Goal: Task Accomplishment & Management: Use online tool/utility

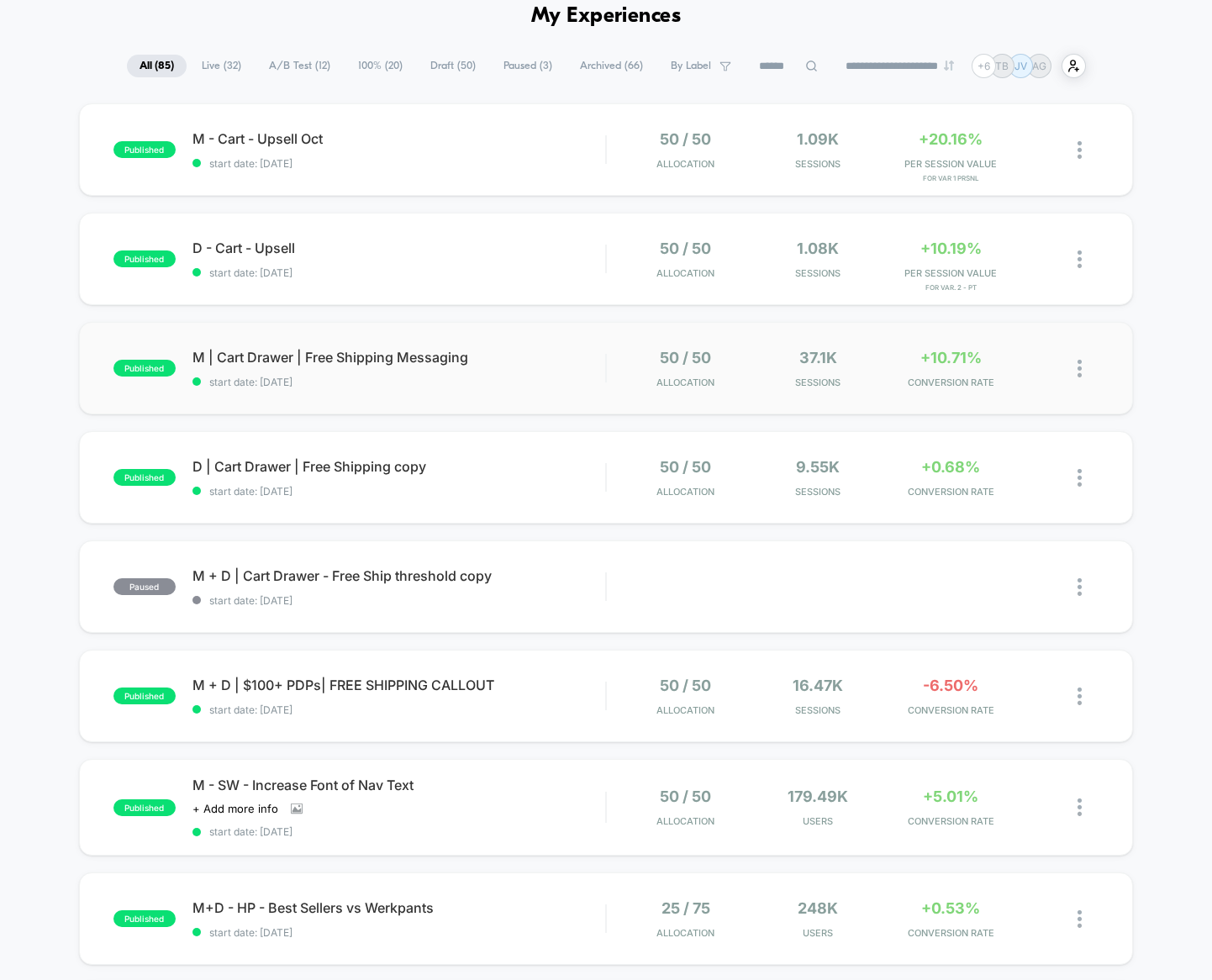
scroll to position [84, 0]
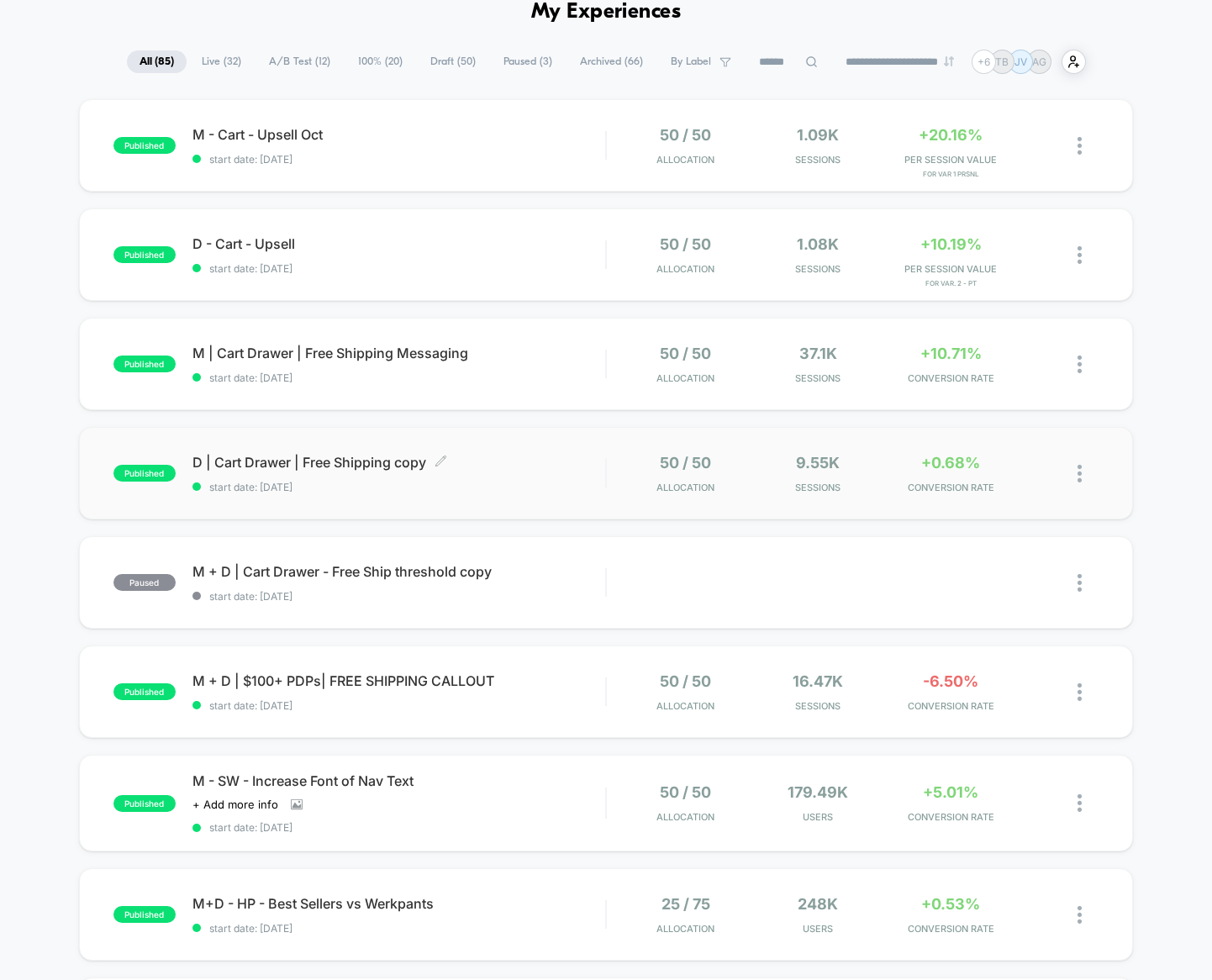
click at [533, 478] on div "D | Cart Drawer | Free Shipping copy Click to edit experience details Click to …" at bounding box center [399, 473] width 413 height 39
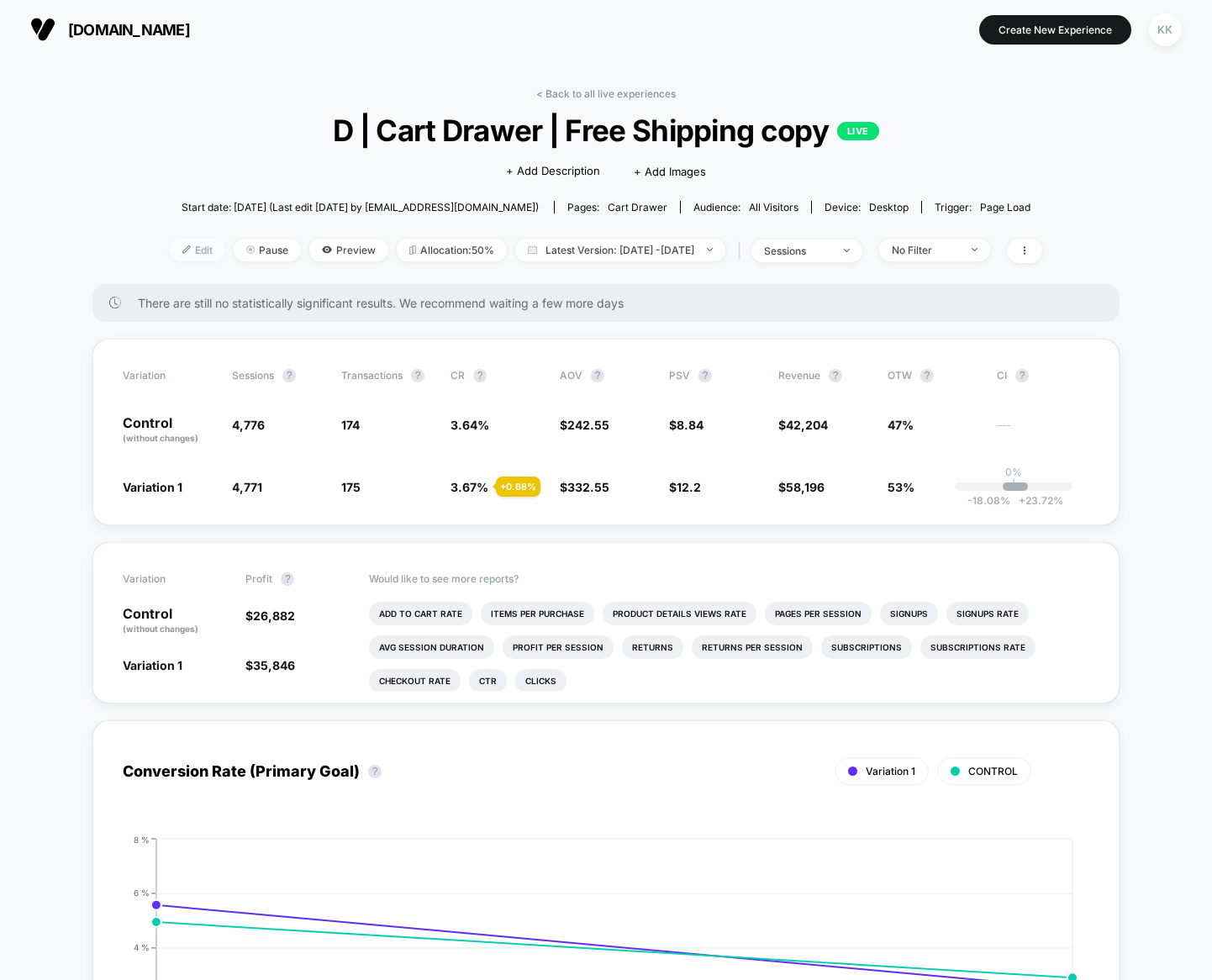
click at [179, 252] on span "Edit" at bounding box center [197, 250] width 55 height 23
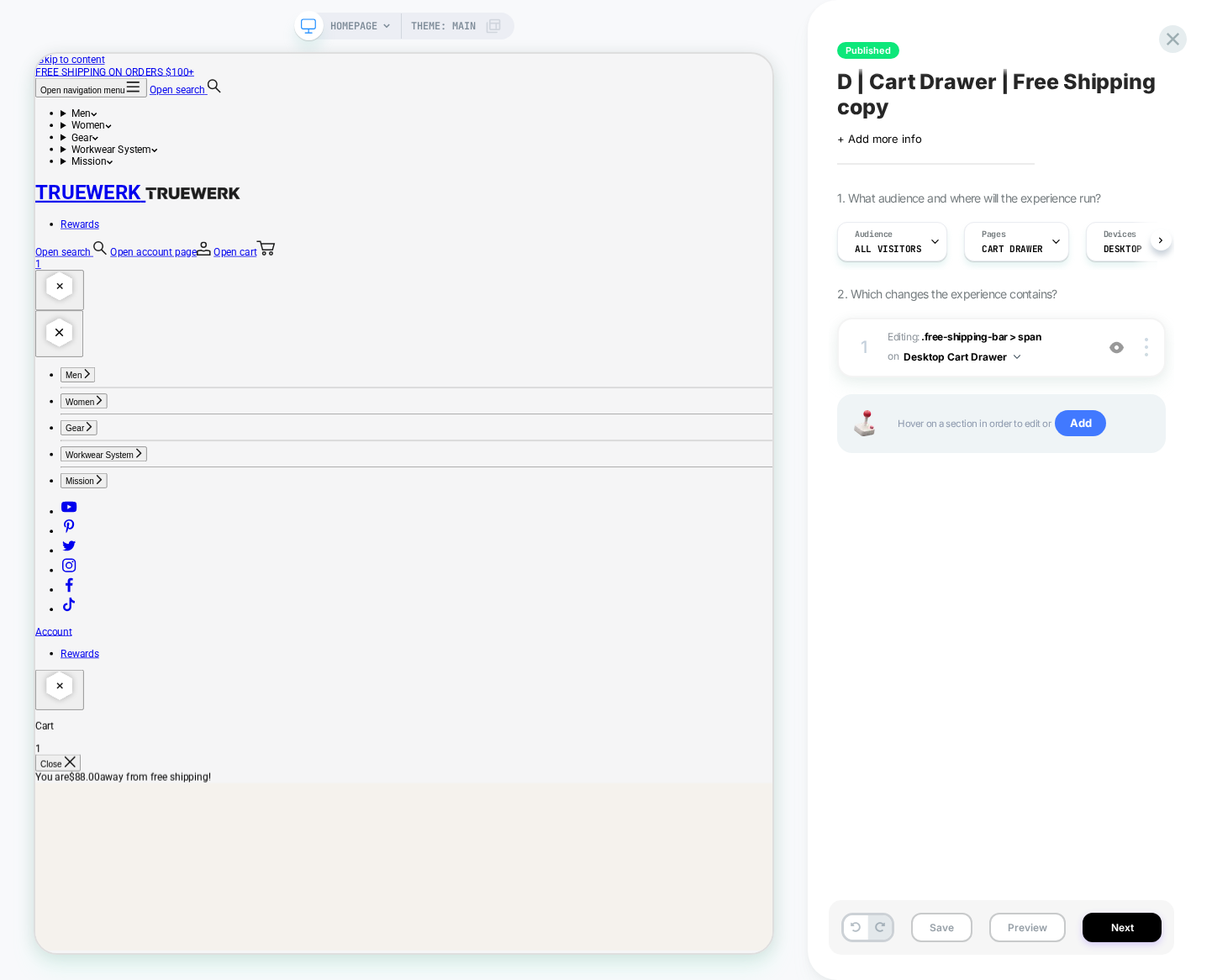
scroll to position [0, 1]
click at [1001, 362] on button "Desktop Cart Drawer" at bounding box center [961, 356] width 117 height 21
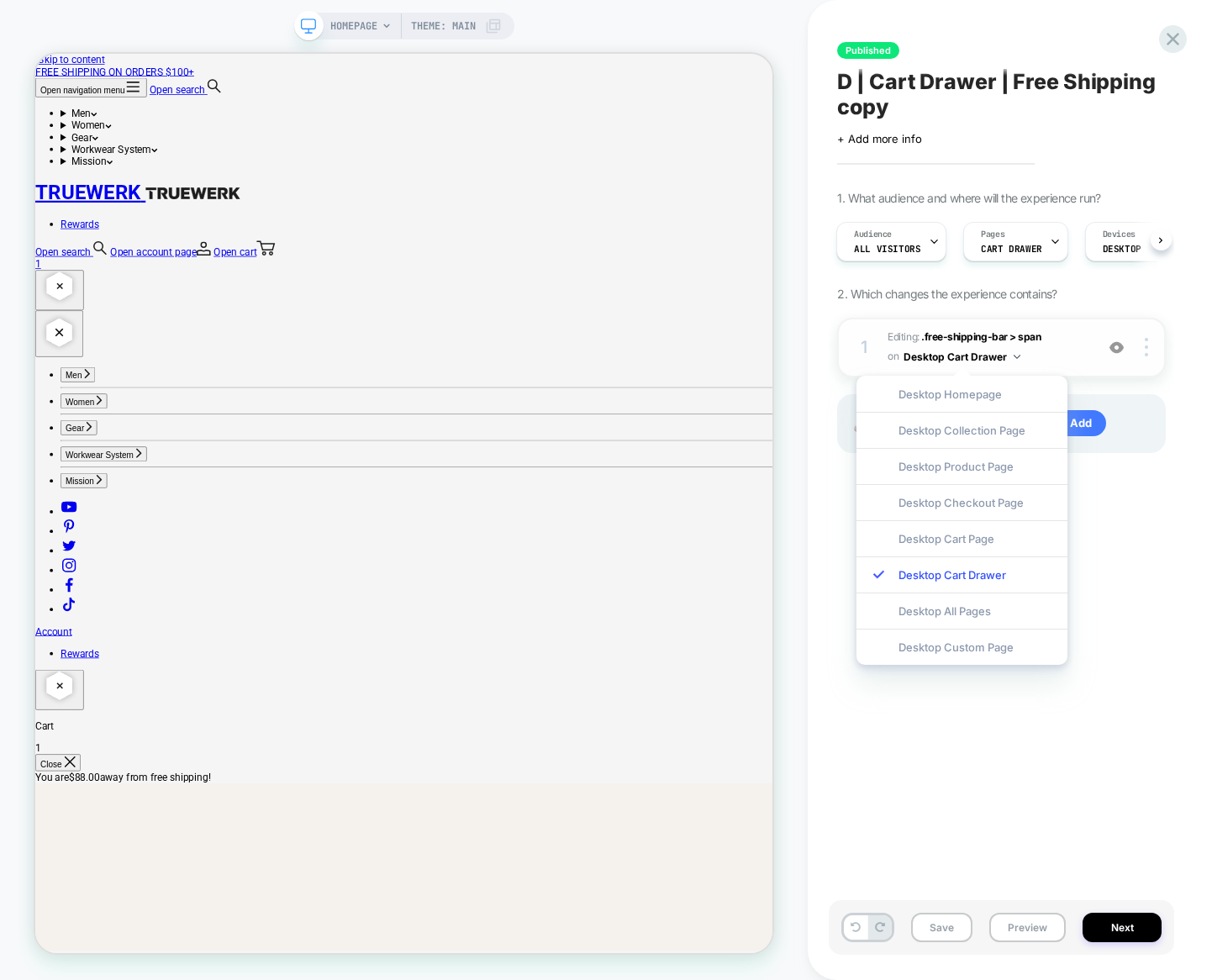
click at [998, 355] on button "Desktop Cart Drawer" at bounding box center [961, 356] width 117 height 21
click at [995, 335] on span ".free-shipping-bar > span" at bounding box center [981, 337] width 119 height 13
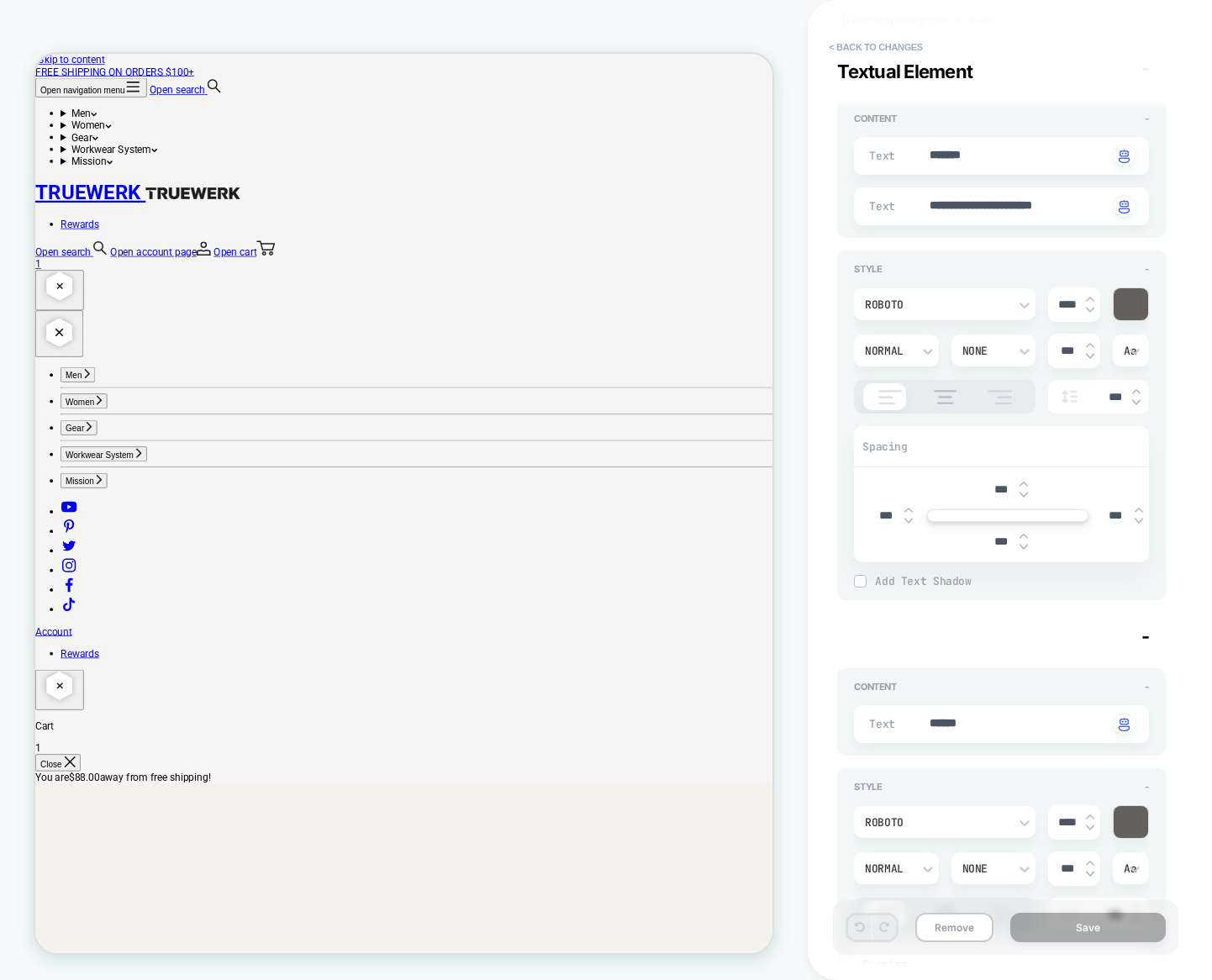
scroll to position [0, 0]
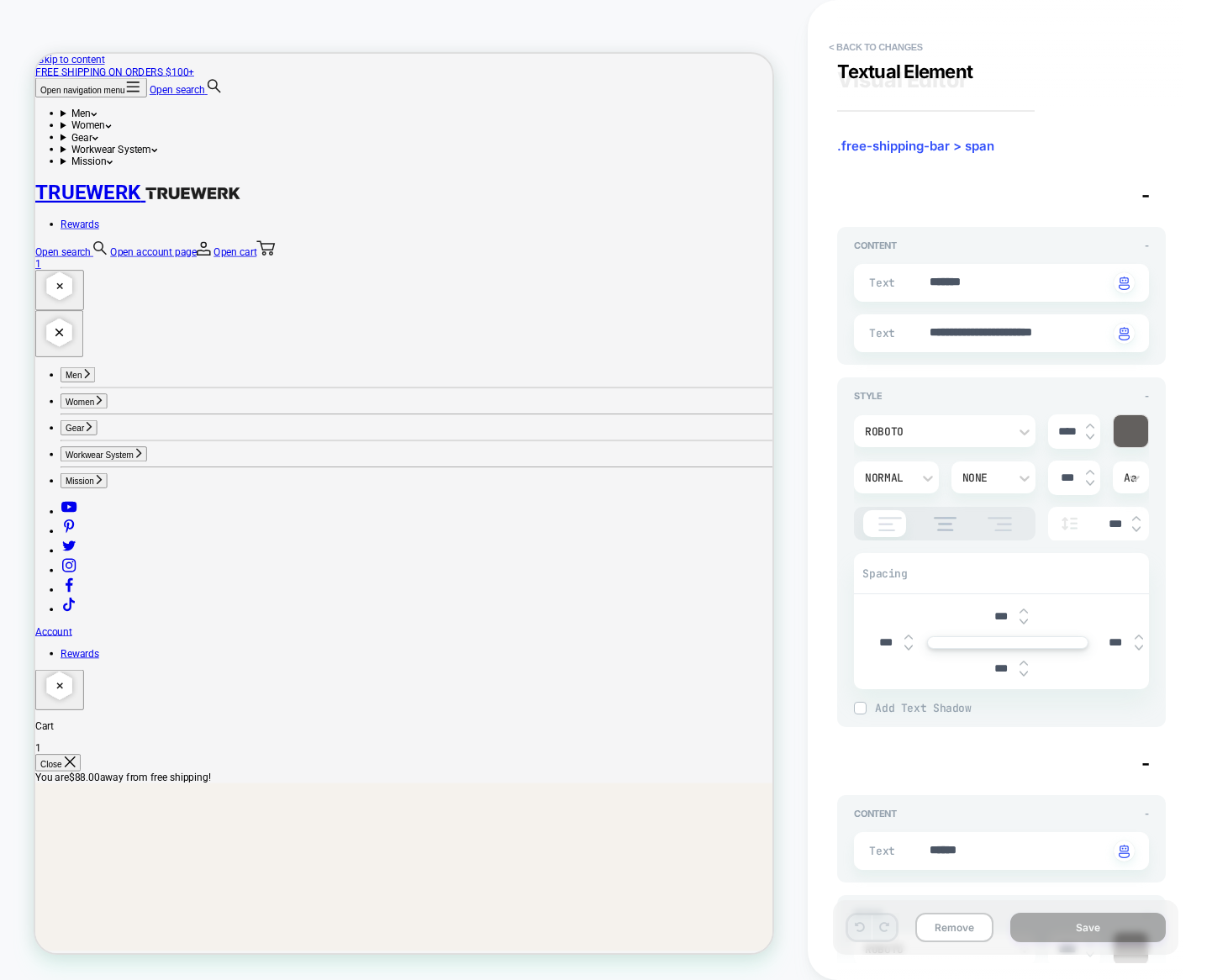
type textarea "*"
click at [877, 47] on button "< Back to changes" at bounding box center [875, 47] width 111 height 27
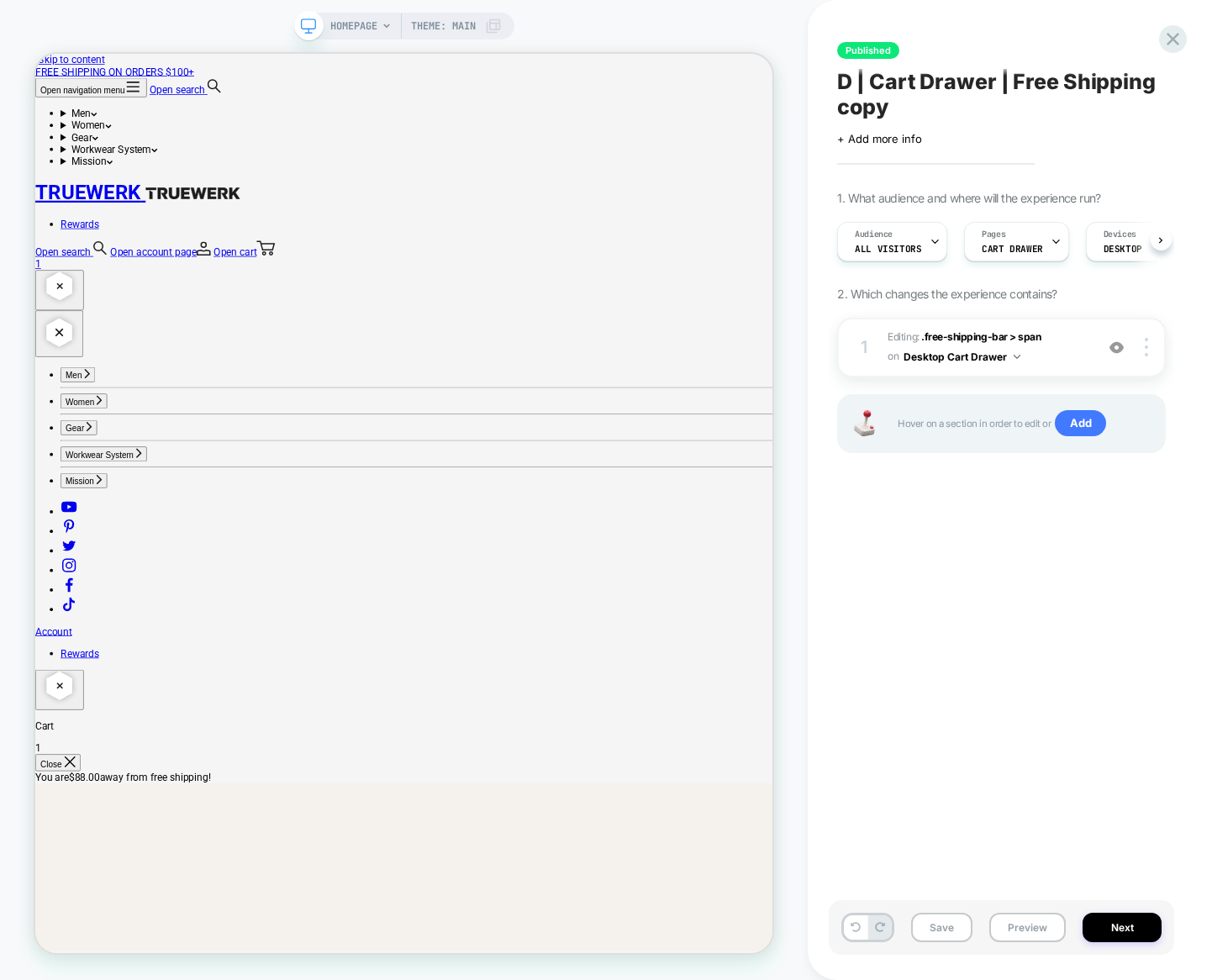
scroll to position [0, 1]
click at [1169, 39] on icon at bounding box center [1173, 39] width 23 height 23
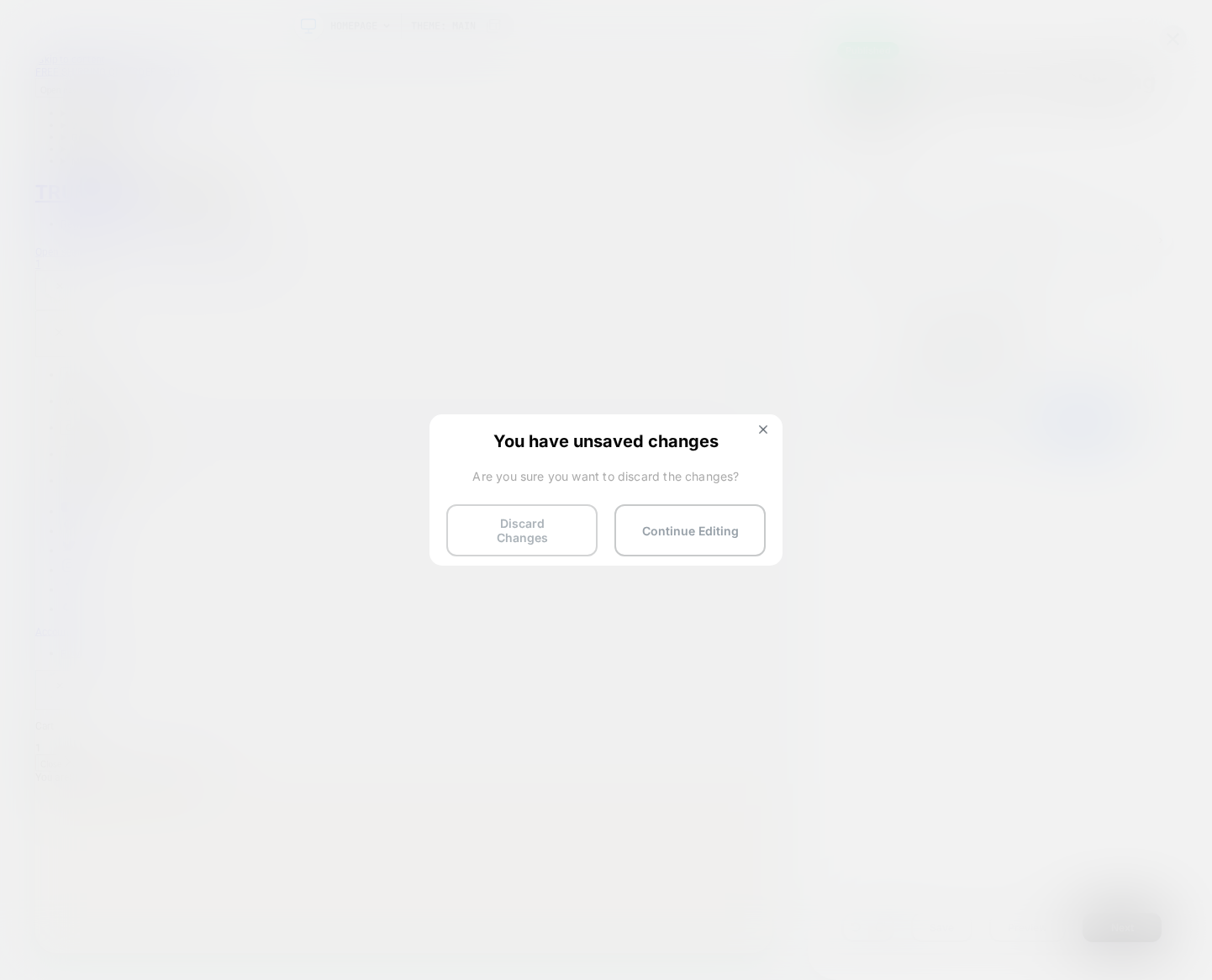
click at [556, 523] on button "Discard Changes" at bounding box center [522, 530] width 152 height 52
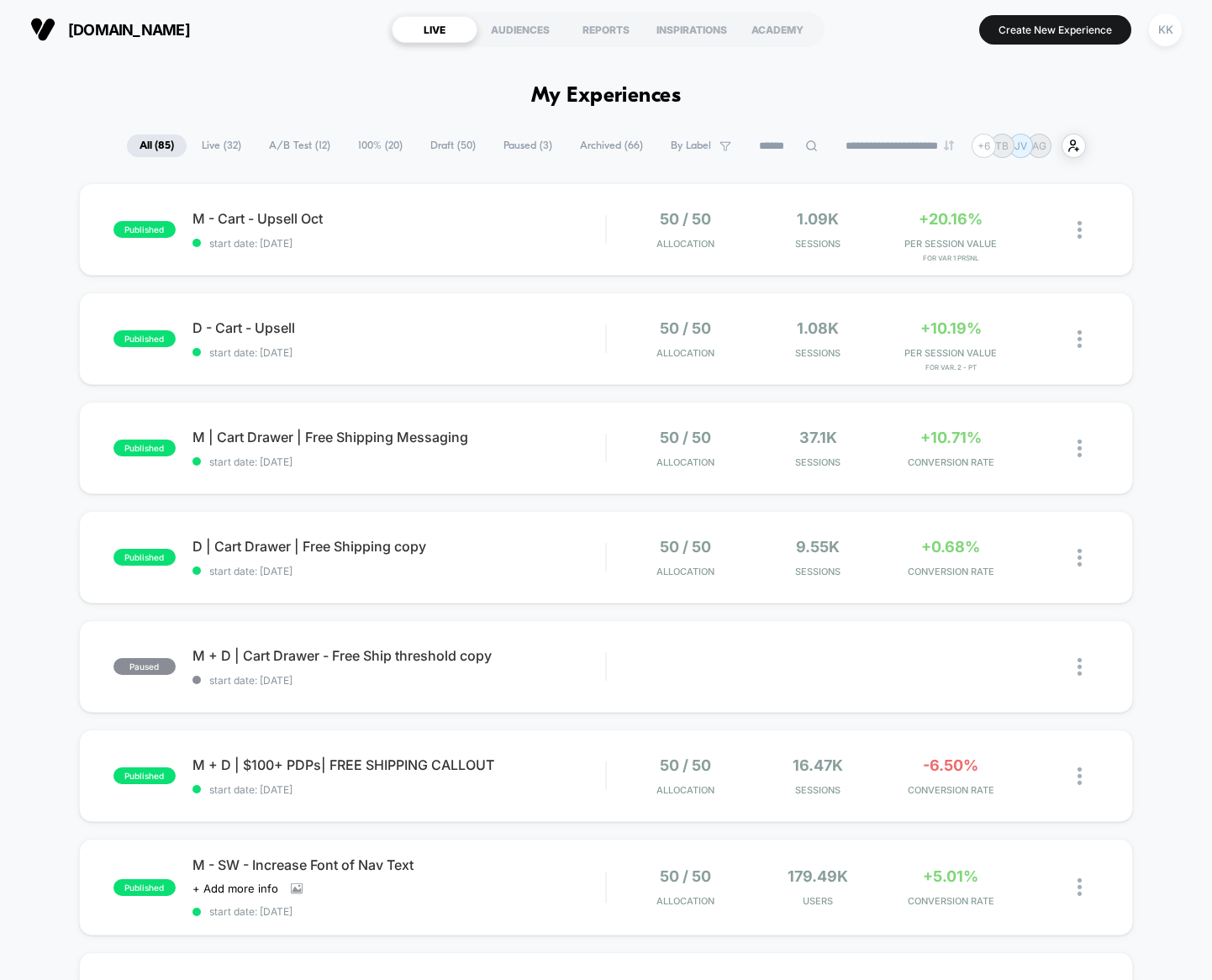
click at [778, 146] on input at bounding box center [789, 146] width 84 height 20
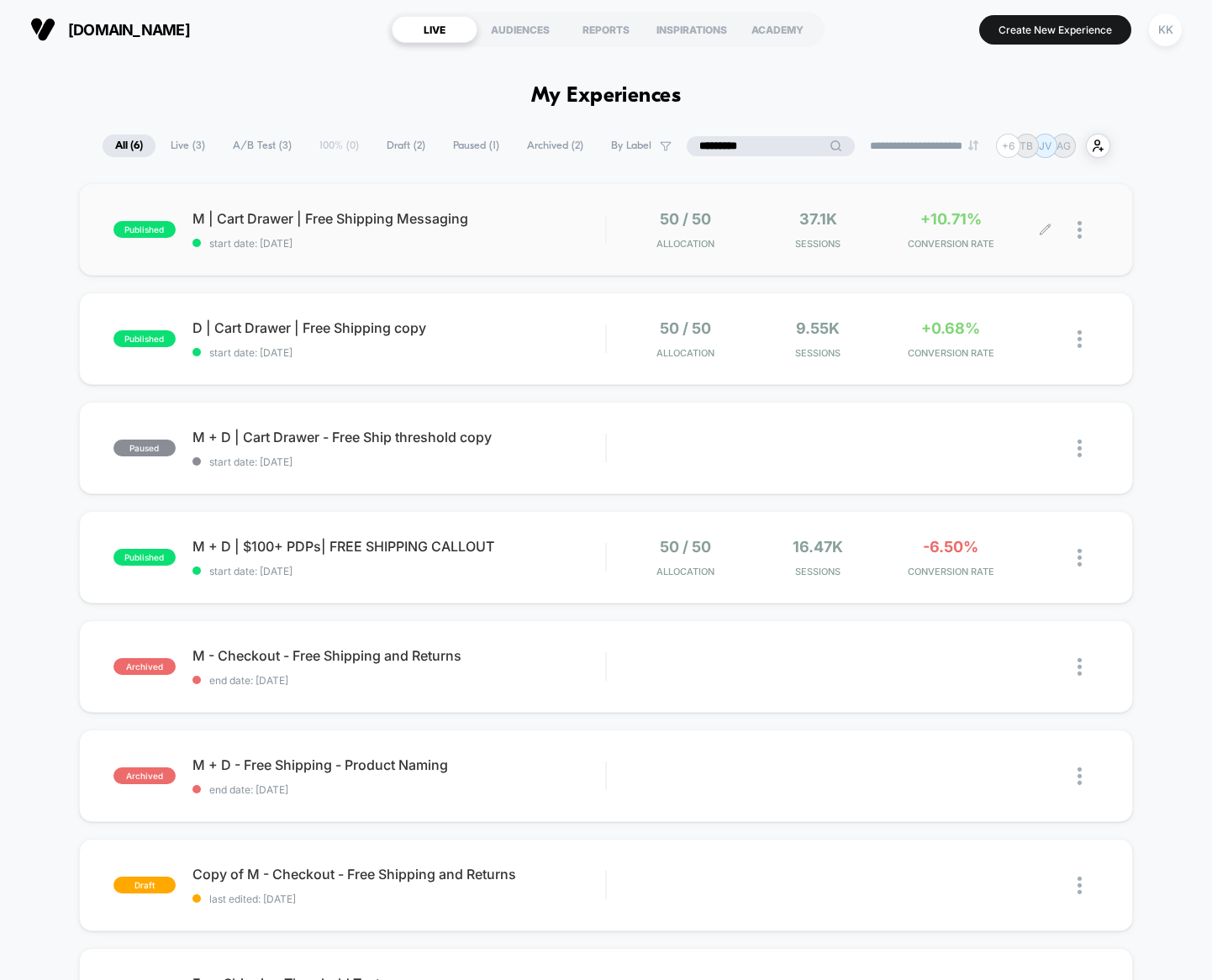
type input "*********"
click at [1076, 229] on div at bounding box center [1072, 230] width 53 height 39
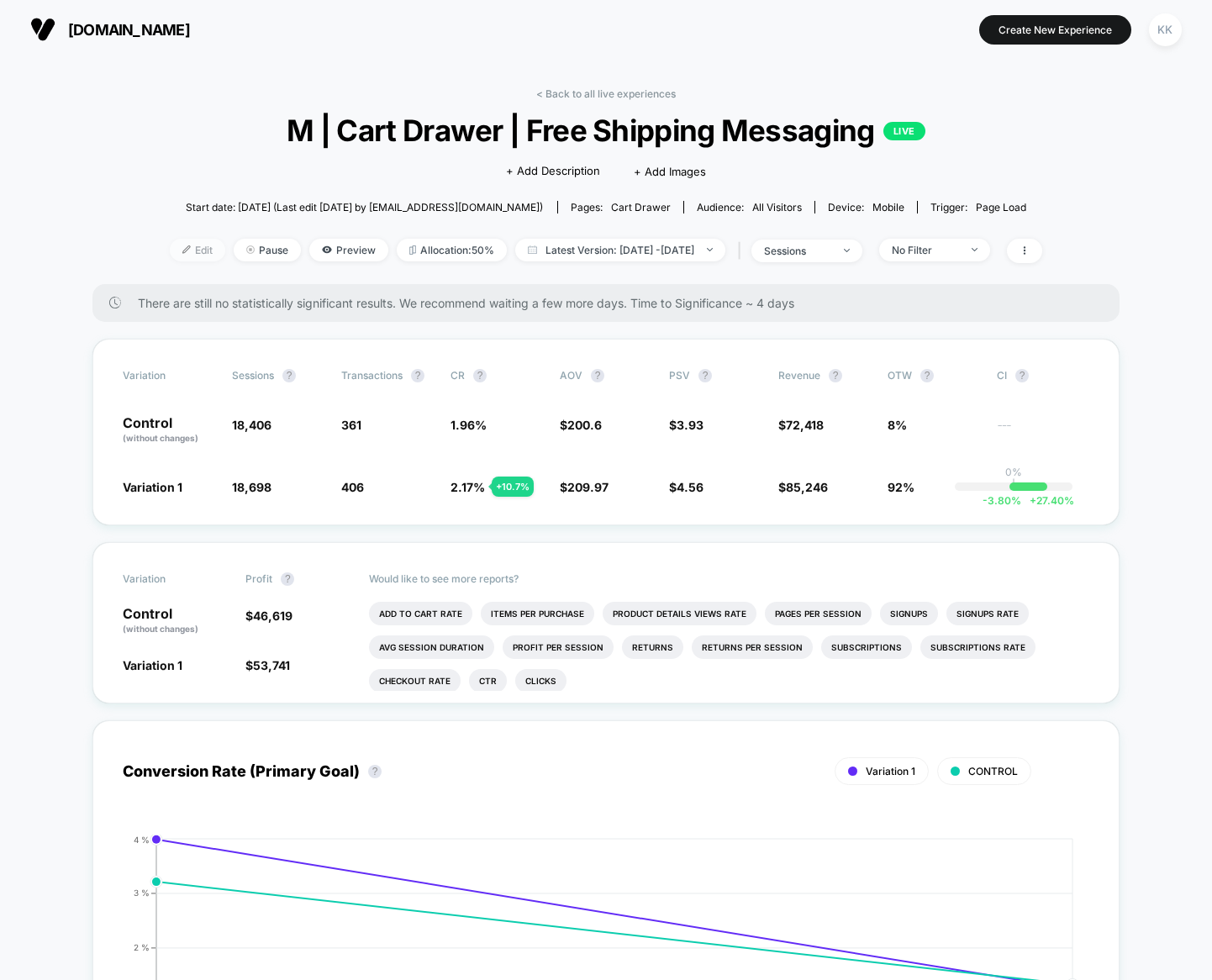
click at [170, 253] on span "Edit" at bounding box center [197, 250] width 55 height 23
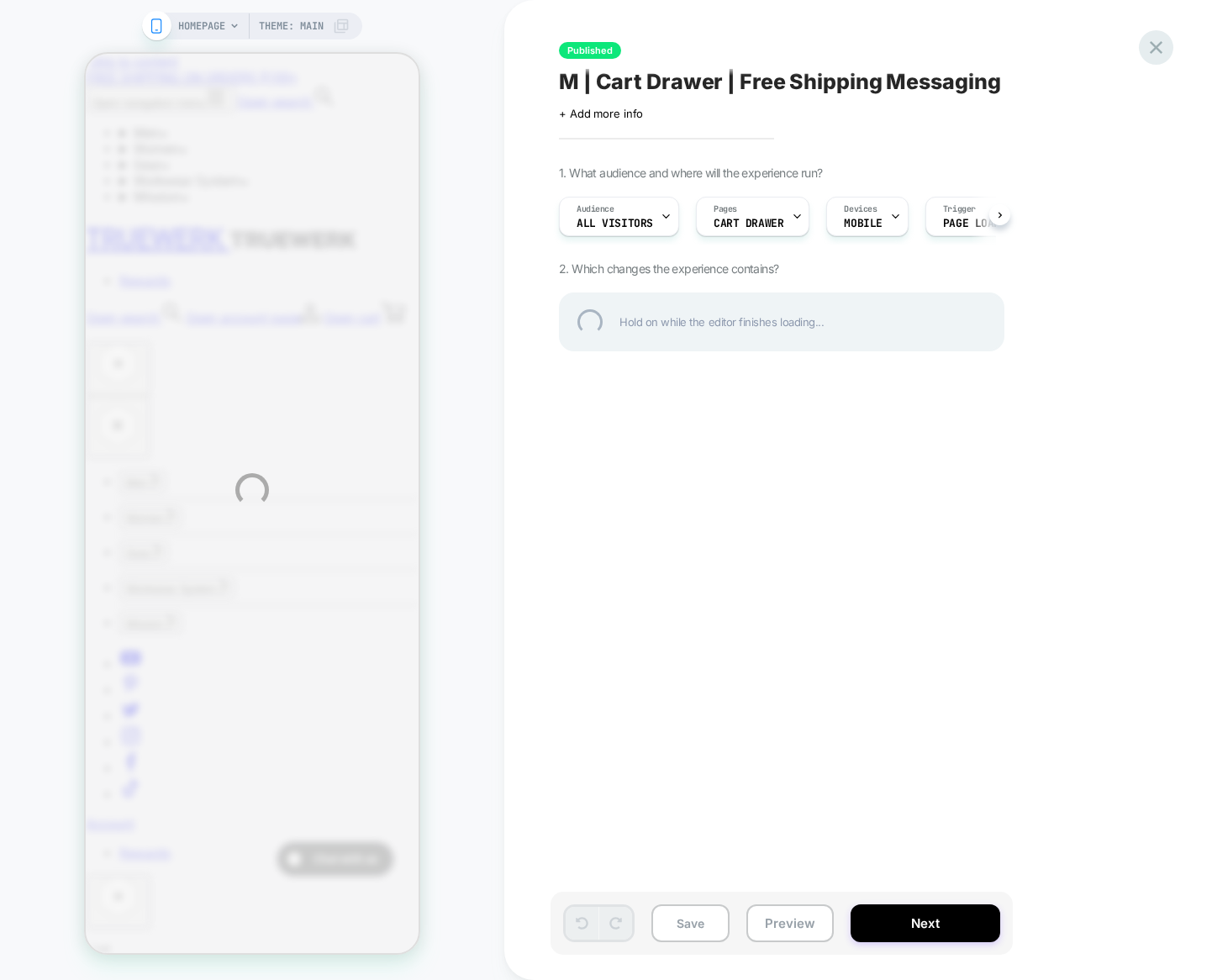
click at [1159, 51] on icon at bounding box center [1156, 48] width 13 height 13
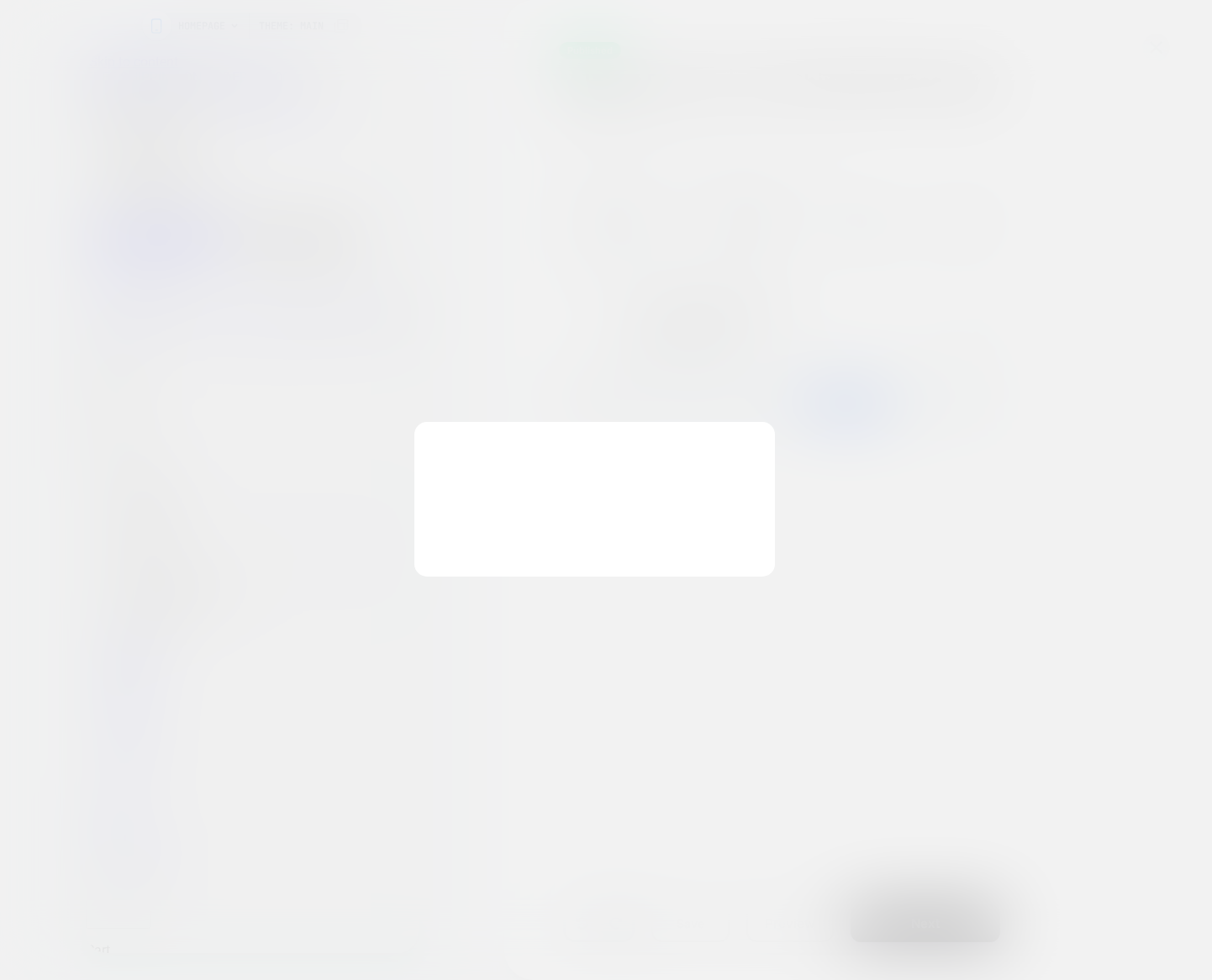
scroll to position [0, 1]
click at [532, 538] on button "Discard Changes" at bounding box center [522, 530] width 152 height 52
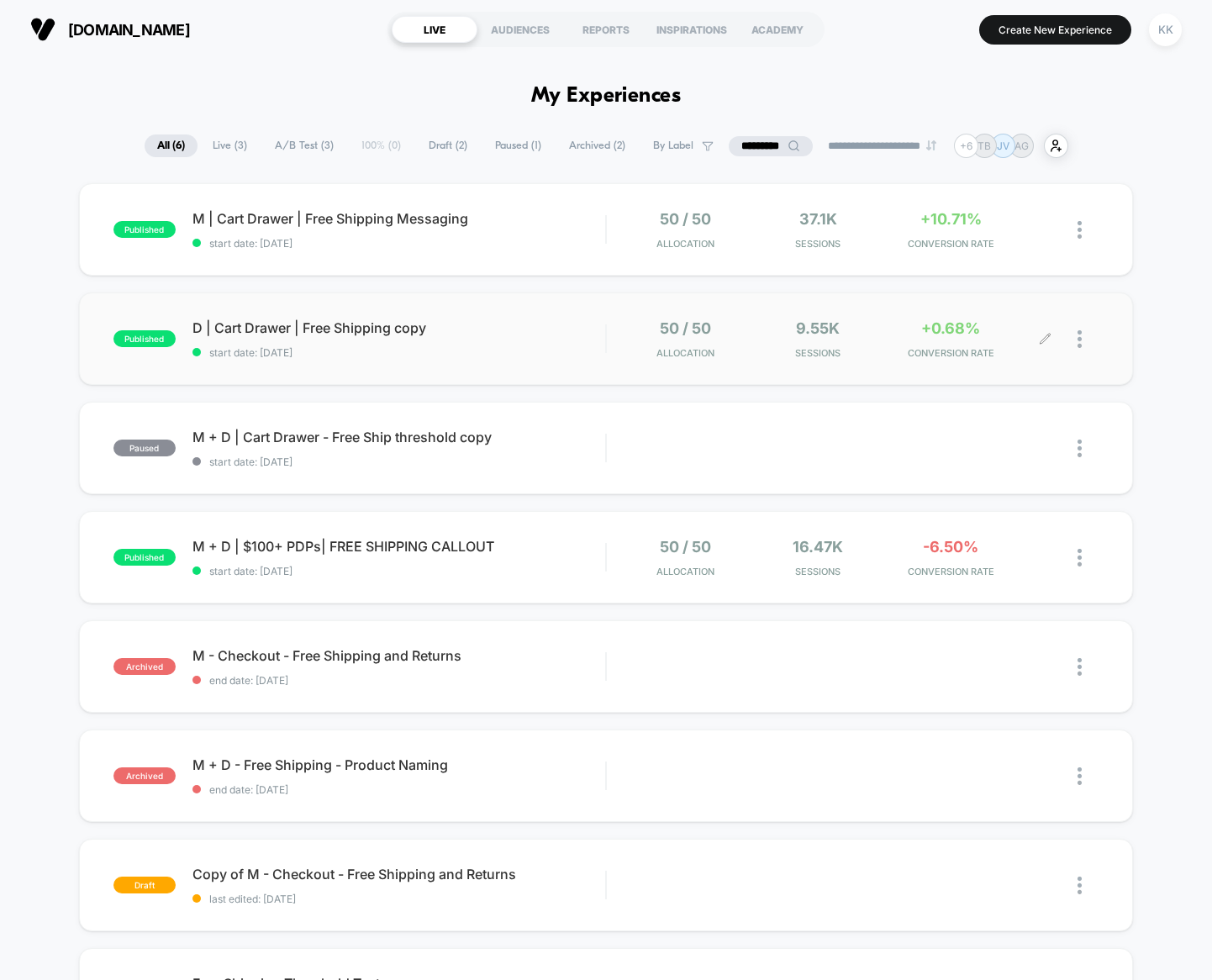
click at [1083, 340] on div at bounding box center [1088, 339] width 21 height 39
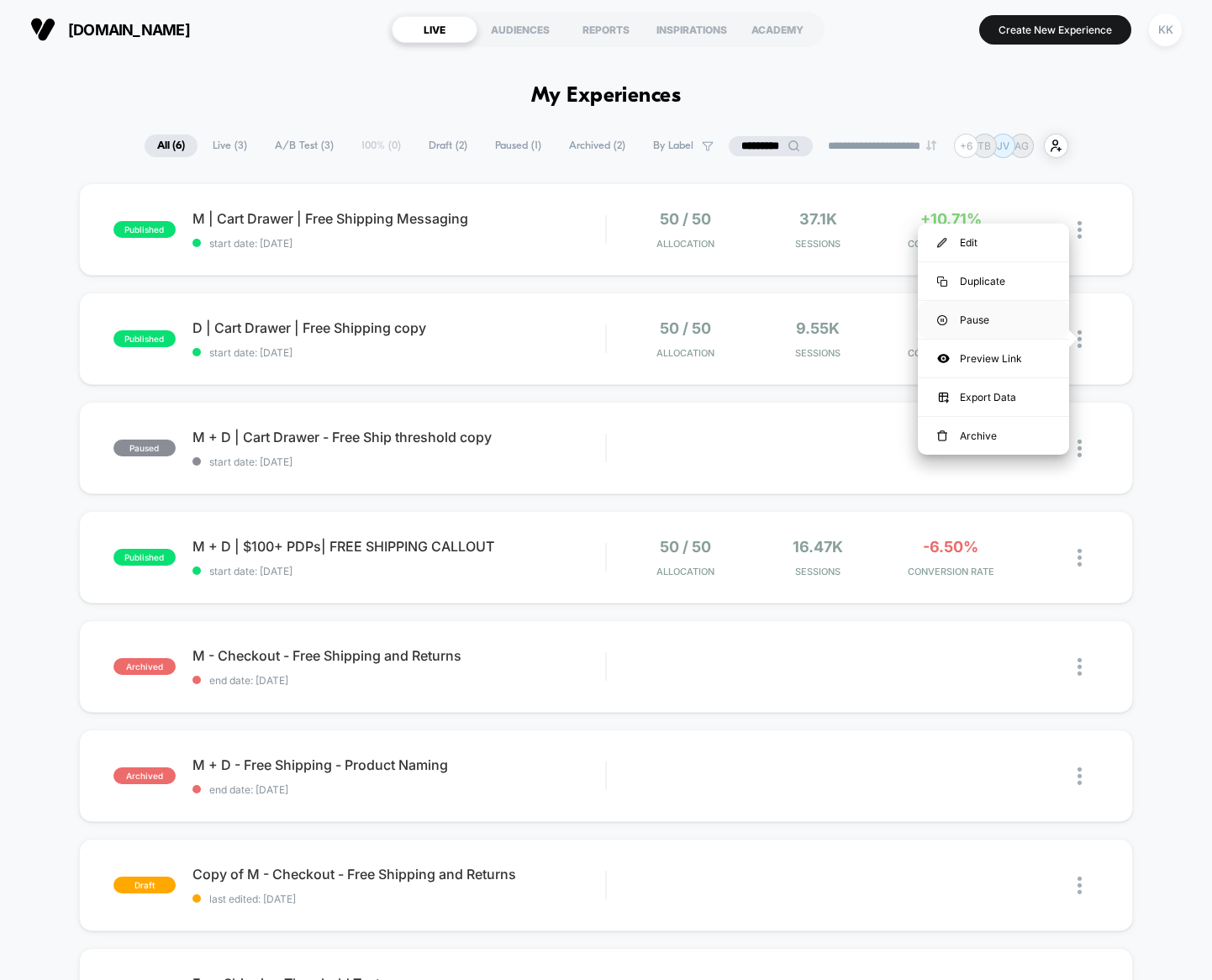
click at [998, 322] on div "Pause" at bounding box center [993, 320] width 152 height 38
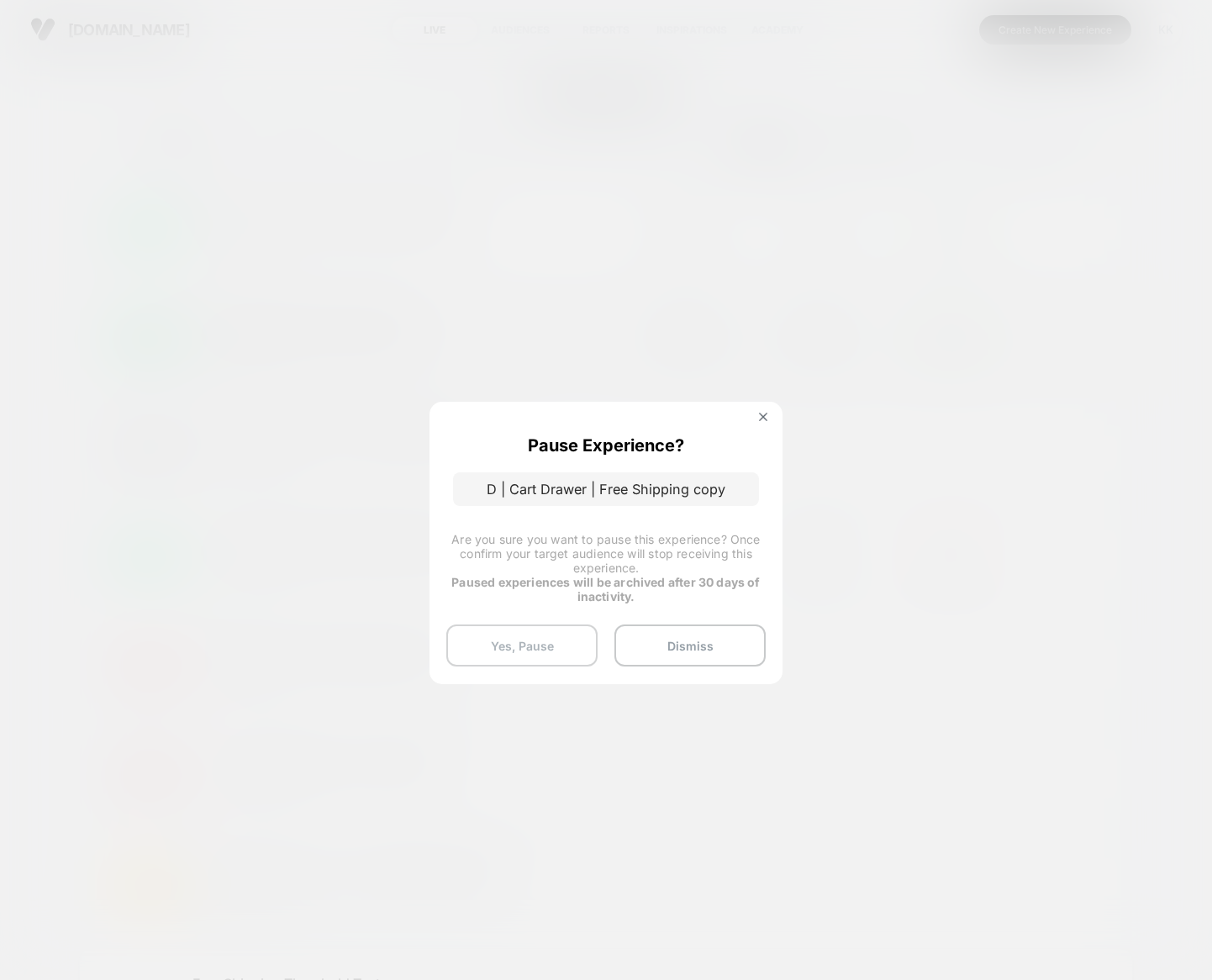
click at [526, 649] on button "Yes, Pause" at bounding box center [522, 646] width 152 height 42
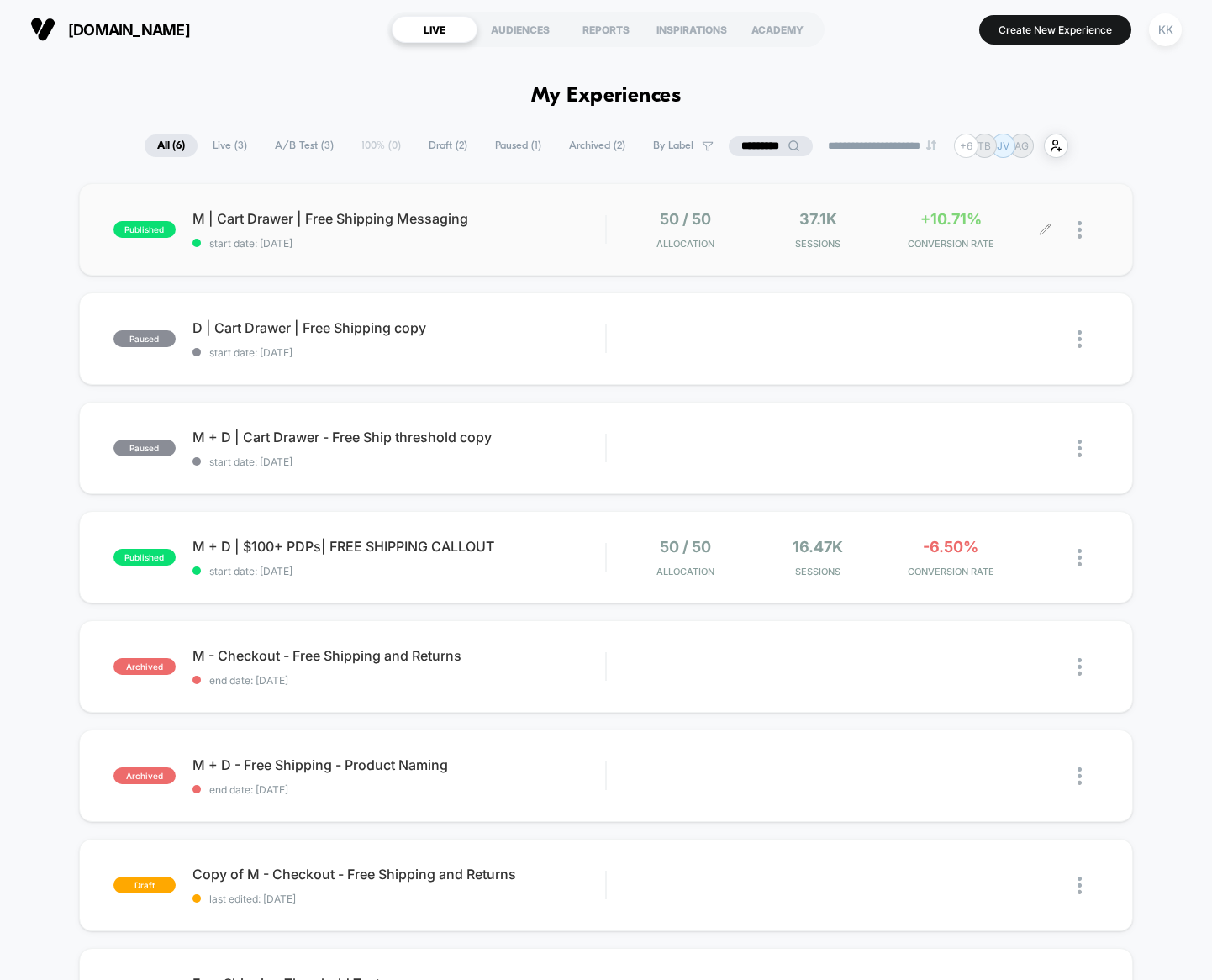
click at [1083, 230] on div at bounding box center [1088, 230] width 21 height 39
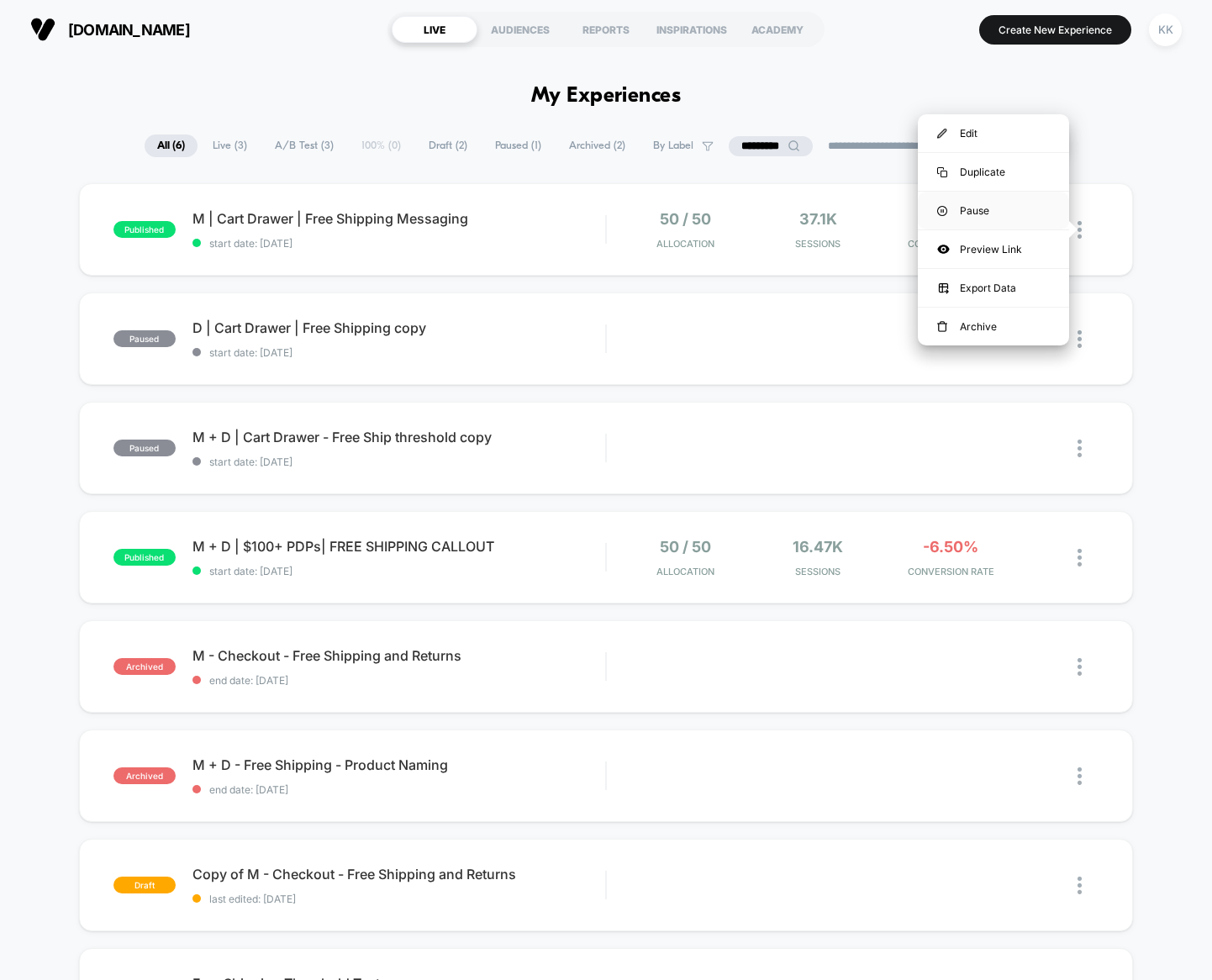
click at [1006, 212] on div "Pause" at bounding box center [993, 210] width 152 height 38
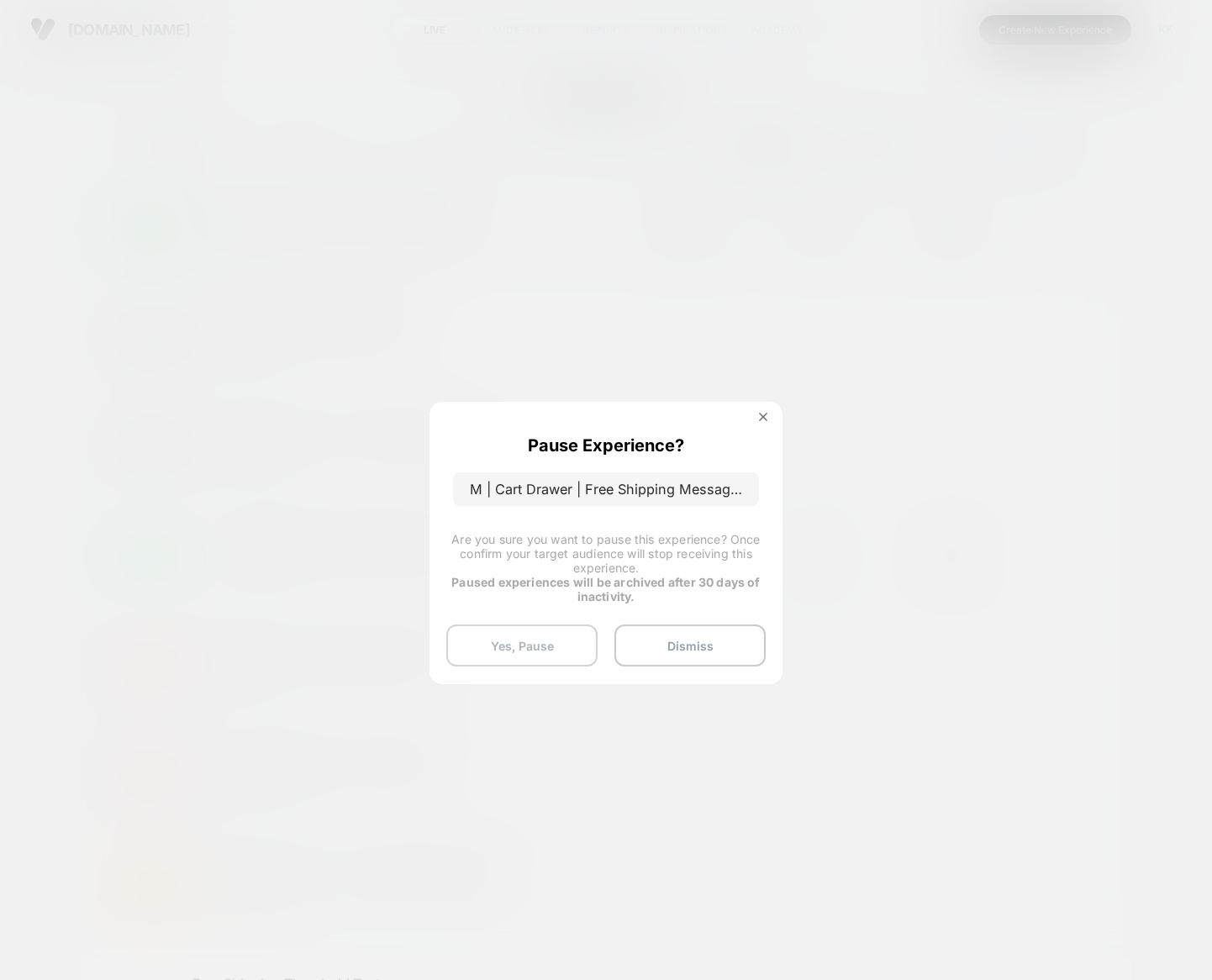
click at [527, 648] on button "Yes, Pause" at bounding box center [522, 646] width 152 height 42
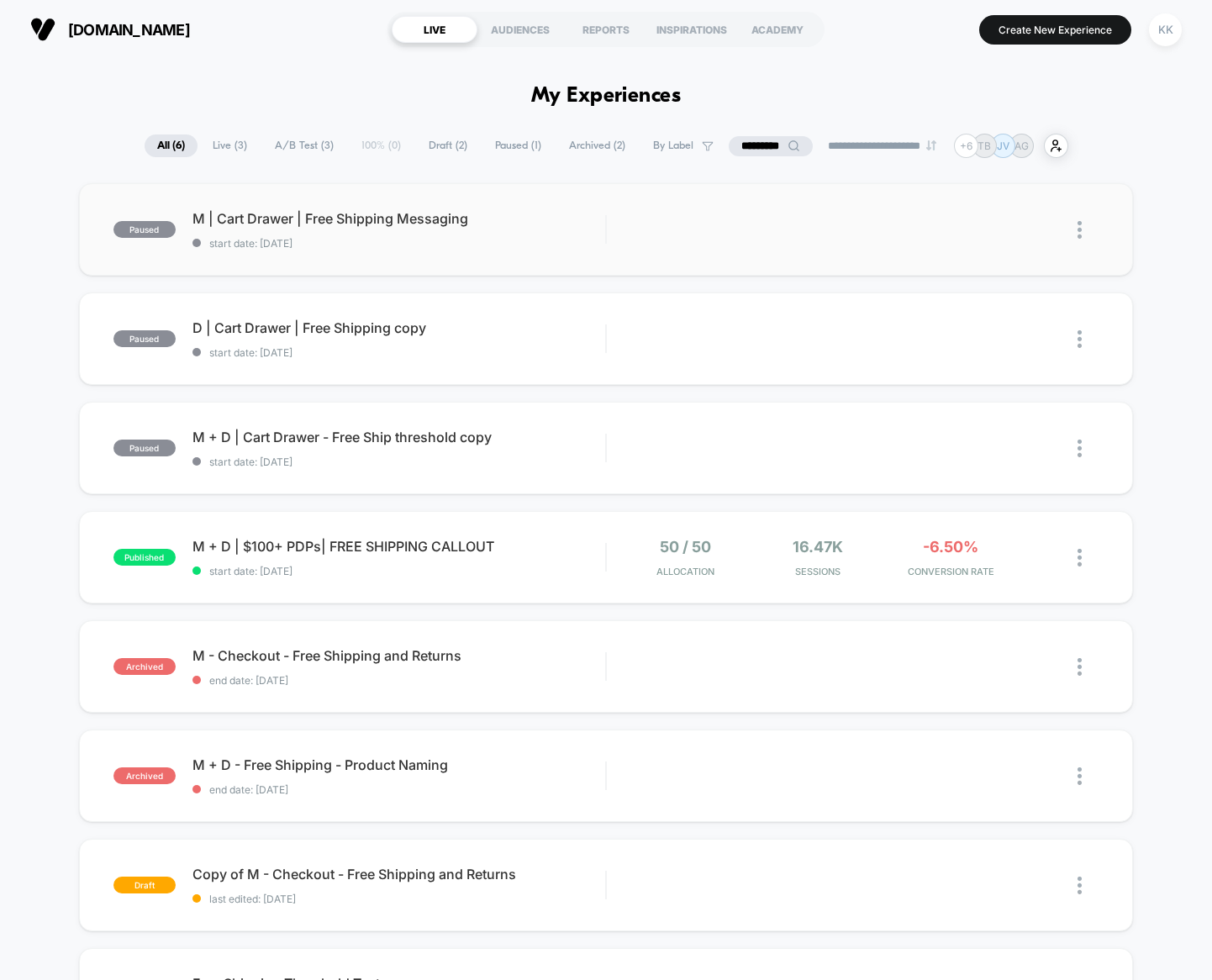
drag, startPoint x: 1179, startPoint y: 175, endPoint x: 1114, endPoint y: 184, distance: 65.6
drag, startPoint x: 376, startPoint y: 334, endPoint x: 383, endPoint y: 313, distance: 22.1
click at [376, 335] on span "D | Cart Drawer | Free Shipping copy Click to edit experience details" at bounding box center [399, 328] width 413 height 17
click at [380, 221] on span "M | Cart Drawer | Free Shipping Messaging Click to edit experience details" at bounding box center [399, 219] width 413 height 17
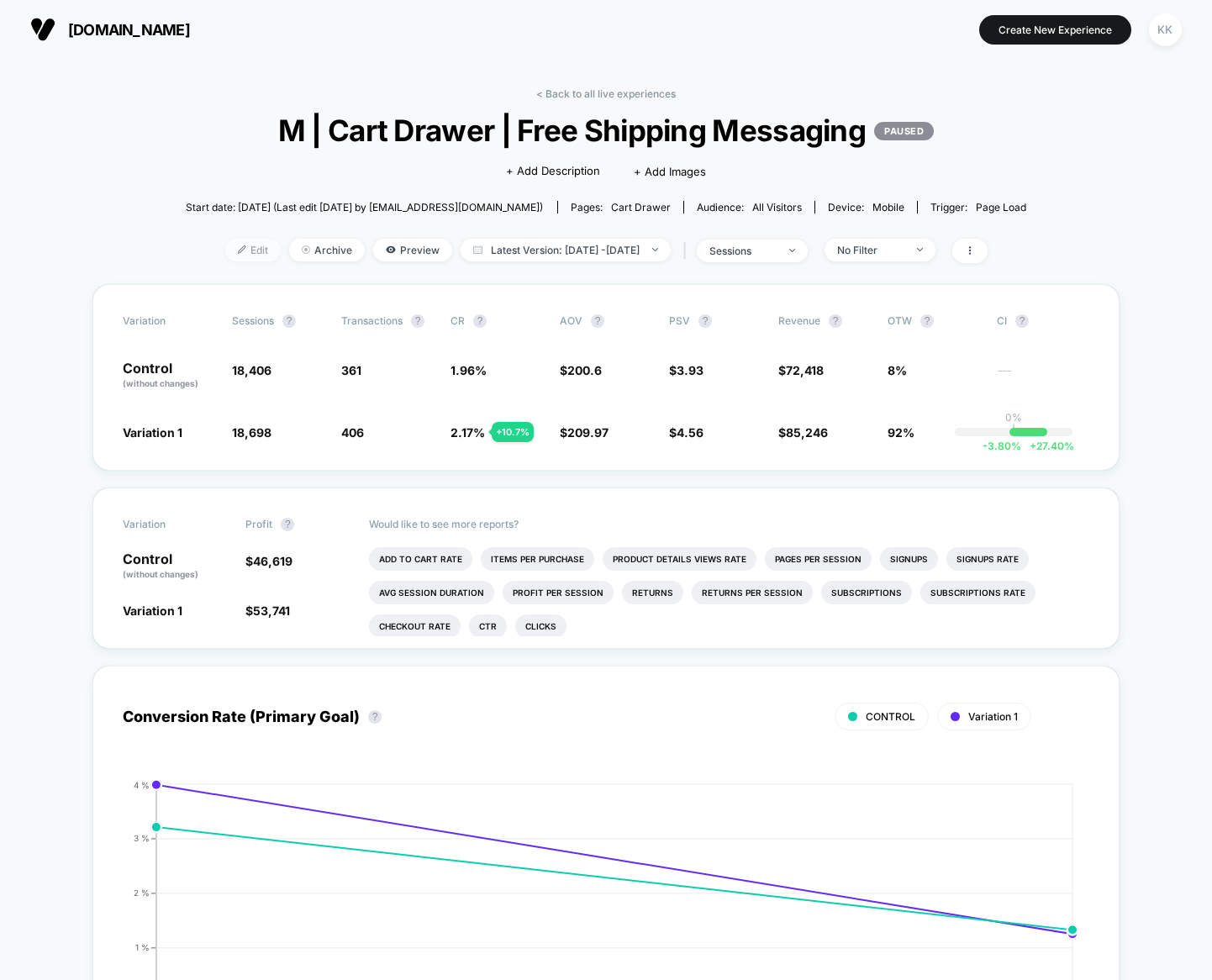
click at [227, 247] on span "Edit" at bounding box center [252, 250] width 55 height 23
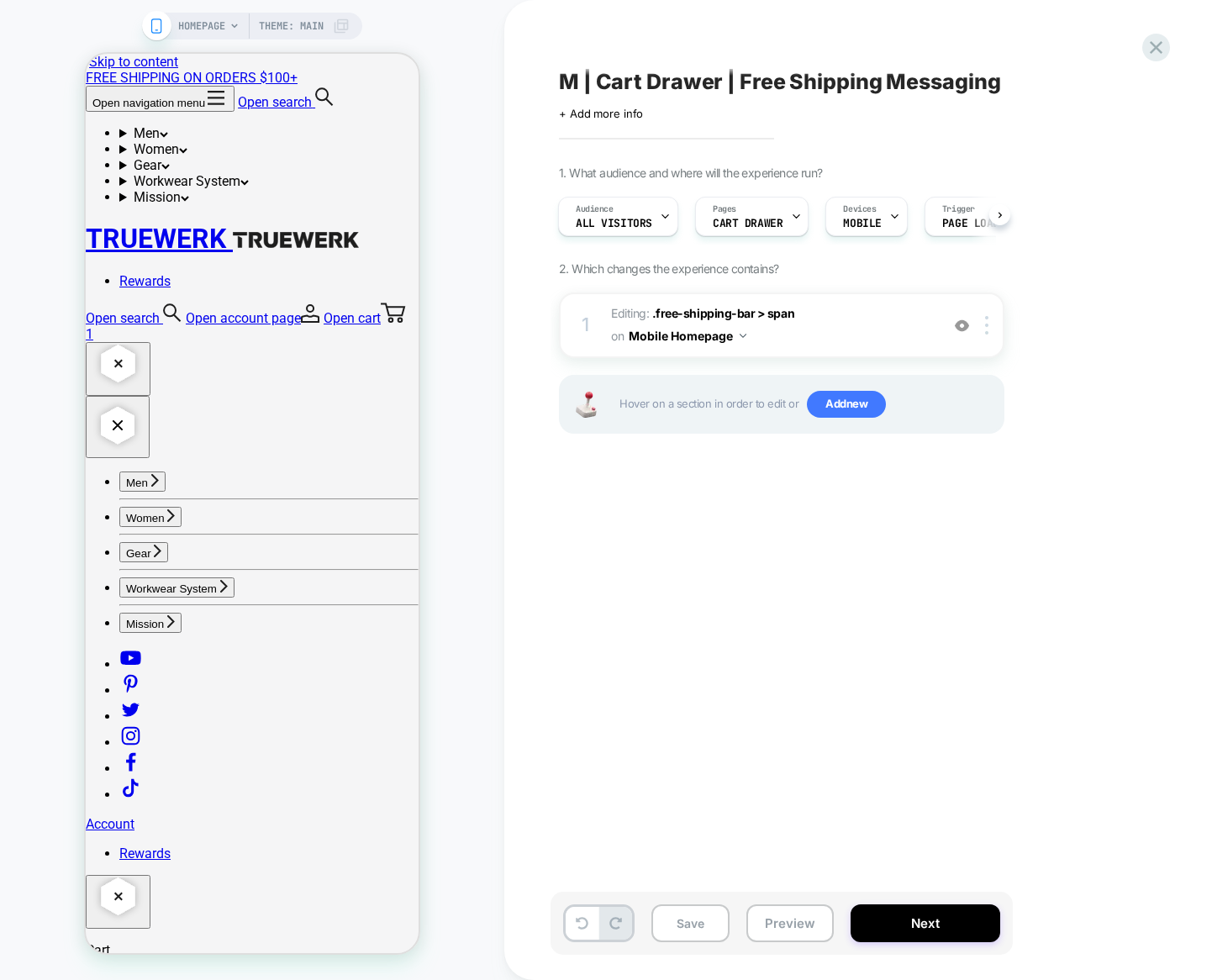
click at [154, 19] on rect at bounding box center [157, 26] width 9 height 14
click at [1005, 217] on button at bounding box center [999, 214] width 21 height 21
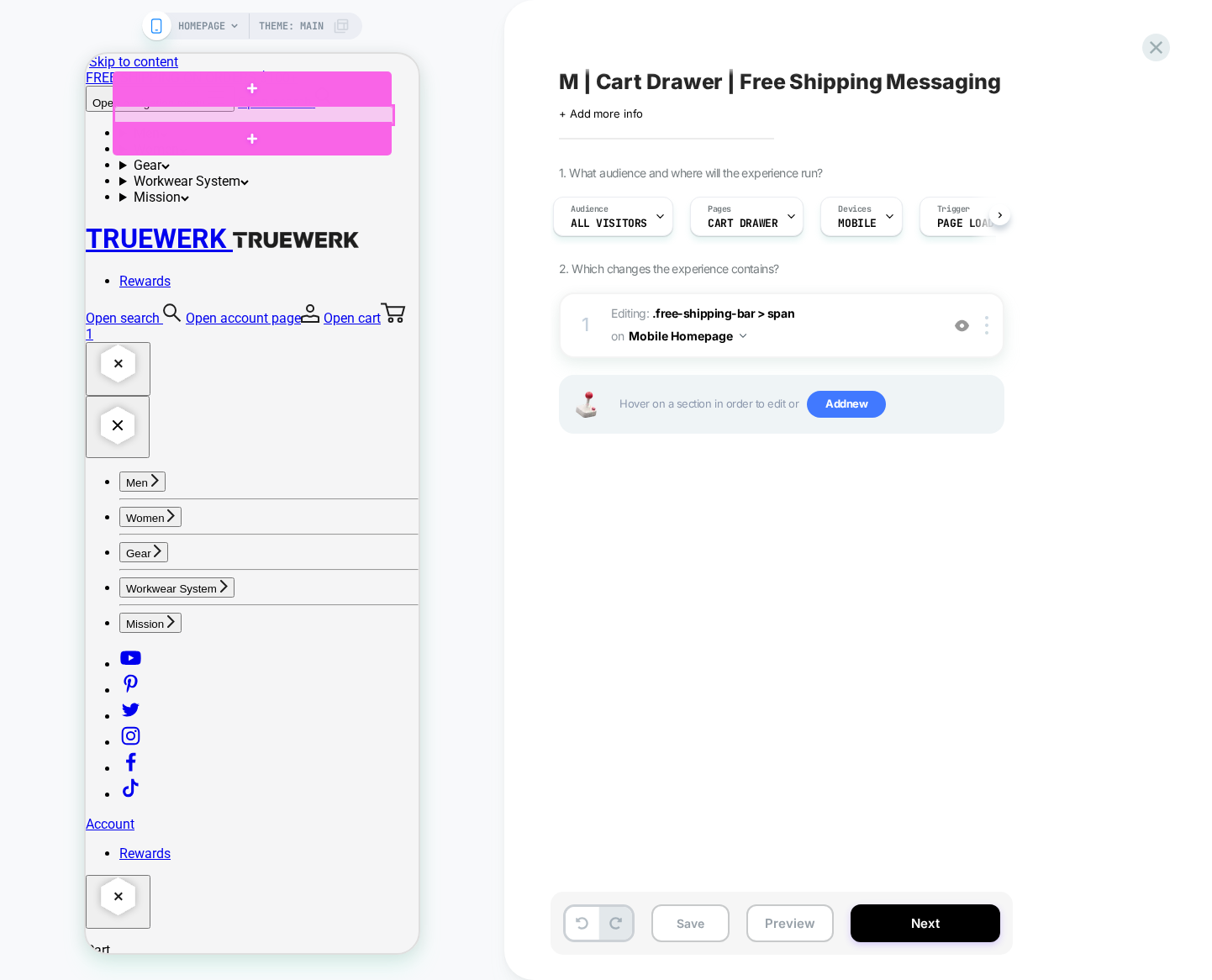
click at [304, 112] on div at bounding box center [254, 115] width 279 height 19
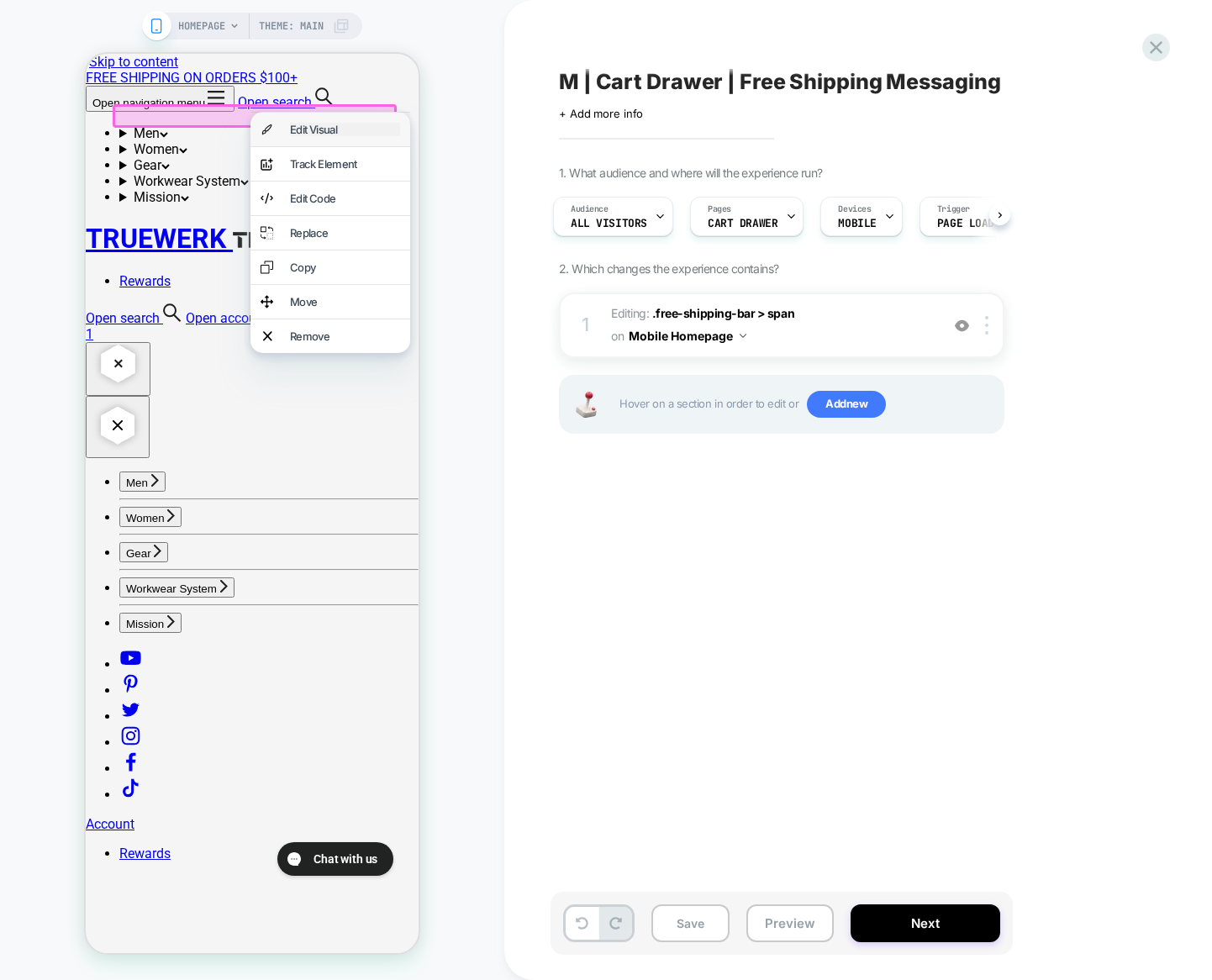
click at [315, 131] on div "Edit Visual" at bounding box center [345, 130] width 110 height 14
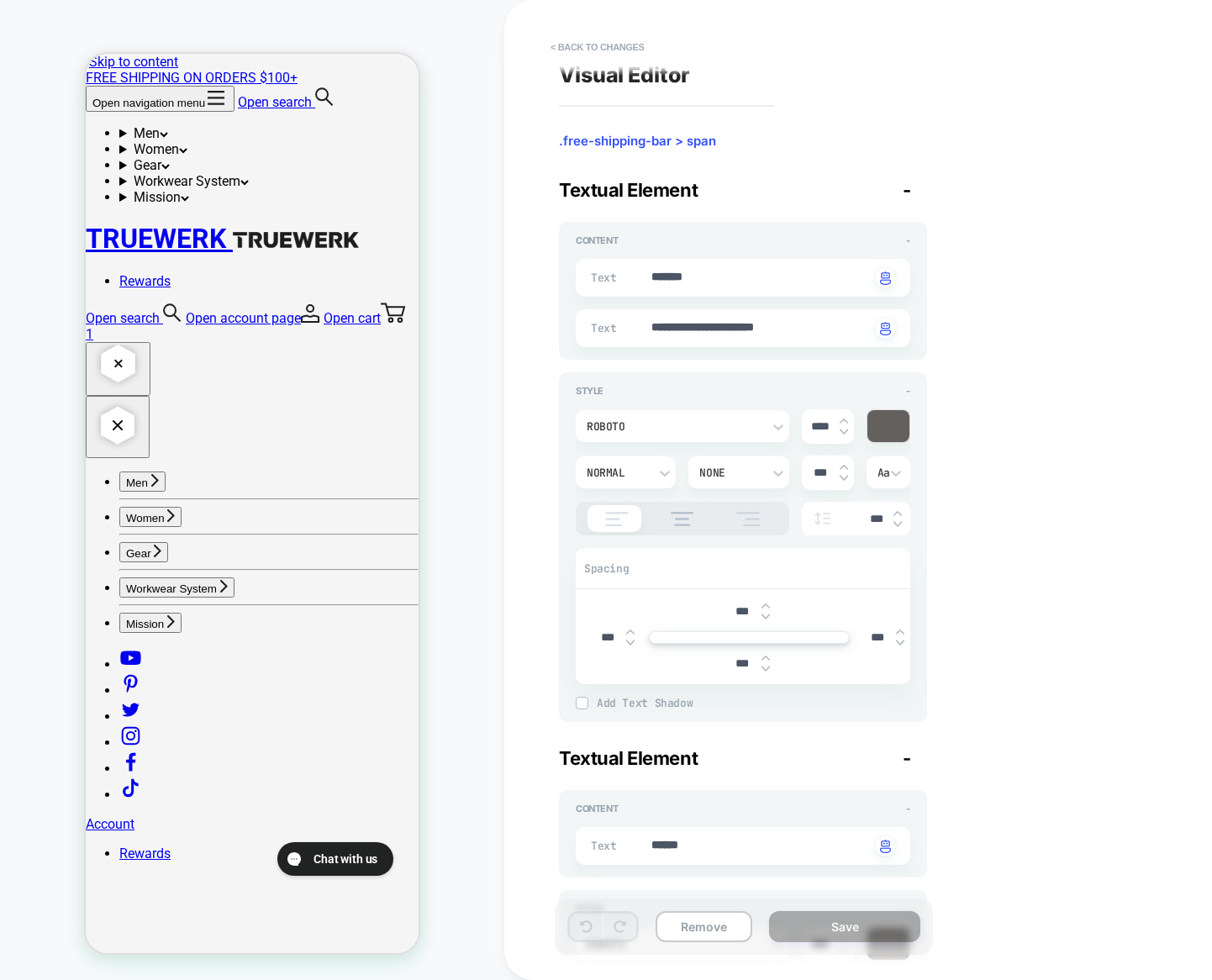
scroll to position [0, 0]
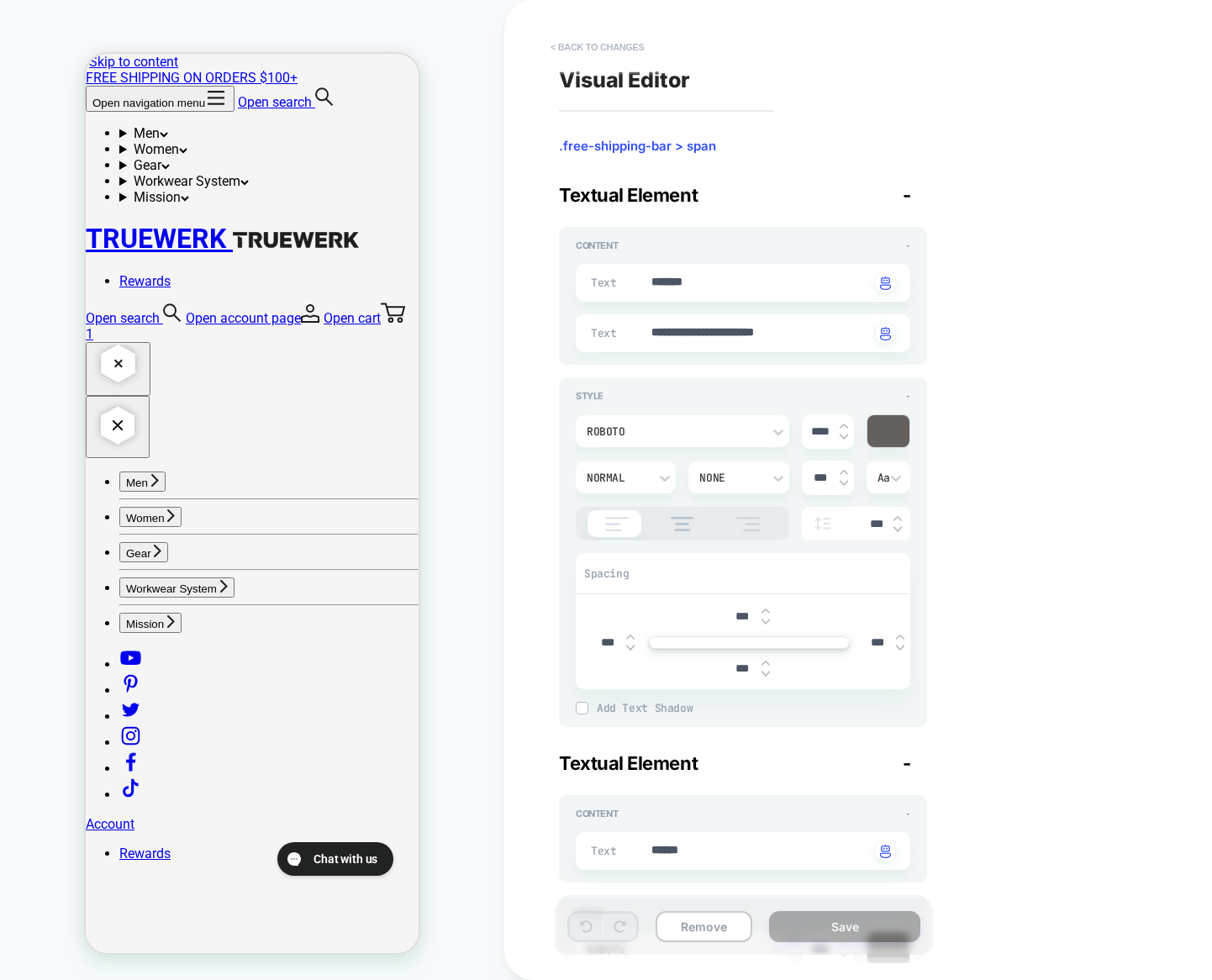
click at [586, 42] on button "< Back to changes" at bounding box center [597, 47] width 111 height 27
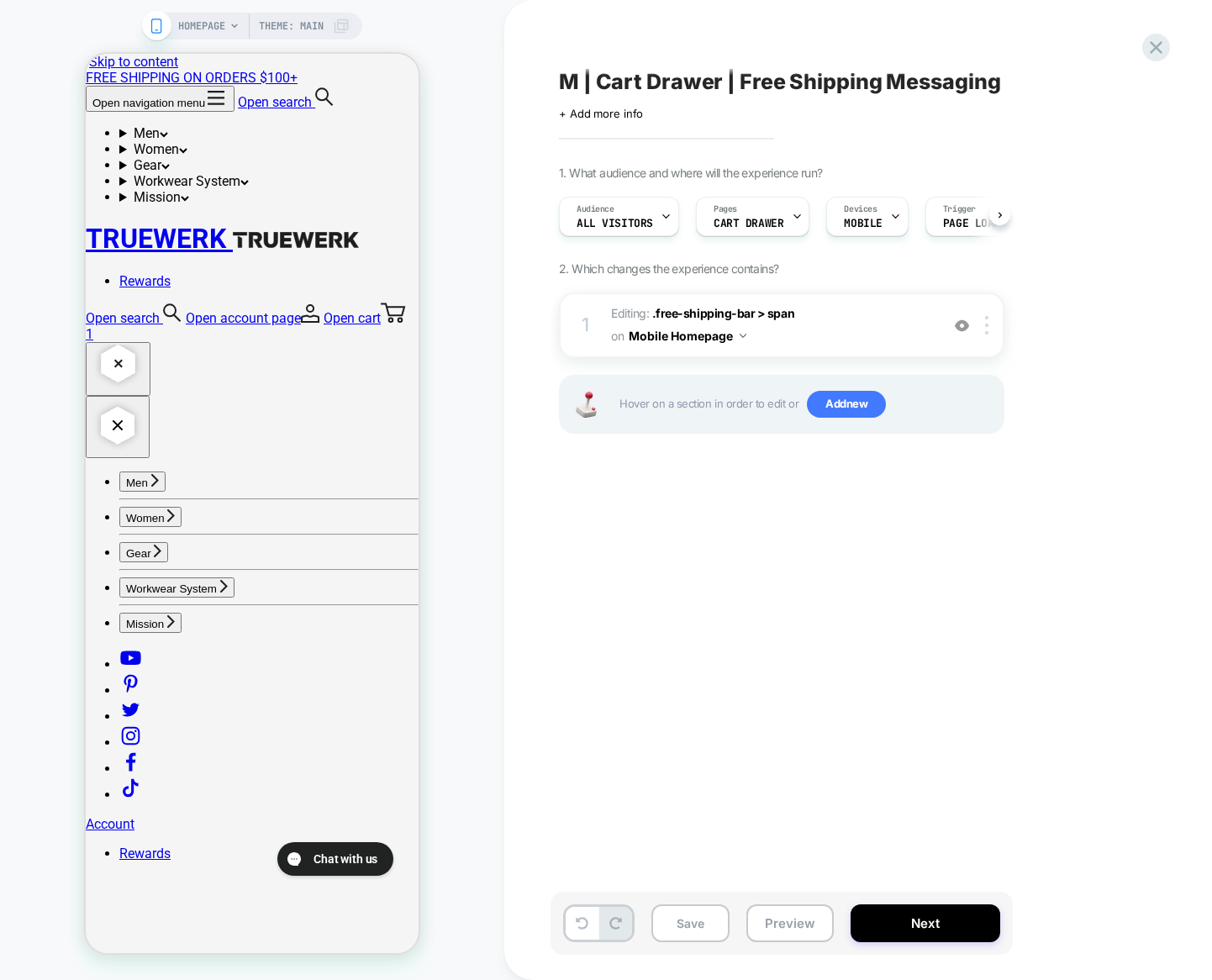
scroll to position [0, 1]
click at [1151, 47] on icon at bounding box center [1156, 47] width 23 height 23
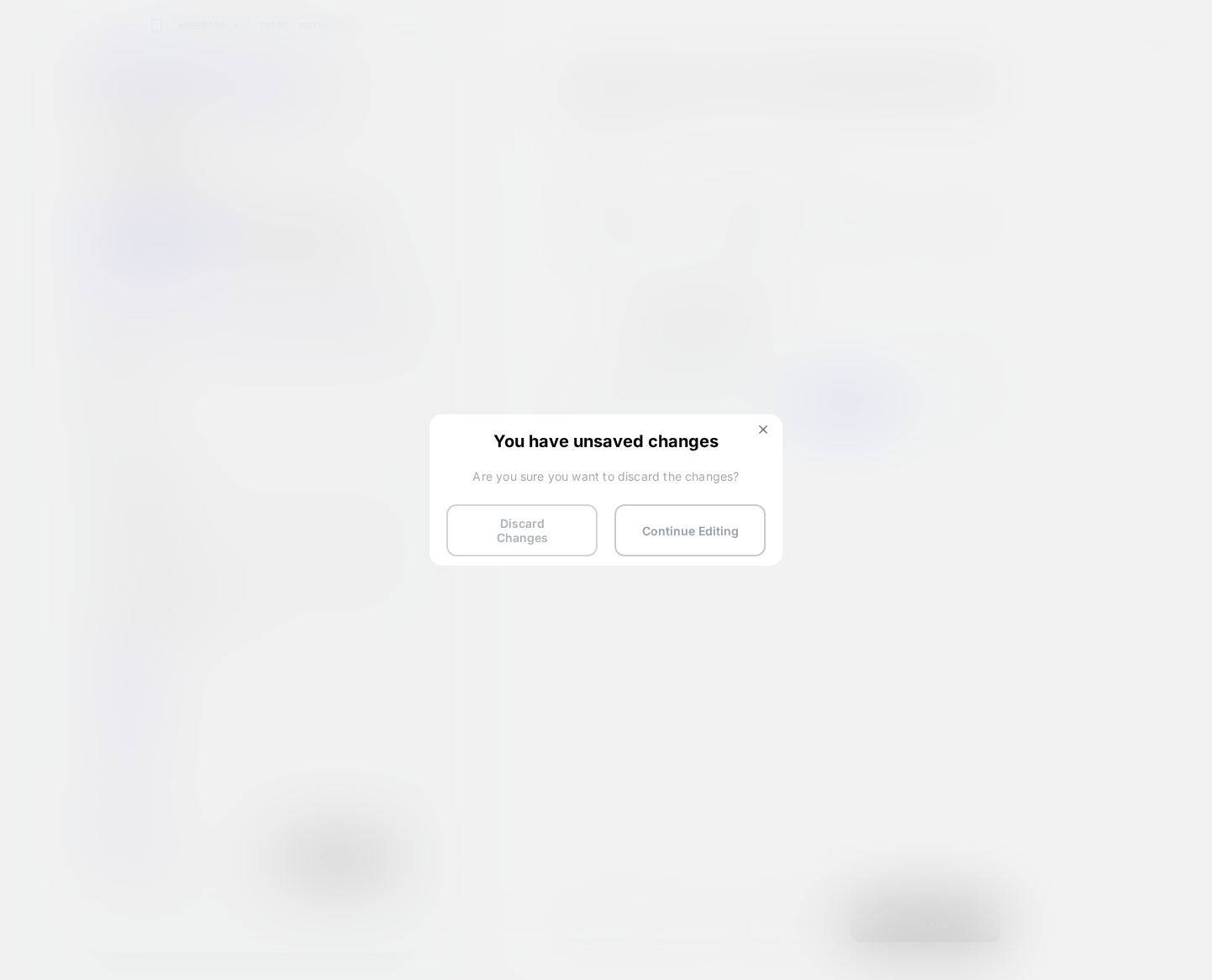
click at [536, 531] on button "Discard Changes" at bounding box center [522, 530] width 152 height 52
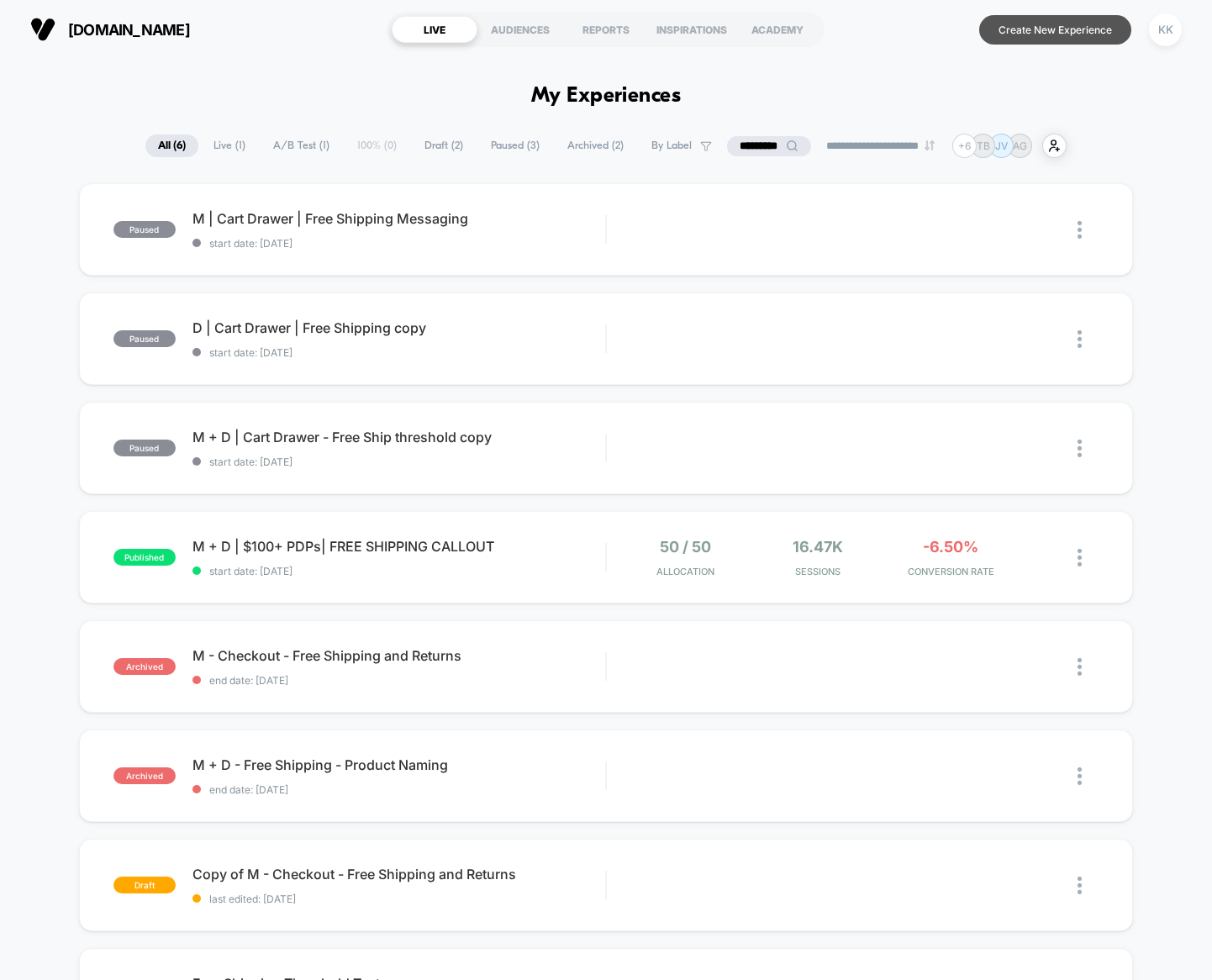
click at [1022, 26] on button "Create New Experience" at bounding box center [1056, 29] width 152 height 29
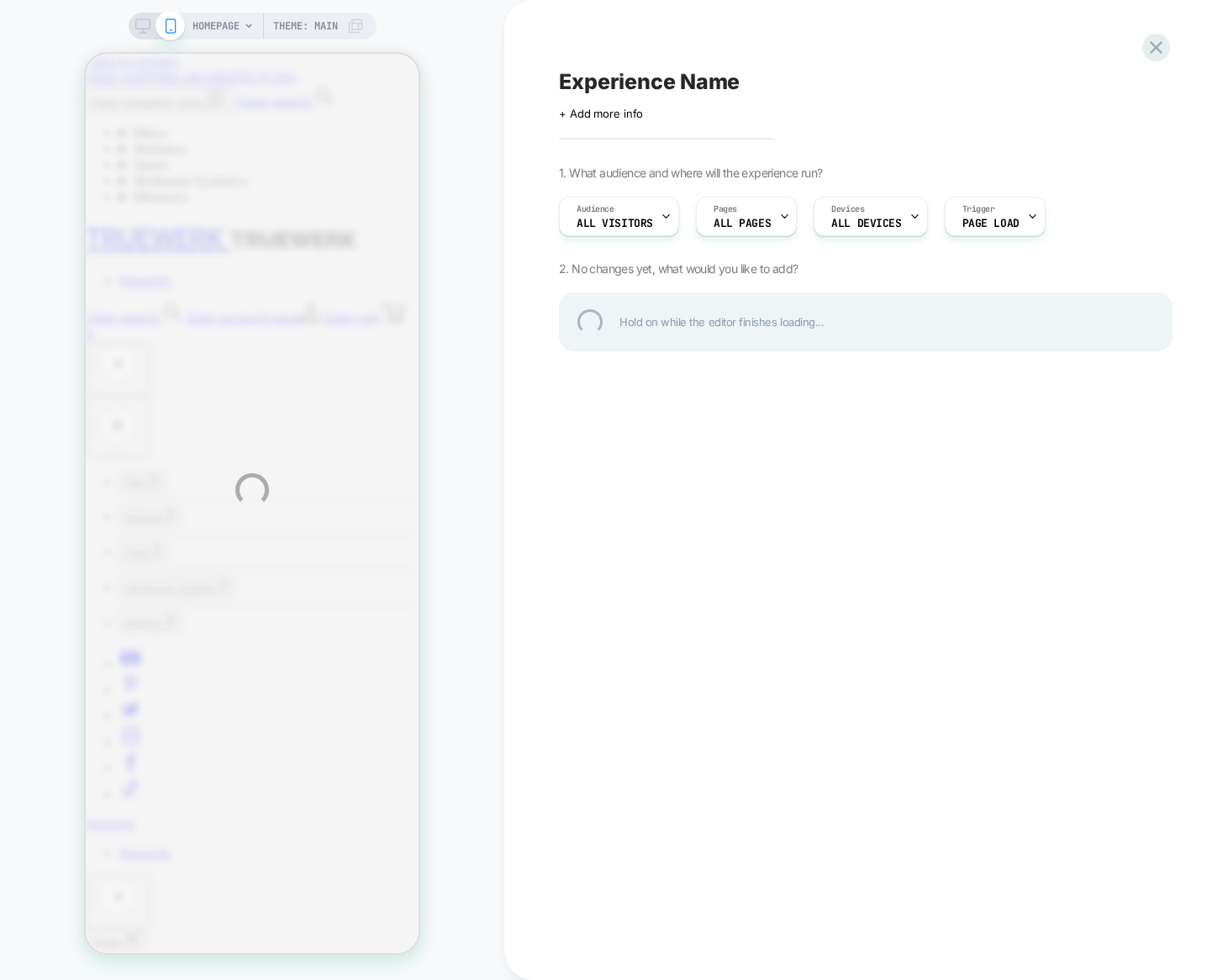
click at [746, 232] on div "HOMEPAGE Theme: MAIN Experience Name Click to edit experience details + Add mor…" at bounding box center [606, 490] width 1212 height 980
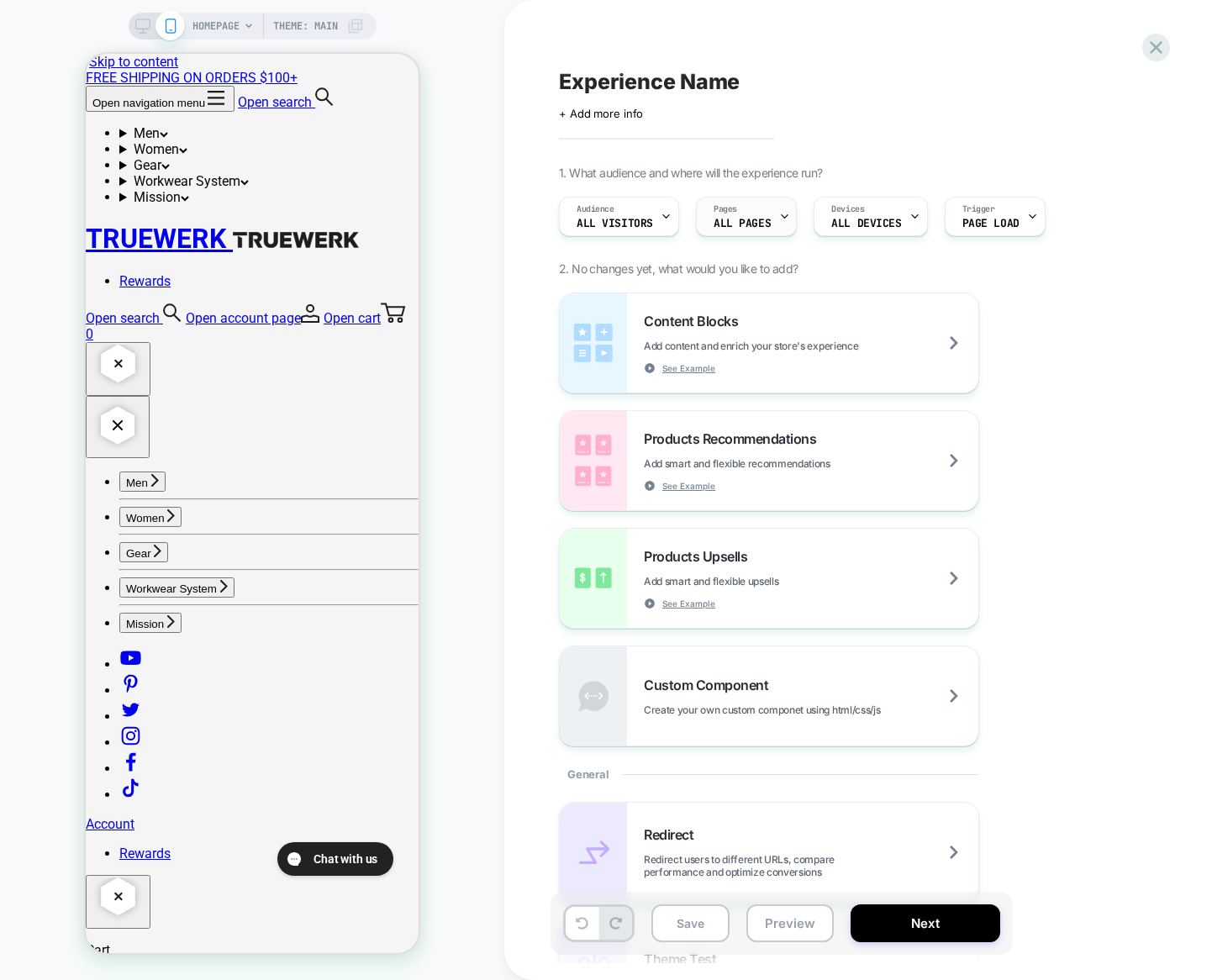
click at [749, 220] on span "ALL PAGES" at bounding box center [742, 223] width 57 height 12
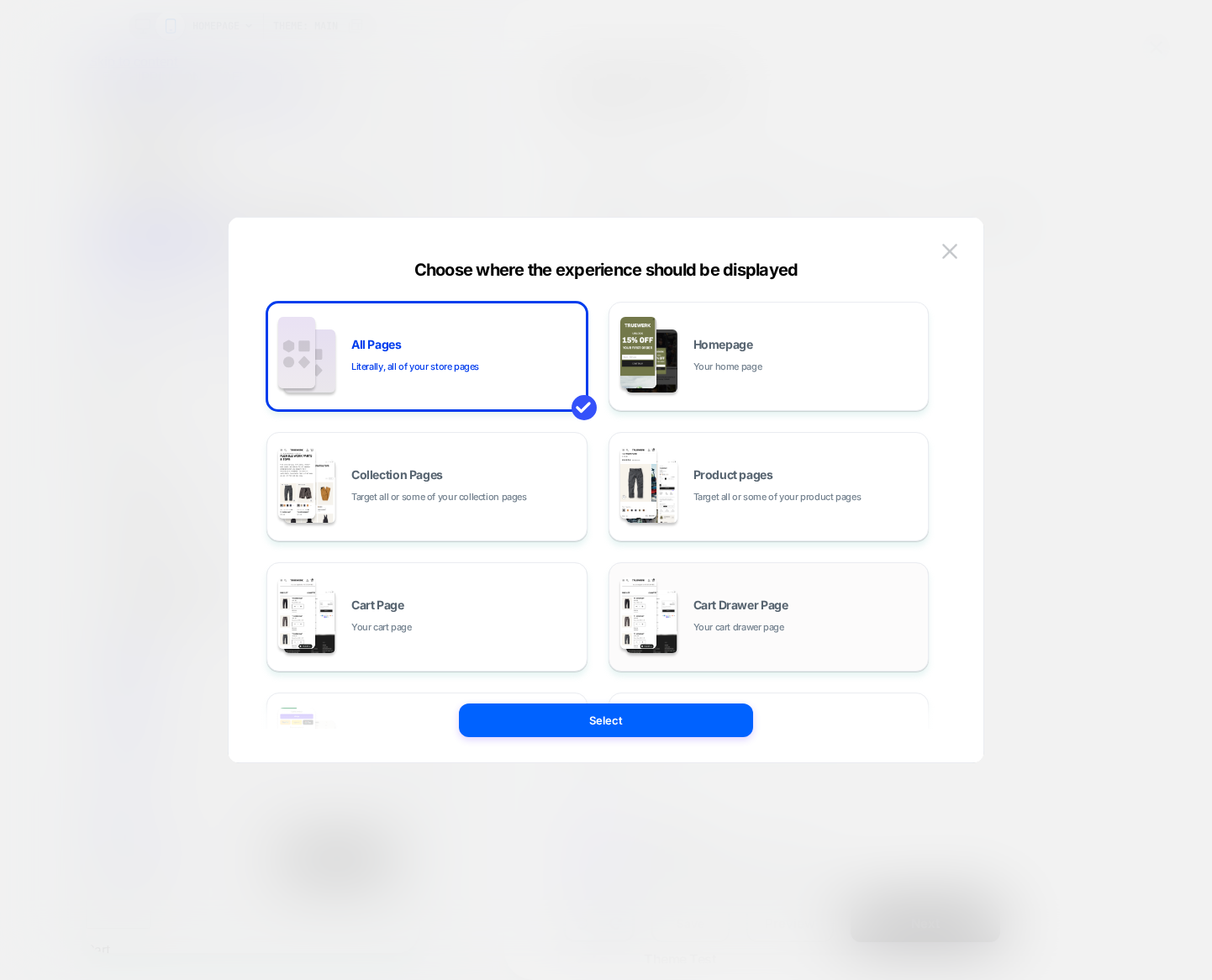
click at [778, 620] on span "Your cart drawer page" at bounding box center [738, 627] width 91 height 16
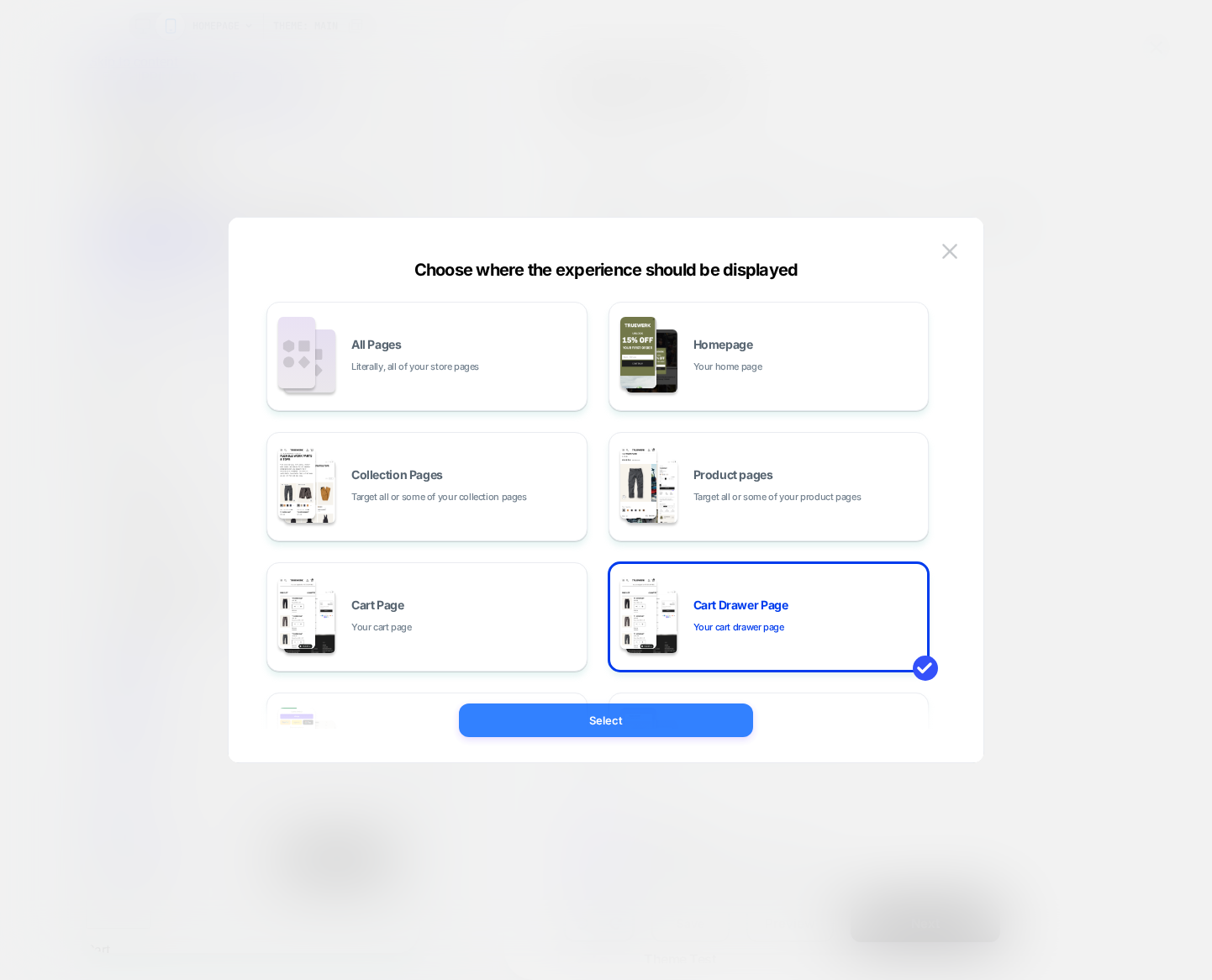
click at [651, 721] on button "Select" at bounding box center [606, 720] width 294 height 34
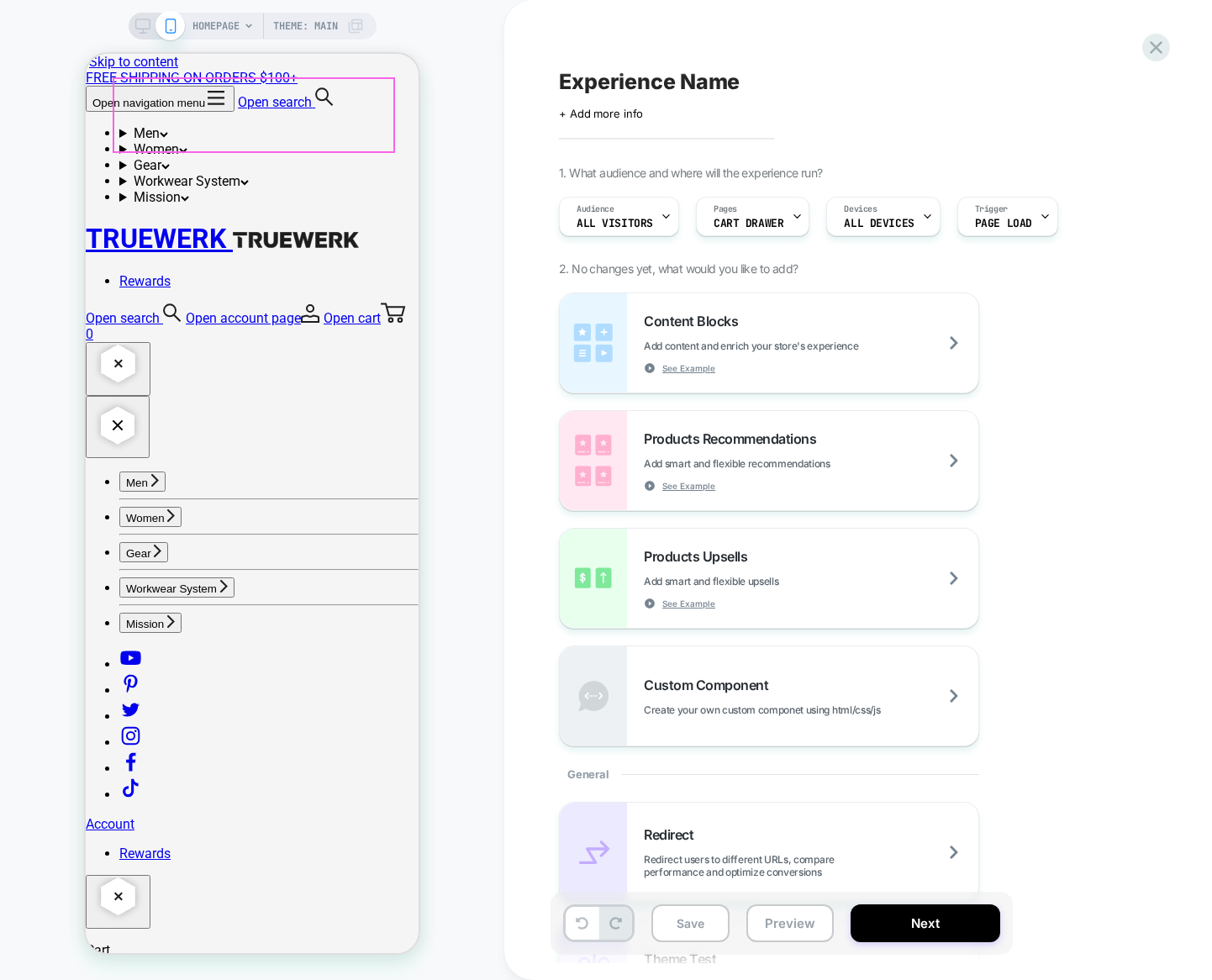
click at [255, 942] on div "Cart 1 Close Spend $88.00 more and get free shipping!" at bounding box center [252, 985] width 333 height 84
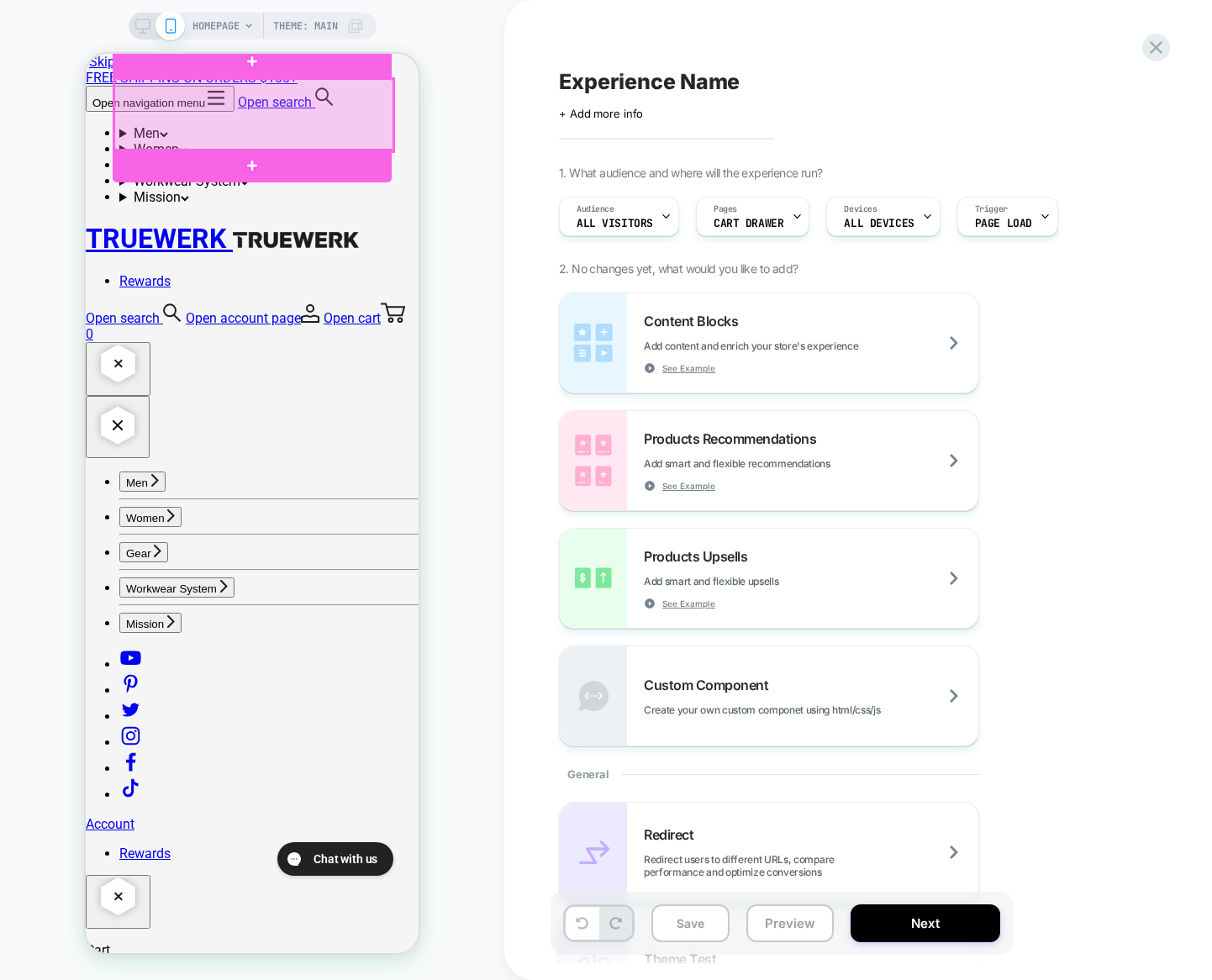
click at [252, 108] on div at bounding box center [254, 115] width 279 height 73
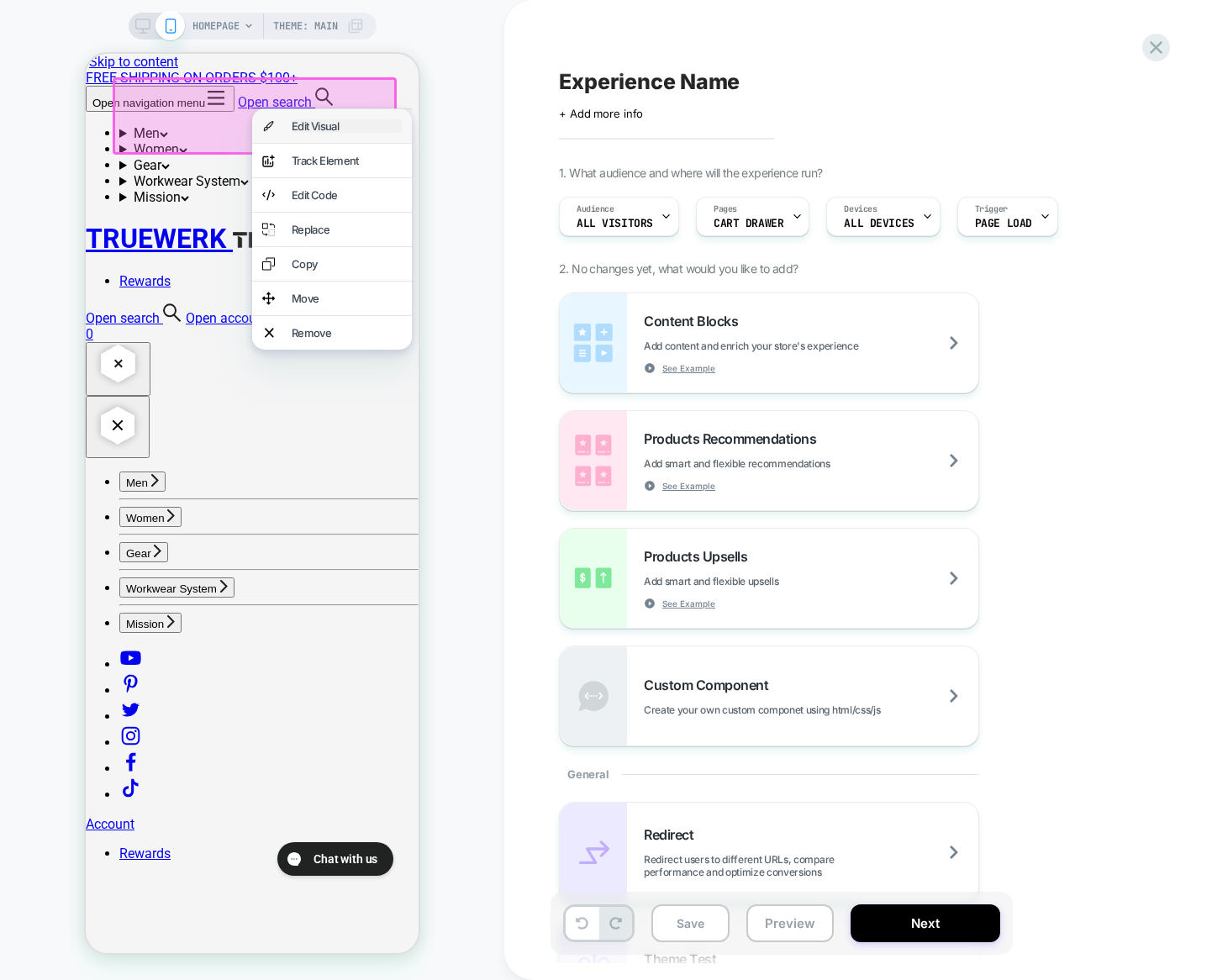
click at [333, 133] on div "Edit Visual" at bounding box center [347, 126] width 110 height 14
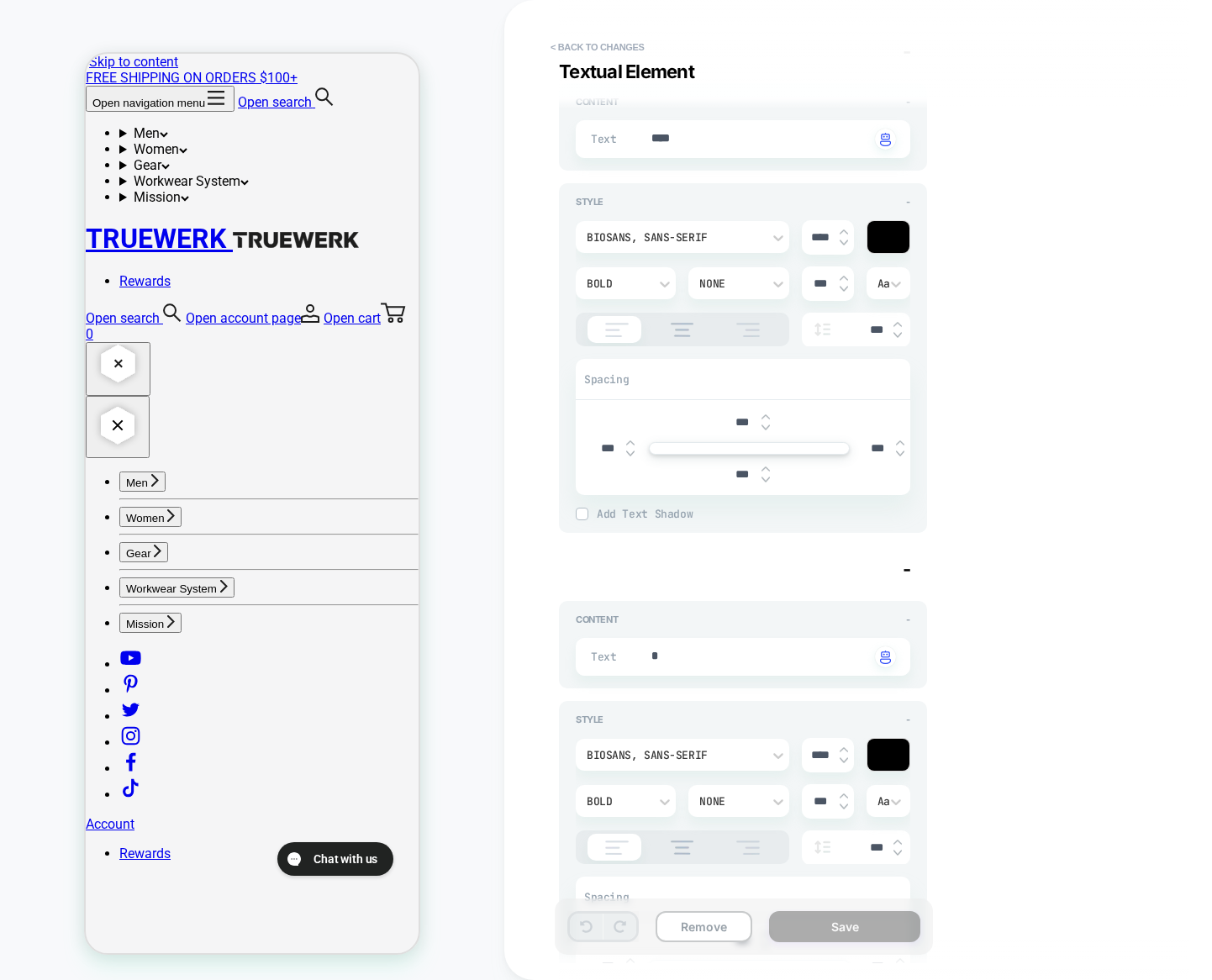
scroll to position [2, 0]
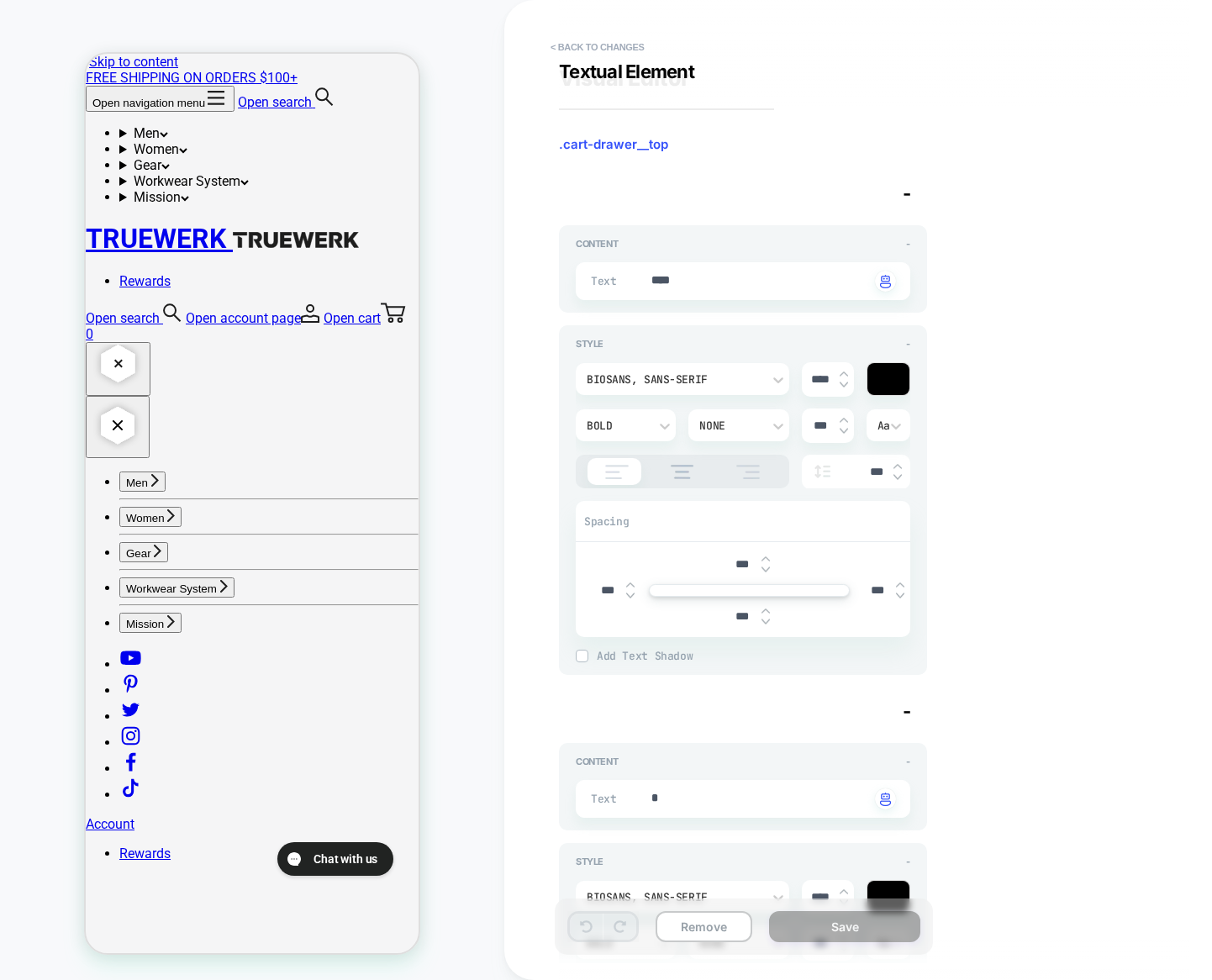
type textarea "*"
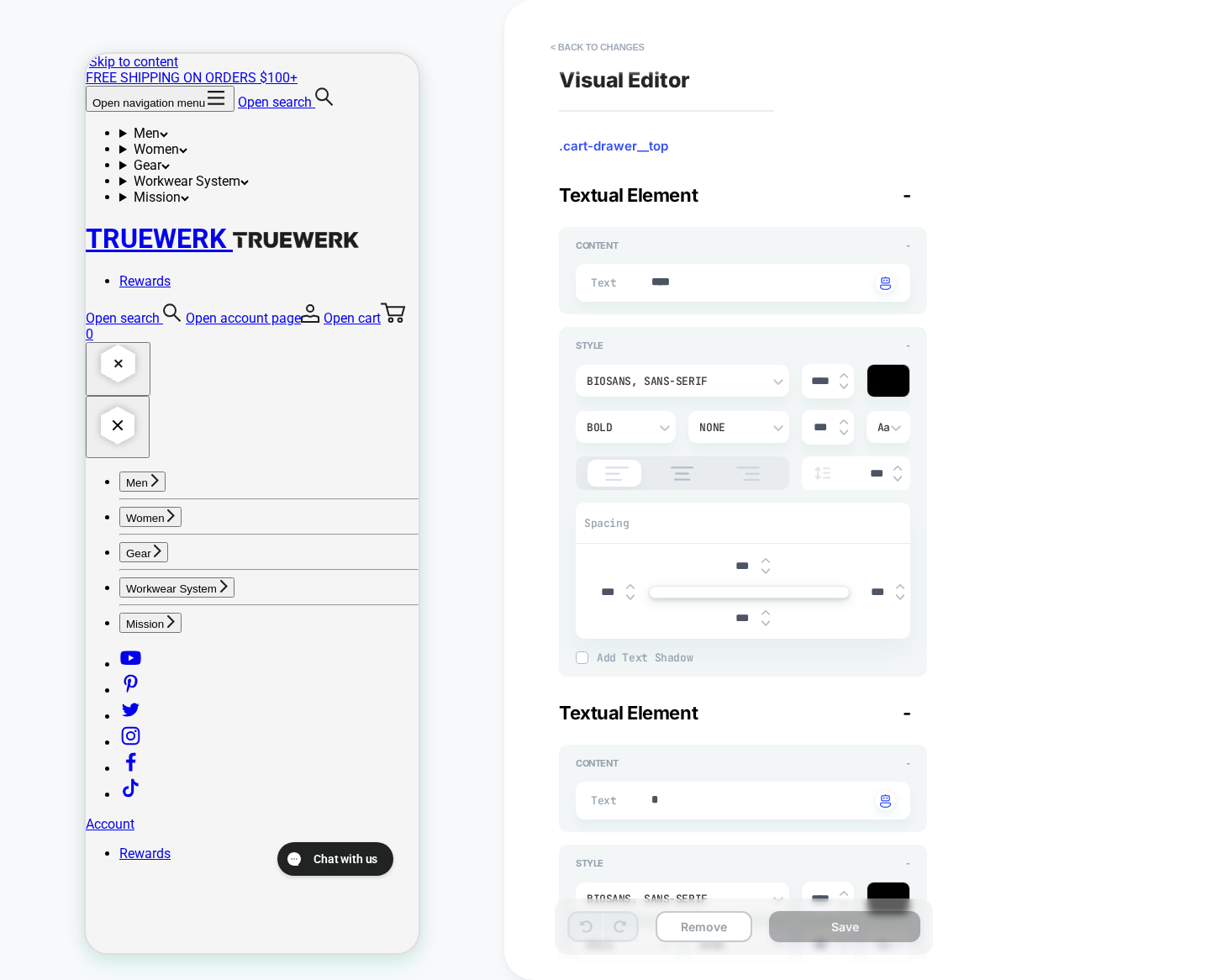
click at [105, 102] on button "Open navigation menu" at bounding box center [160, 98] width 149 height 26
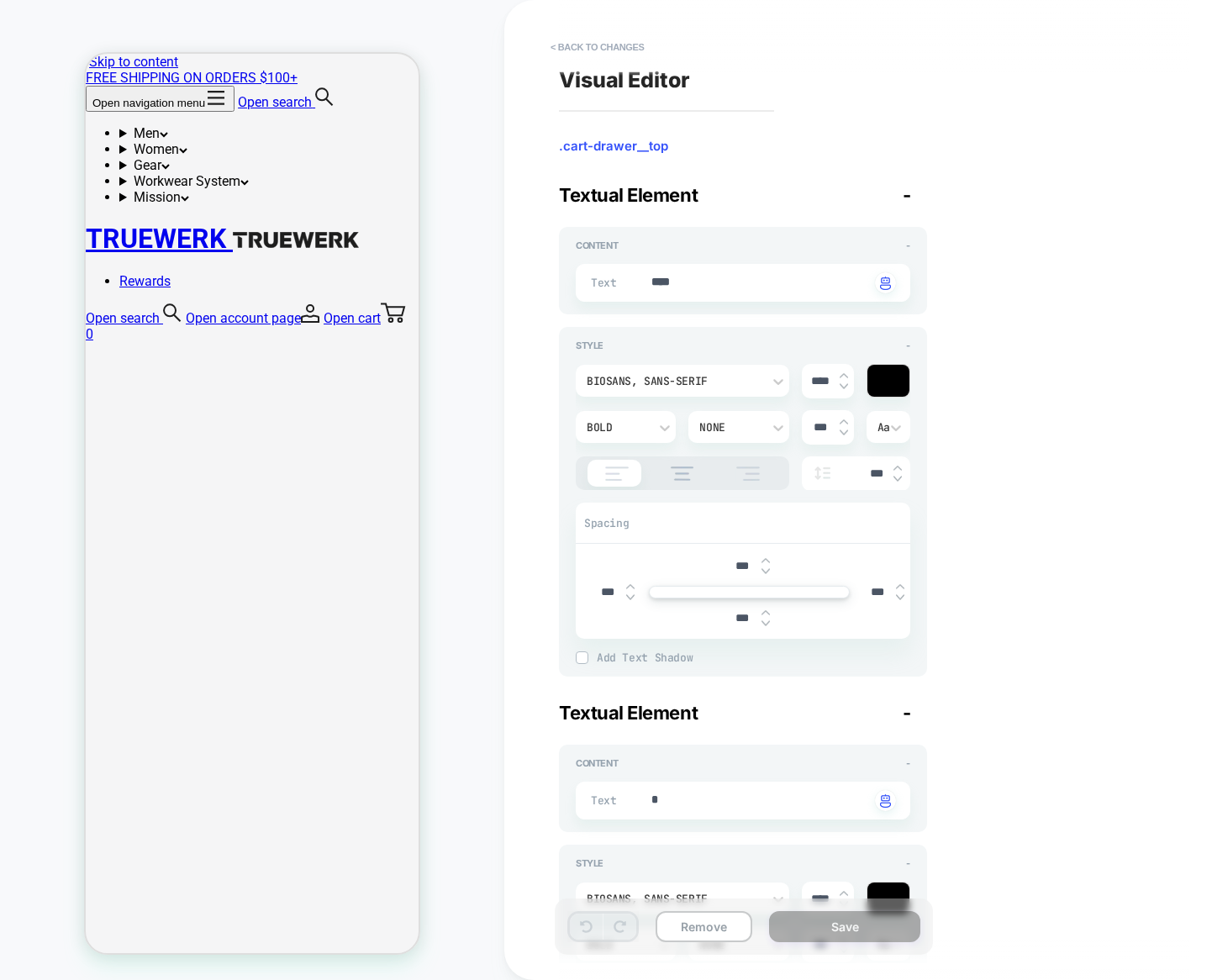
click at [590, 50] on button "< Back to changes" at bounding box center [597, 47] width 111 height 27
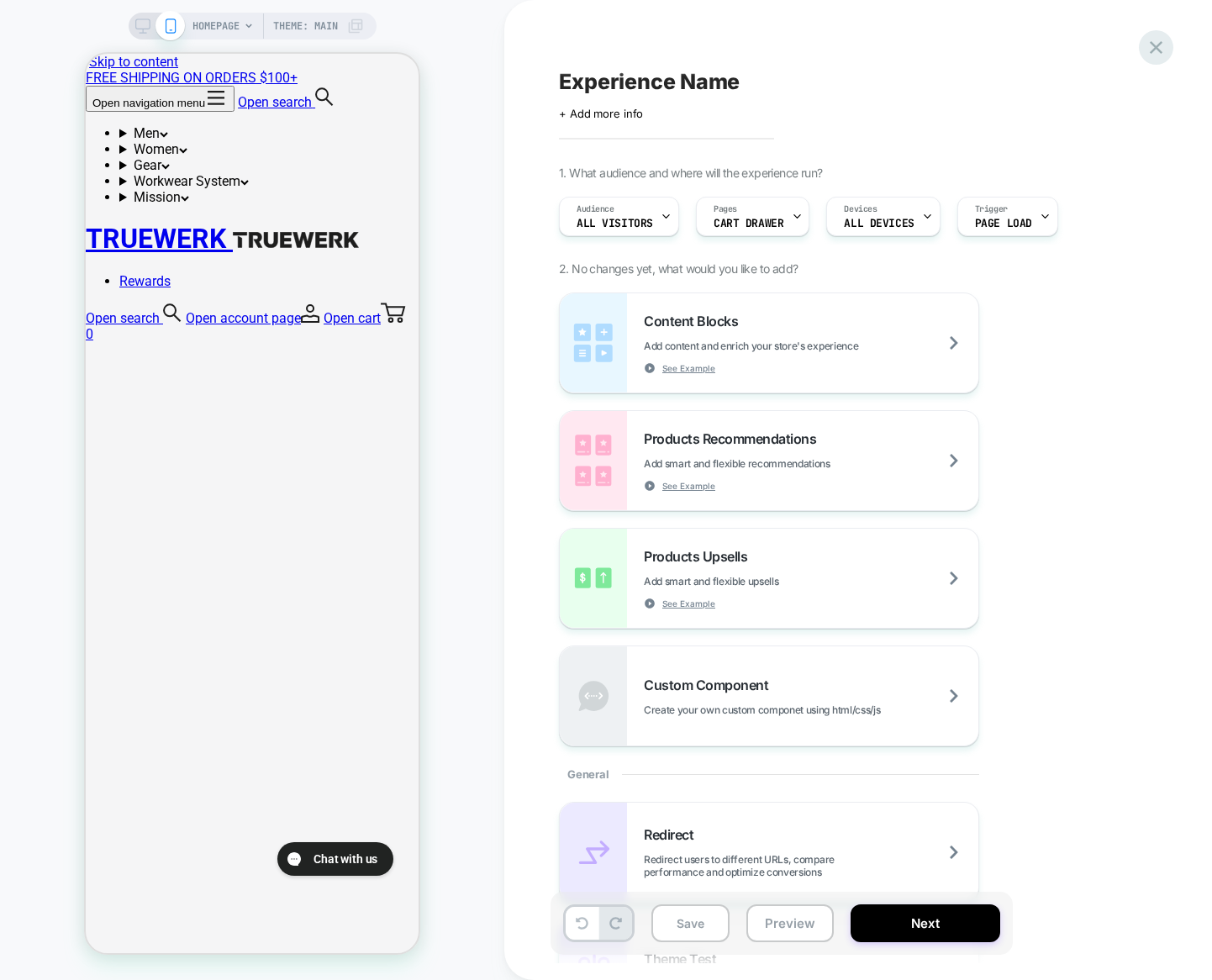
click at [1163, 44] on icon at bounding box center [1156, 47] width 23 height 23
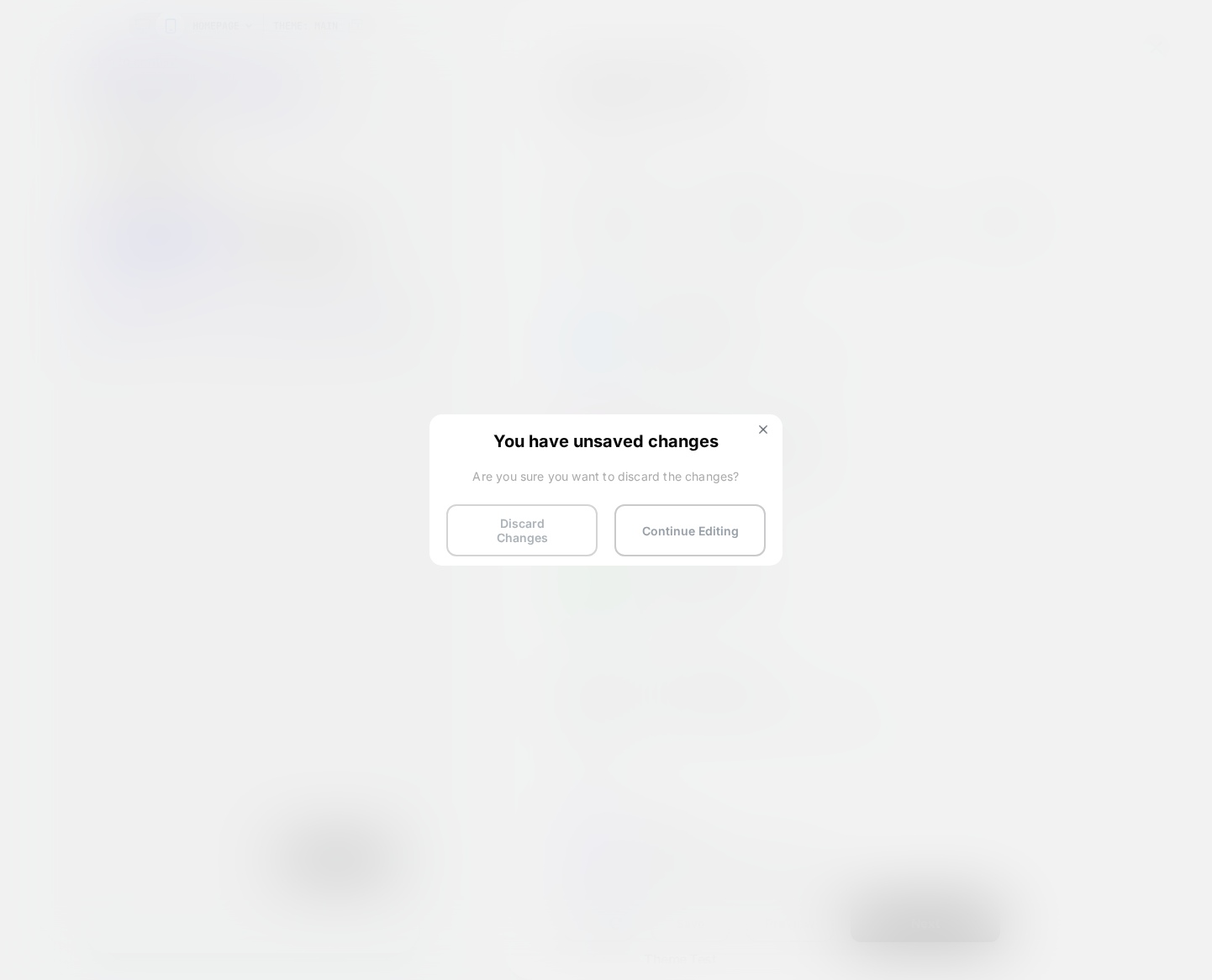
click at [552, 522] on button "Discard Changes" at bounding box center [522, 530] width 152 height 52
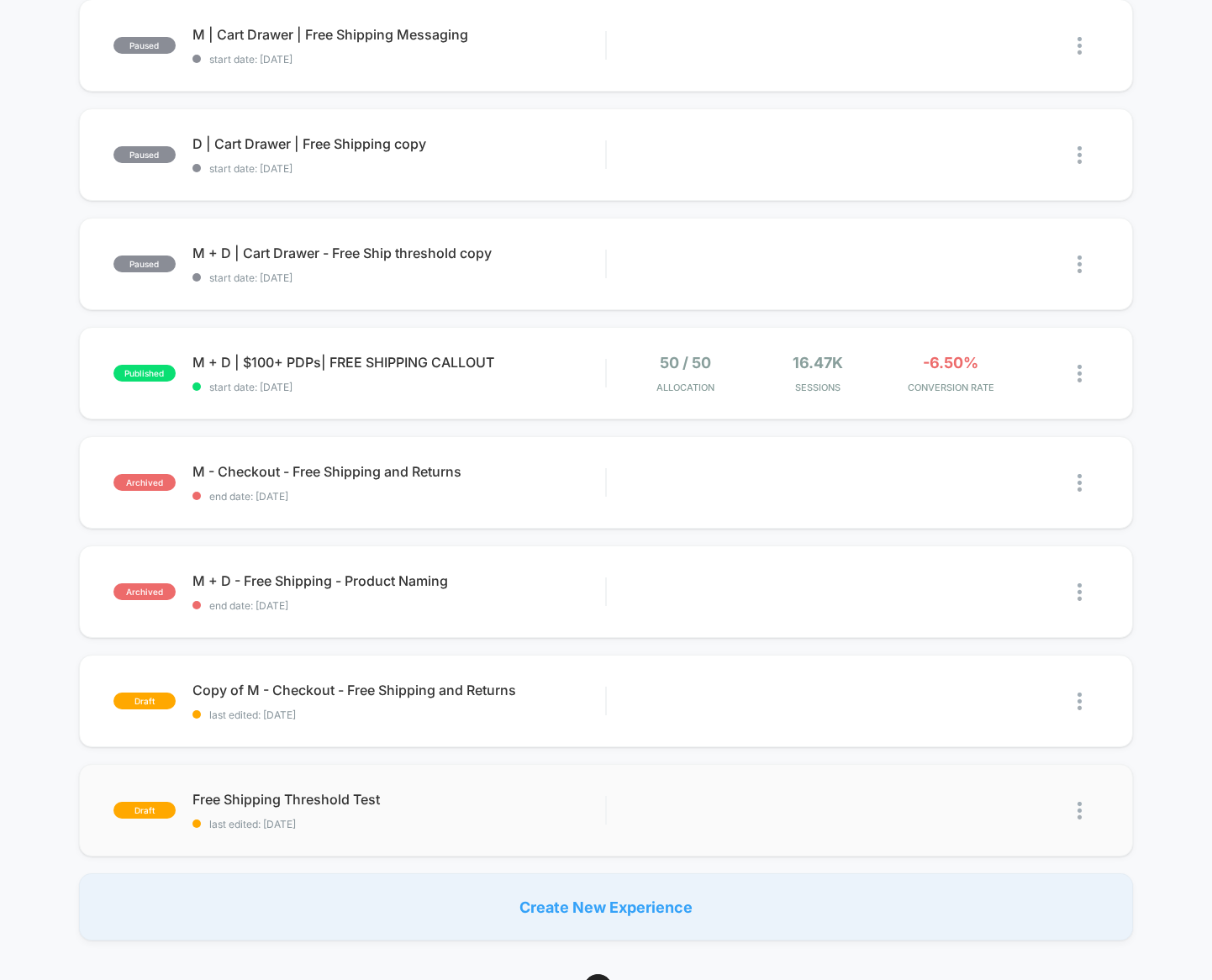
scroll to position [84, 0]
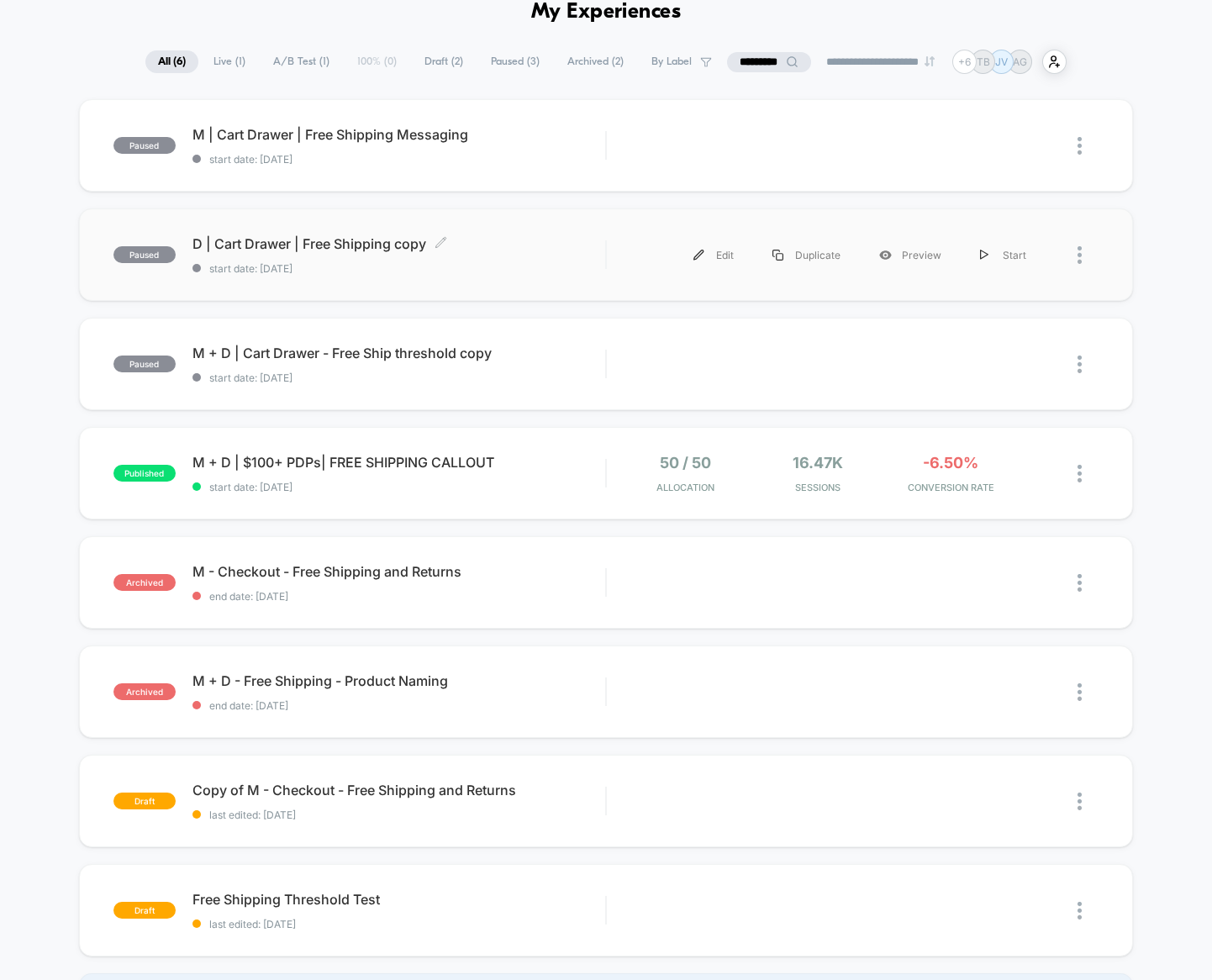
click at [387, 242] on span "D | Cart Drawer | Free Shipping copy Click to edit experience details" at bounding box center [399, 243] width 413 height 17
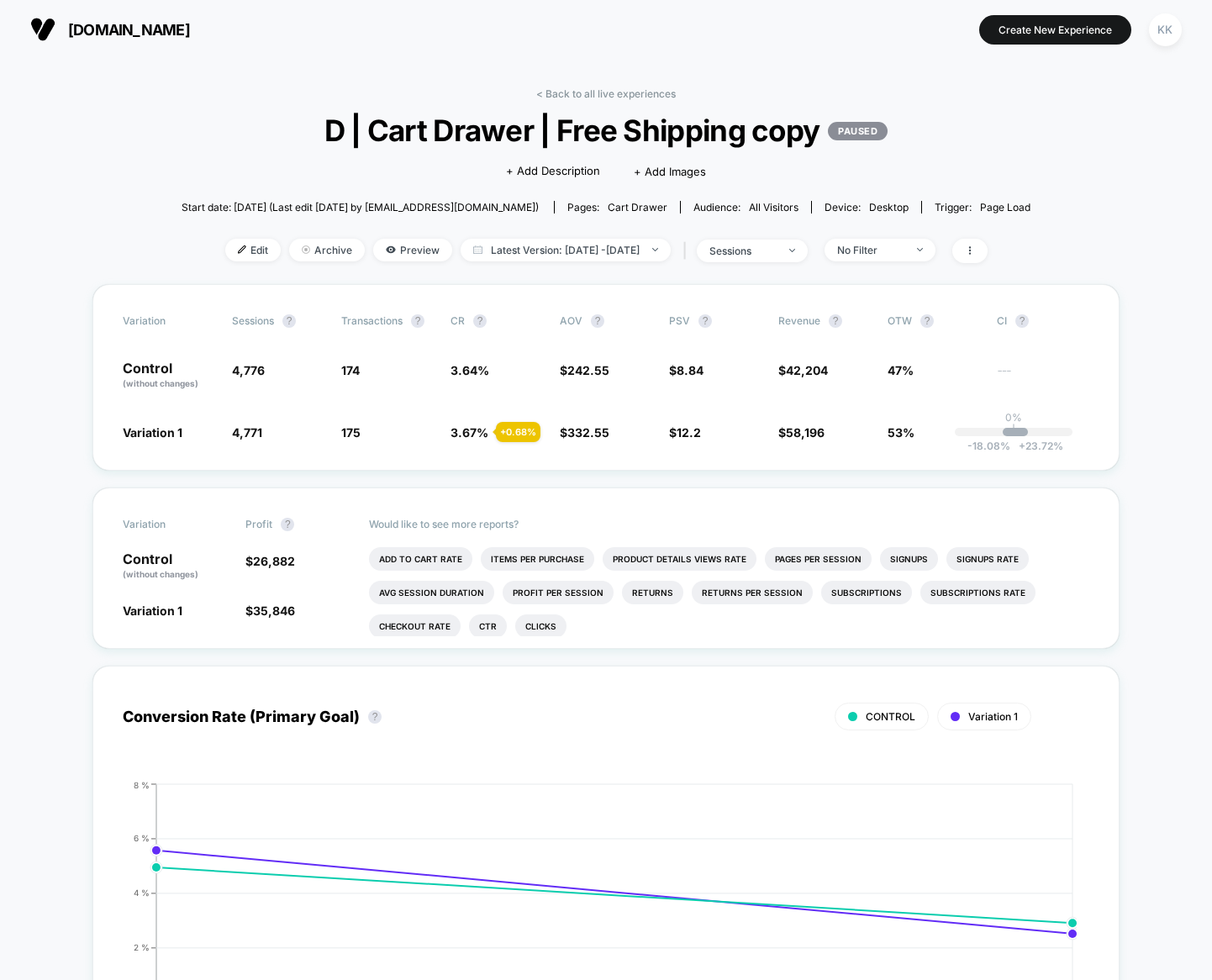
drag, startPoint x: 1140, startPoint y: 474, endPoint x: 1128, endPoint y: 472, distance: 12.2
click at [791, 656] on div "Conversion Rate (Primary Goal) ? CONTROL Variation 1 Hide [DATE] [DATE] 0 % 2 %…" at bounding box center [606, 856] width 1027 height 413
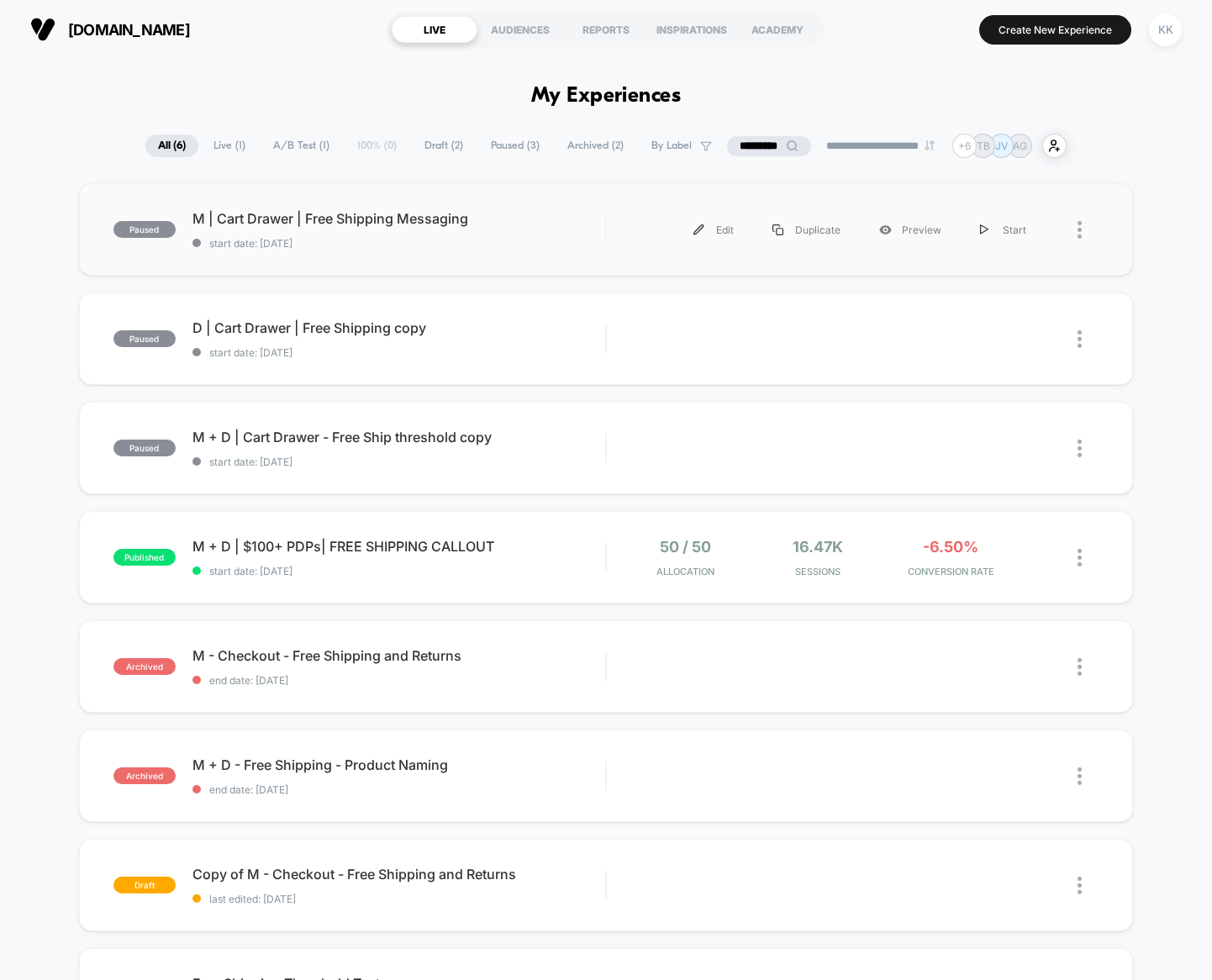
click at [543, 230] on div "M | Cart Drawer | Free Shipping Messaging start date: [DATE]" at bounding box center [399, 230] width 413 height 39
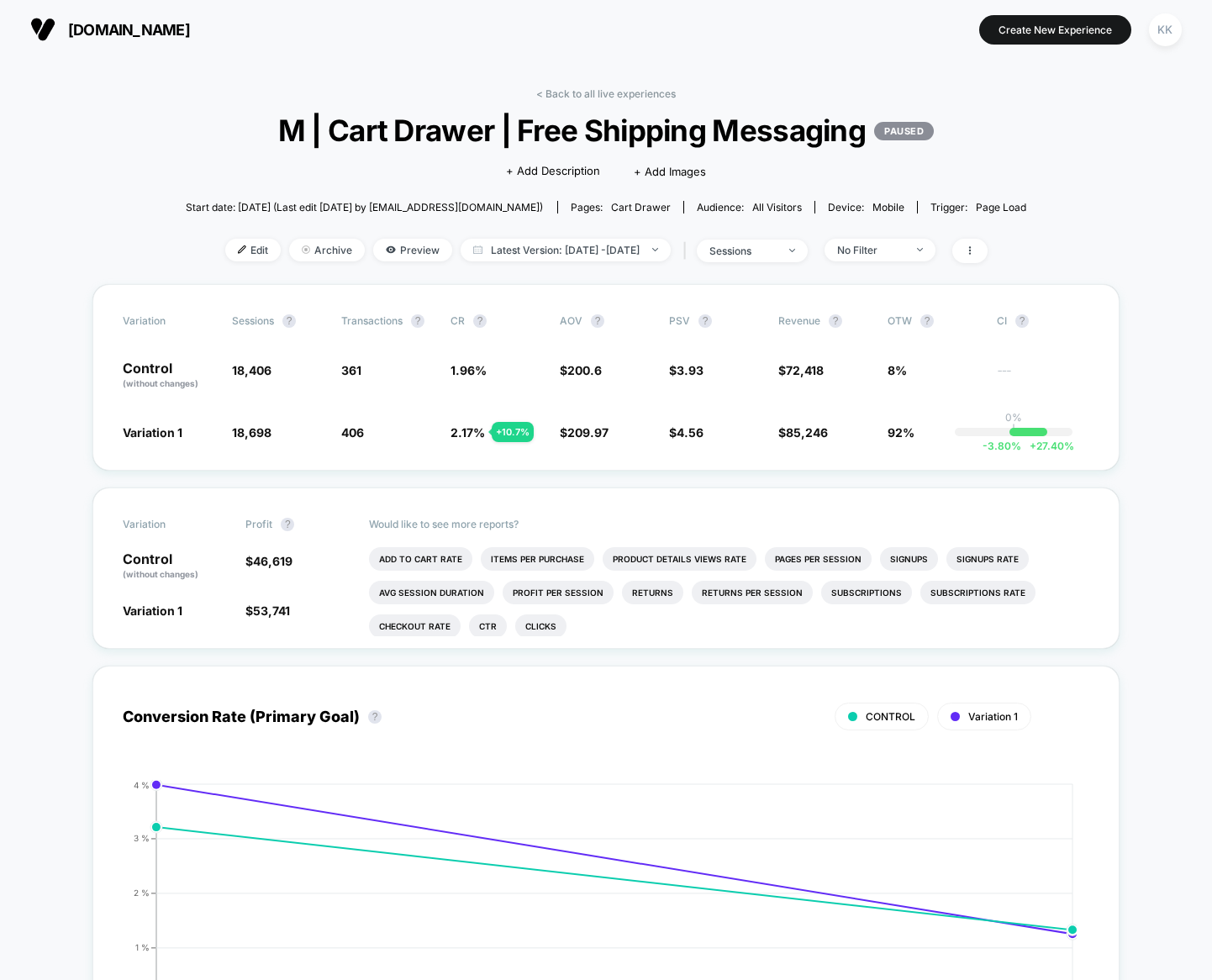
click at [102, 29] on span "[DOMAIN_NAME]" at bounding box center [129, 29] width 122 height 17
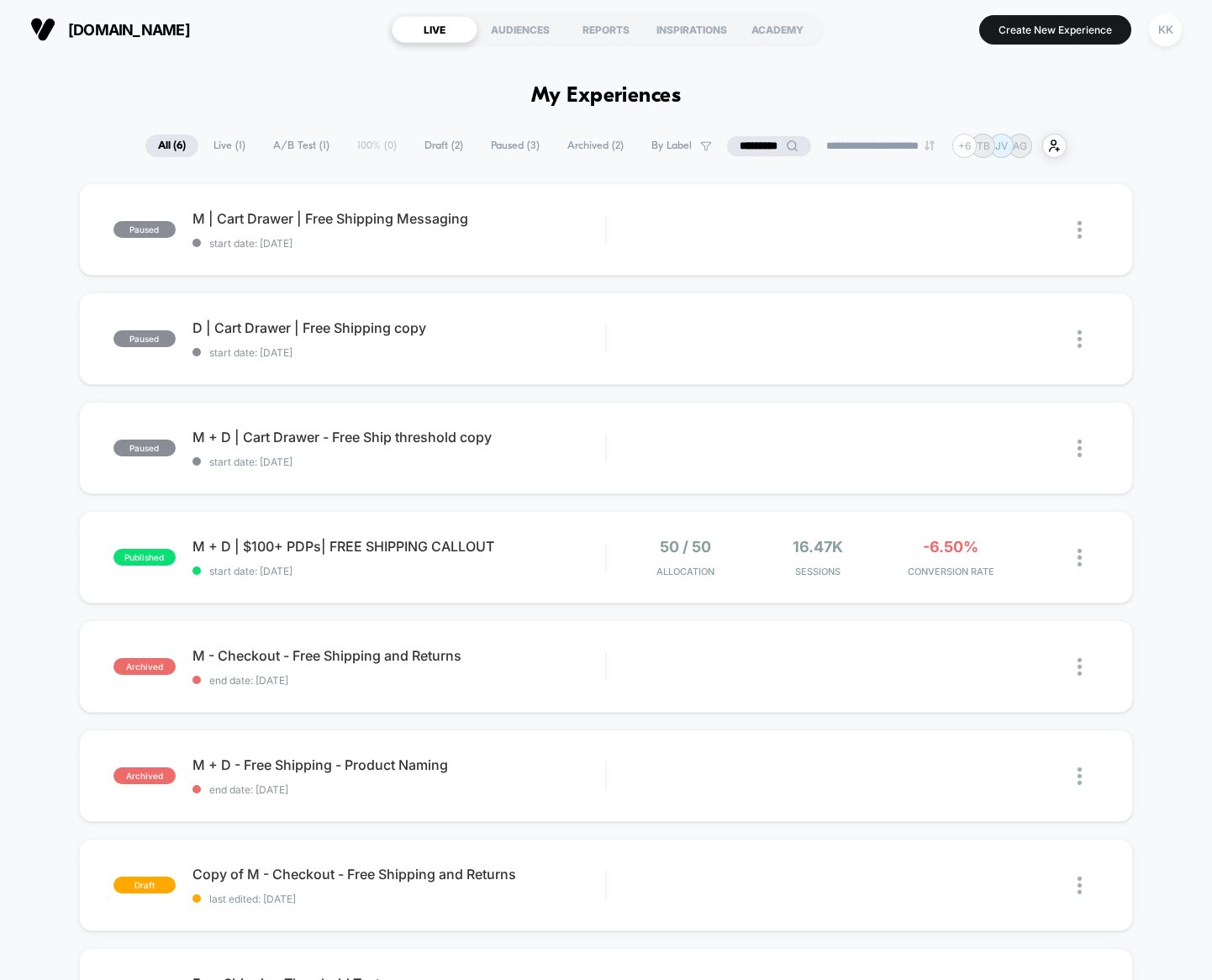
click at [760, 145] on input "*********" at bounding box center [769, 146] width 84 height 20
click at [760, 145] on input "*********" at bounding box center [769, 146] width 168 height 20
type input "****"
click at [174, 144] on span "Live ( 1 )" at bounding box center [187, 145] width 57 height 23
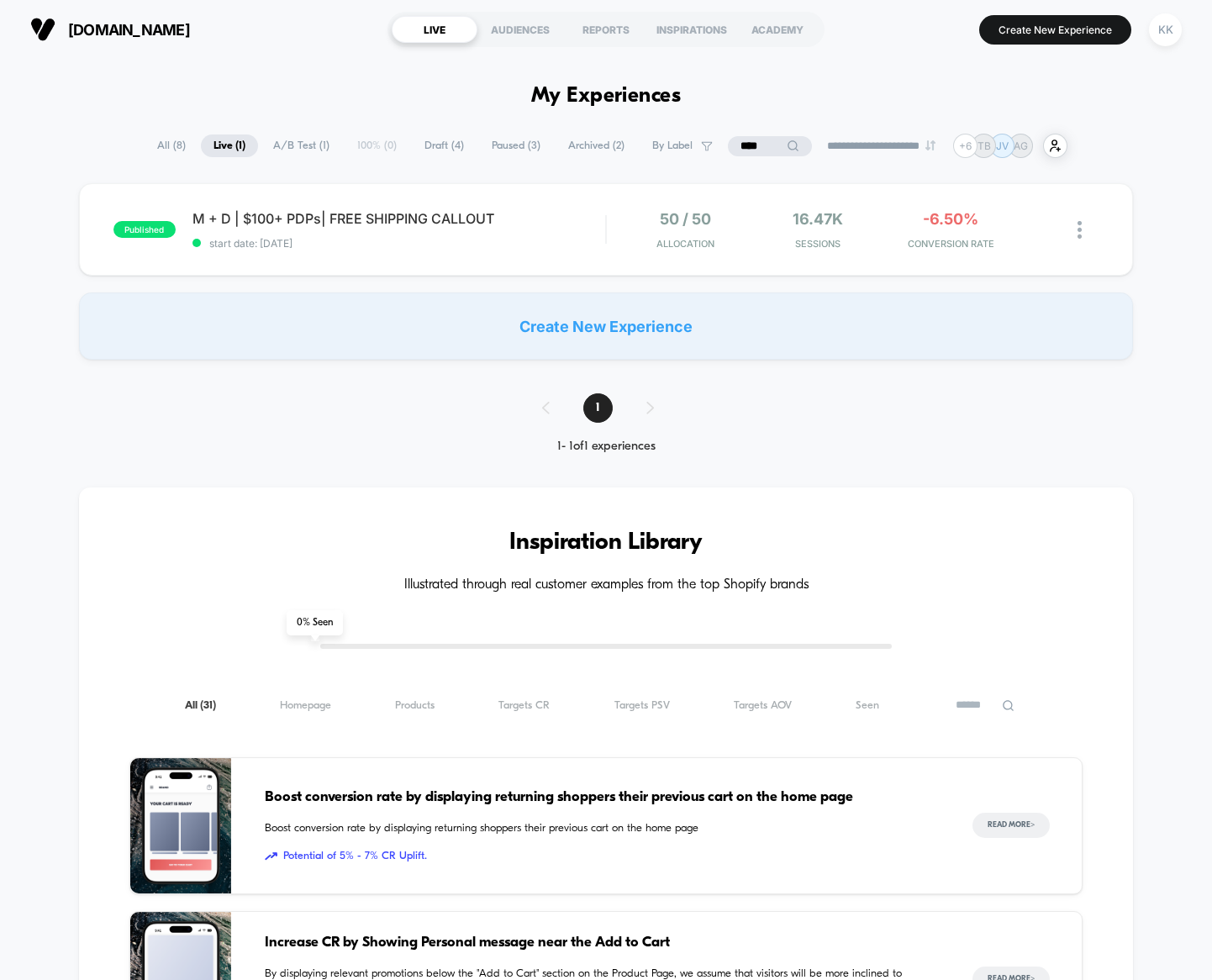
drag, startPoint x: 728, startPoint y: 136, endPoint x: 679, endPoint y: 141, distance: 49.3
click at [695, 136] on div "**********" at bounding box center [605, 146] width 923 height 25
drag, startPoint x: 749, startPoint y: 146, endPoint x: 684, endPoint y: 139, distance: 65.4
click at [705, 143] on input "****" at bounding box center [769, 146] width 168 height 20
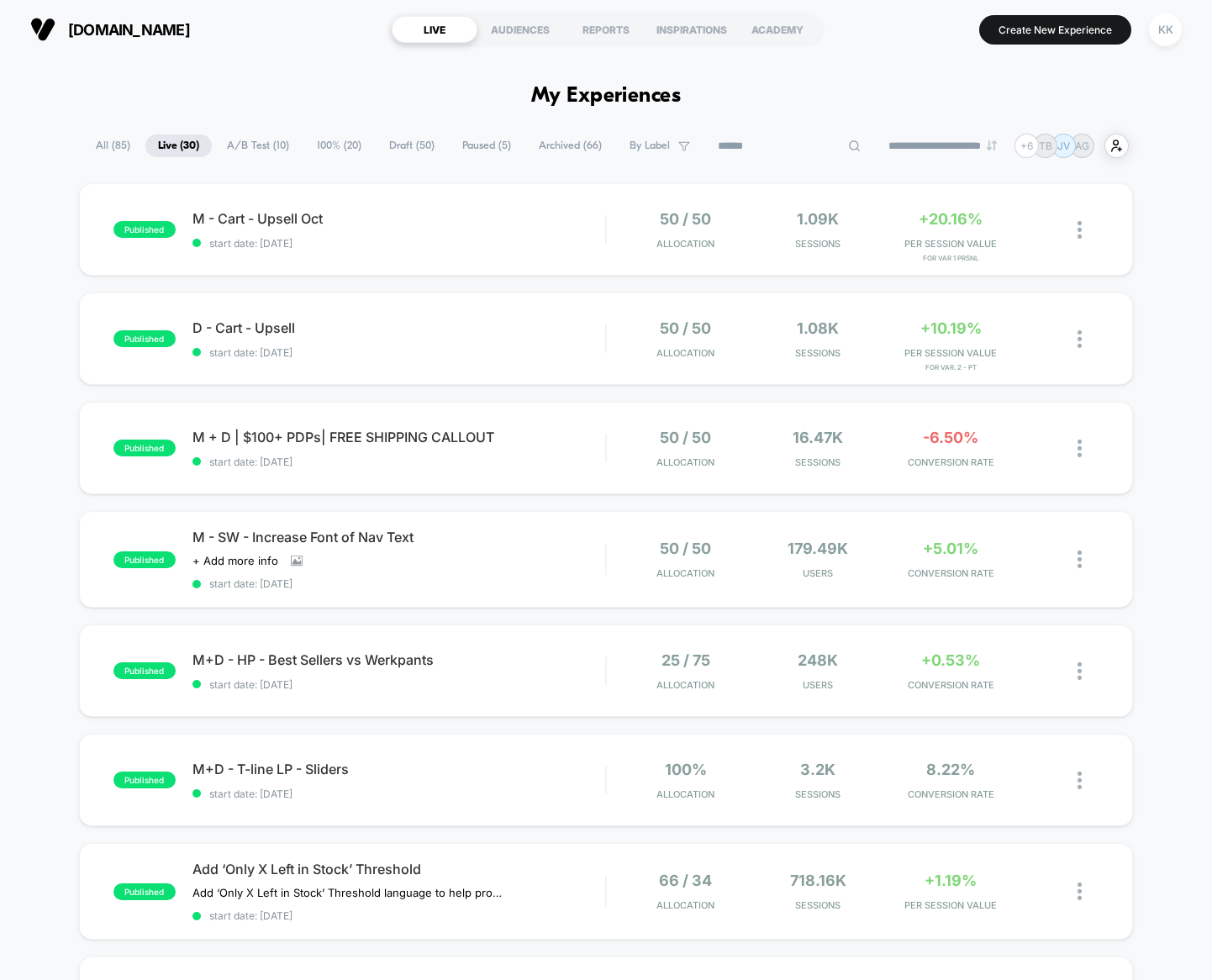
click at [319, 140] on span "100% ( 20 )" at bounding box center [339, 145] width 70 height 23
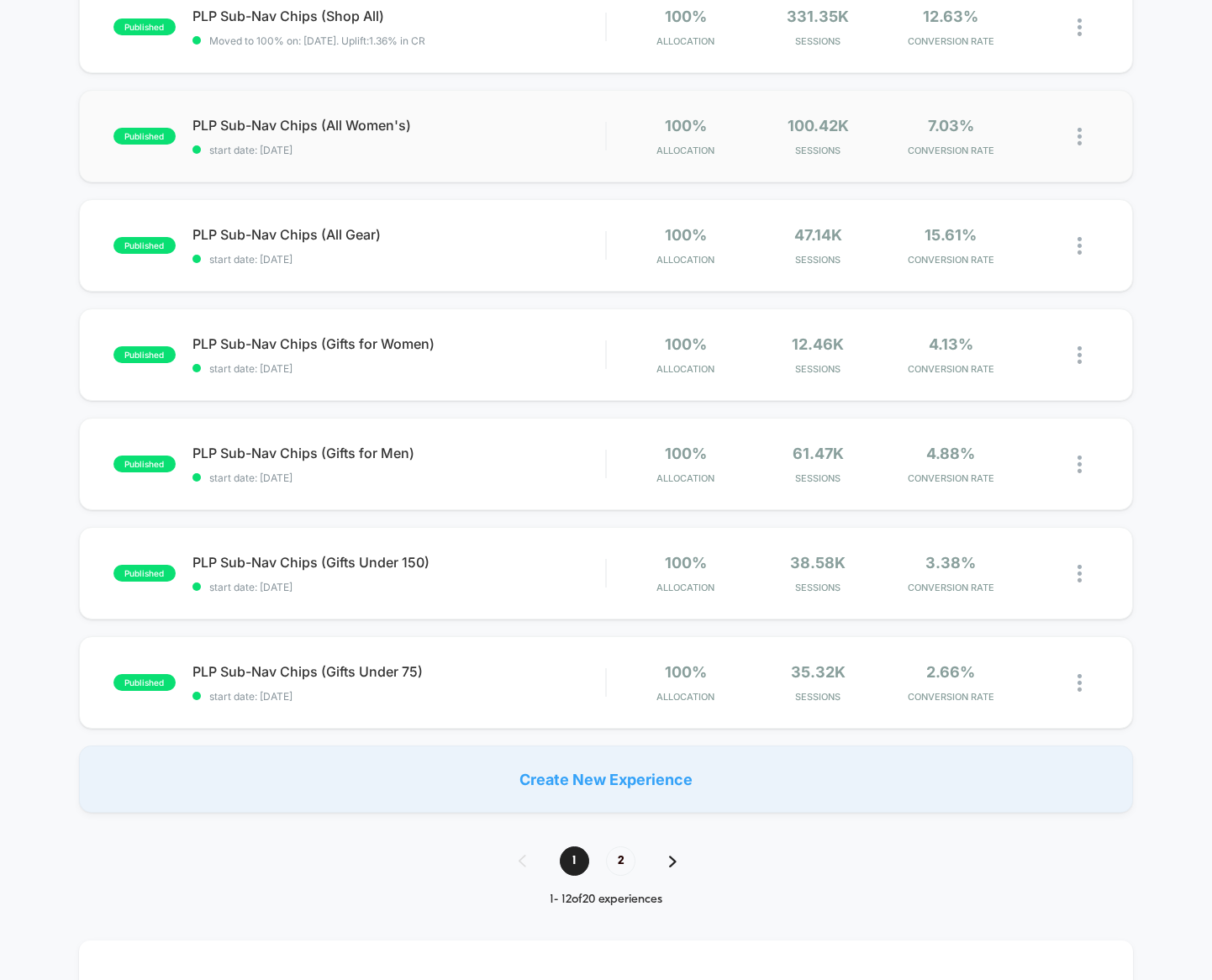
scroll to position [757, 0]
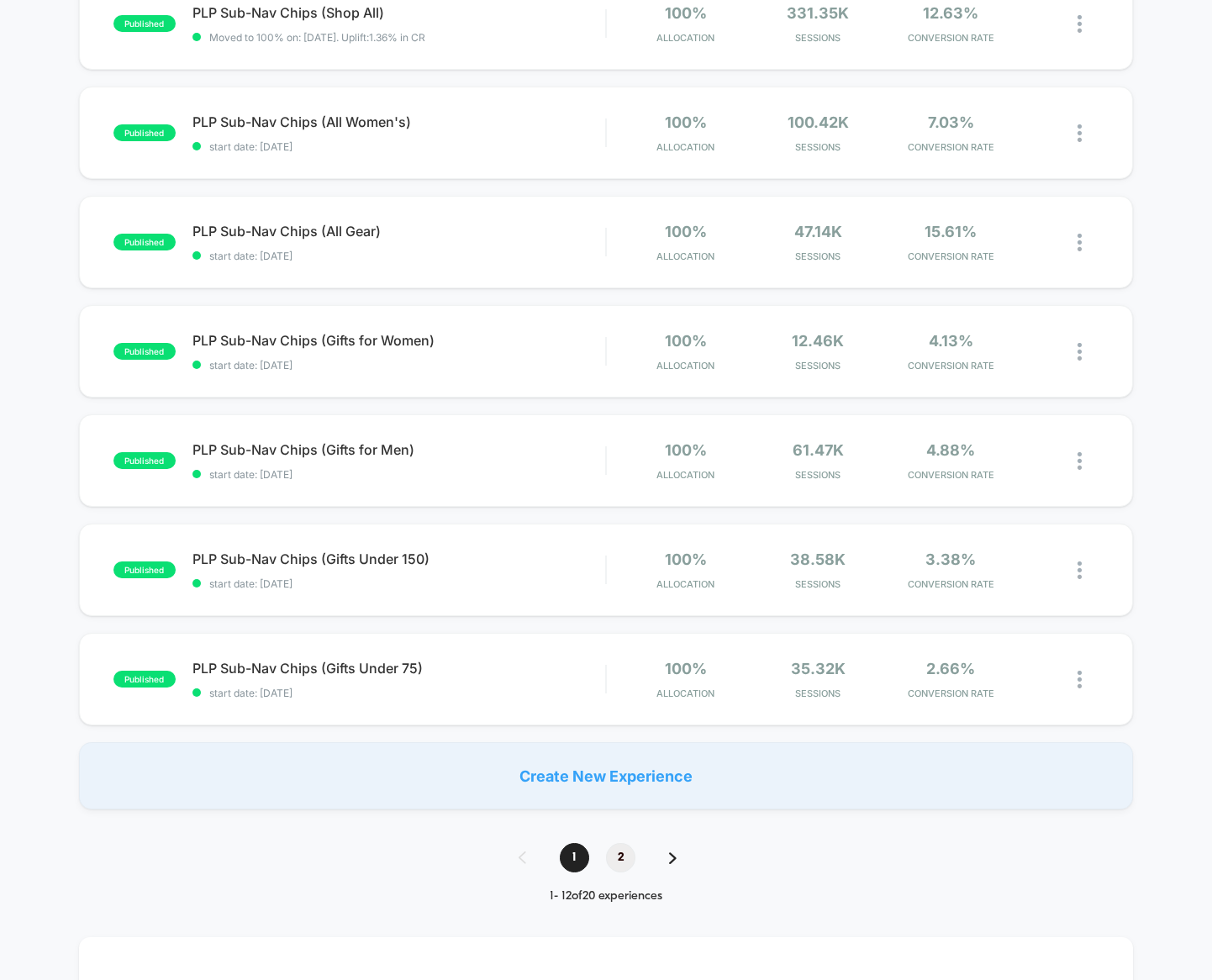
click at [626, 858] on span "2" at bounding box center [621, 858] width 29 height 29
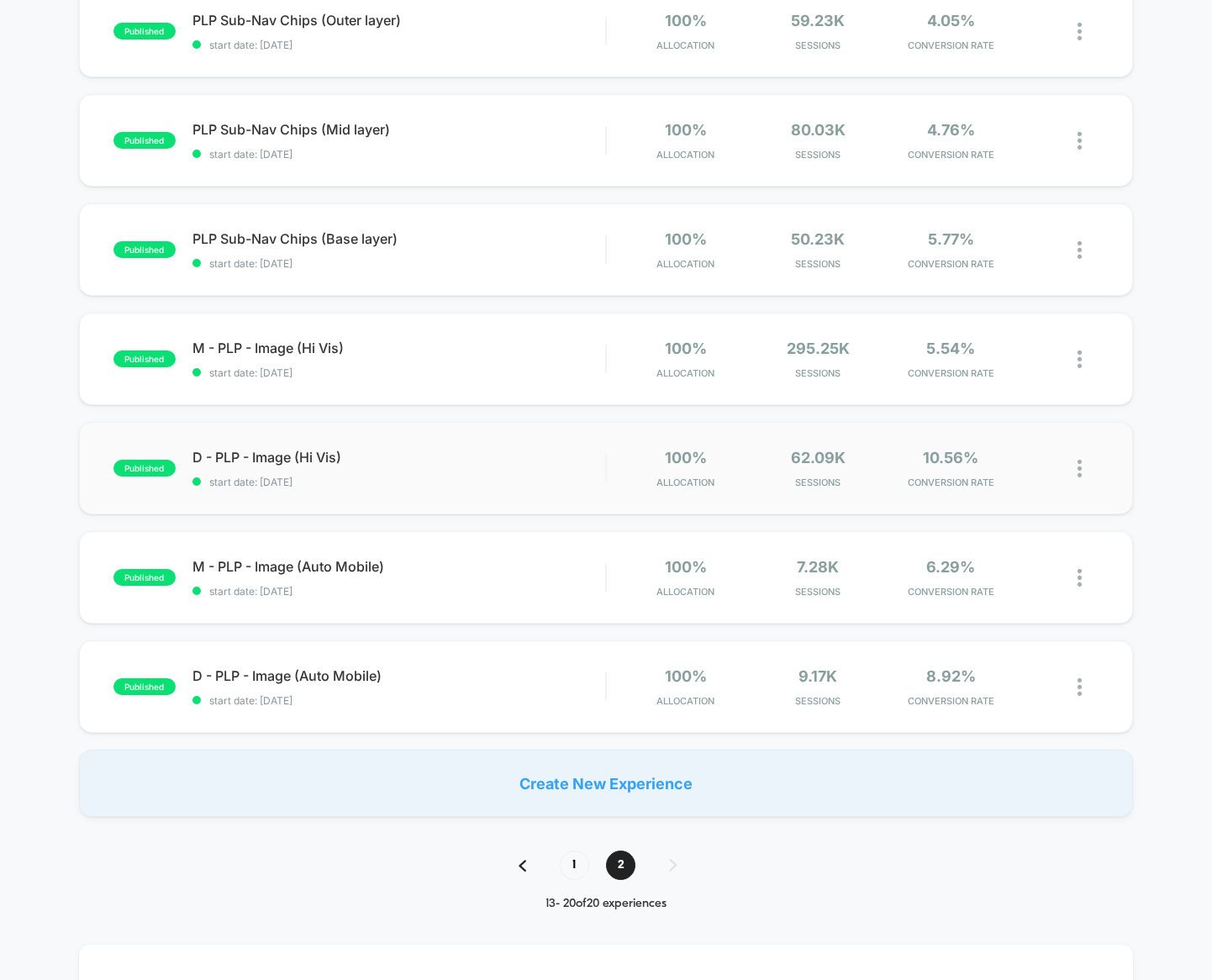
scroll to position [336, 0]
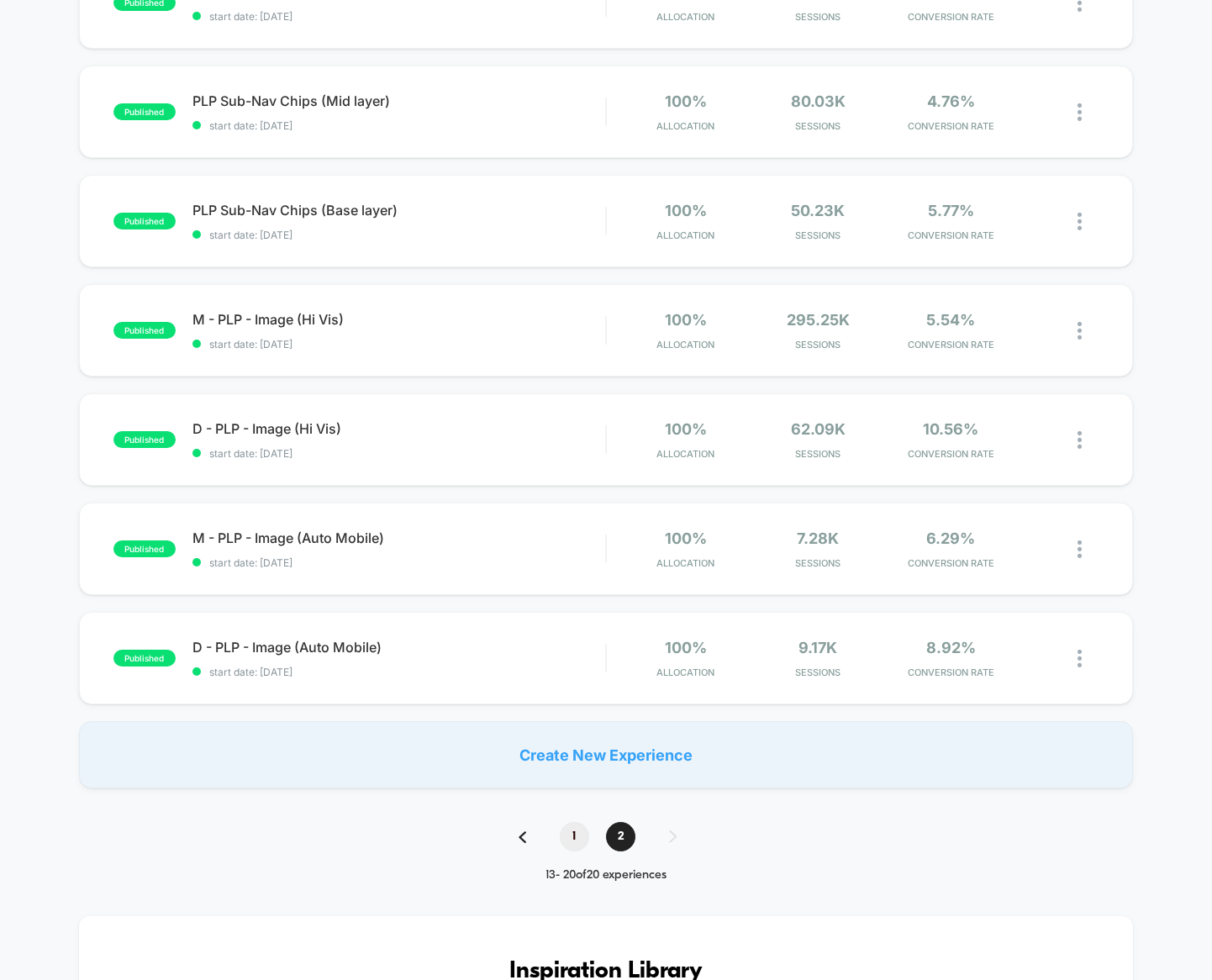
click at [574, 842] on span "1" at bounding box center [575, 837] width 29 height 29
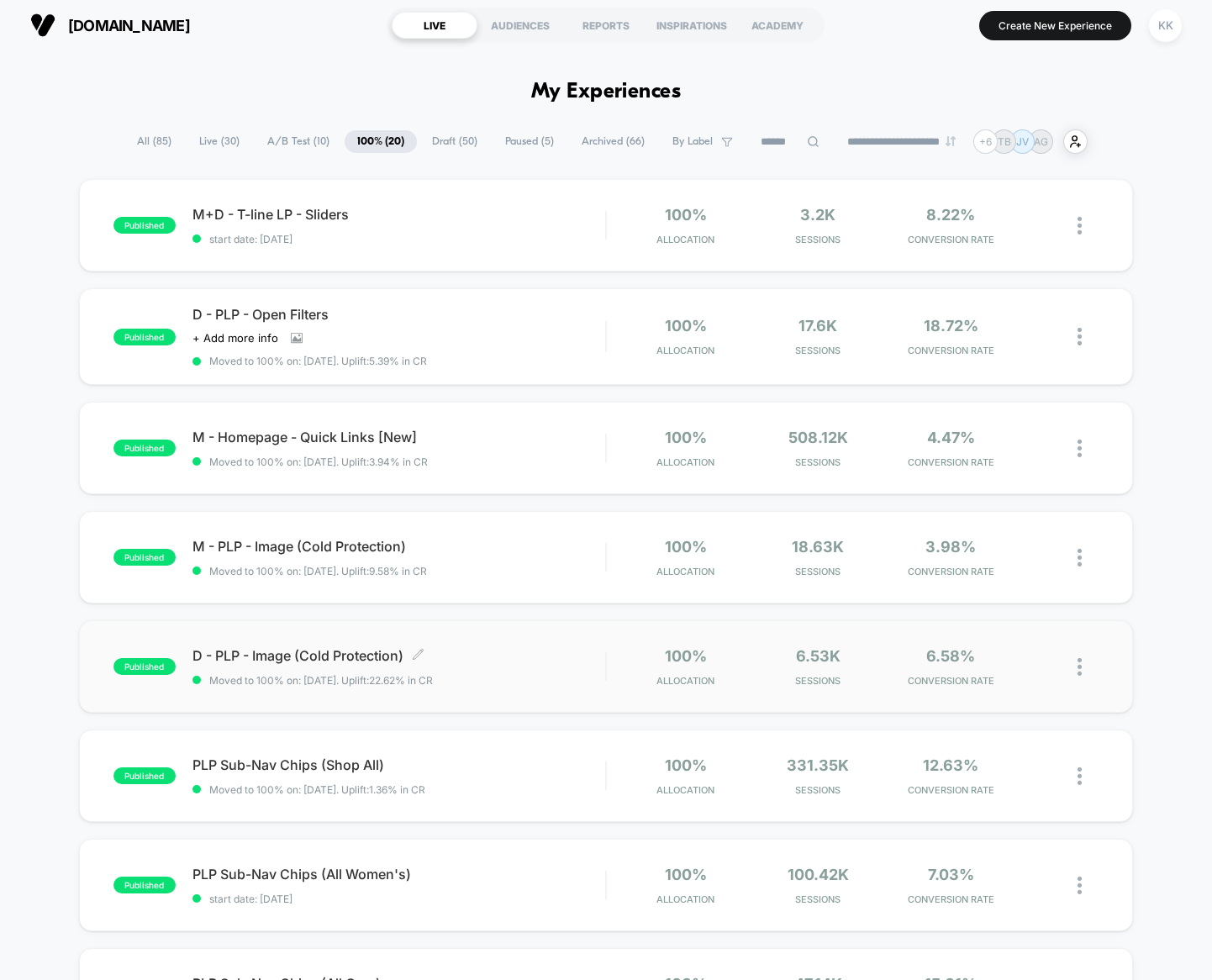
scroll to position [0, 0]
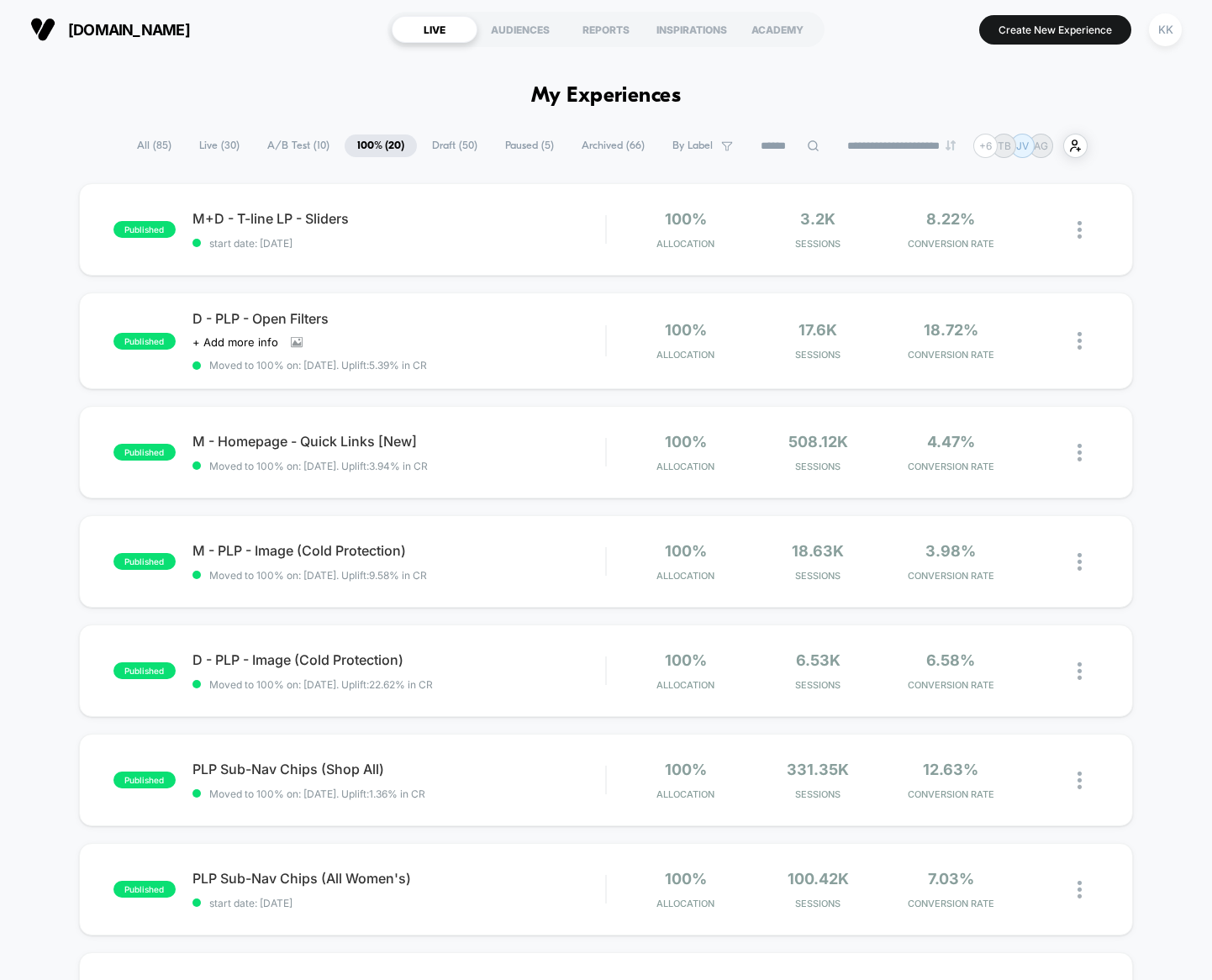
click at [282, 144] on span "A/B Test ( 10 )" at bounding box center [297, 145] width 87 height 23
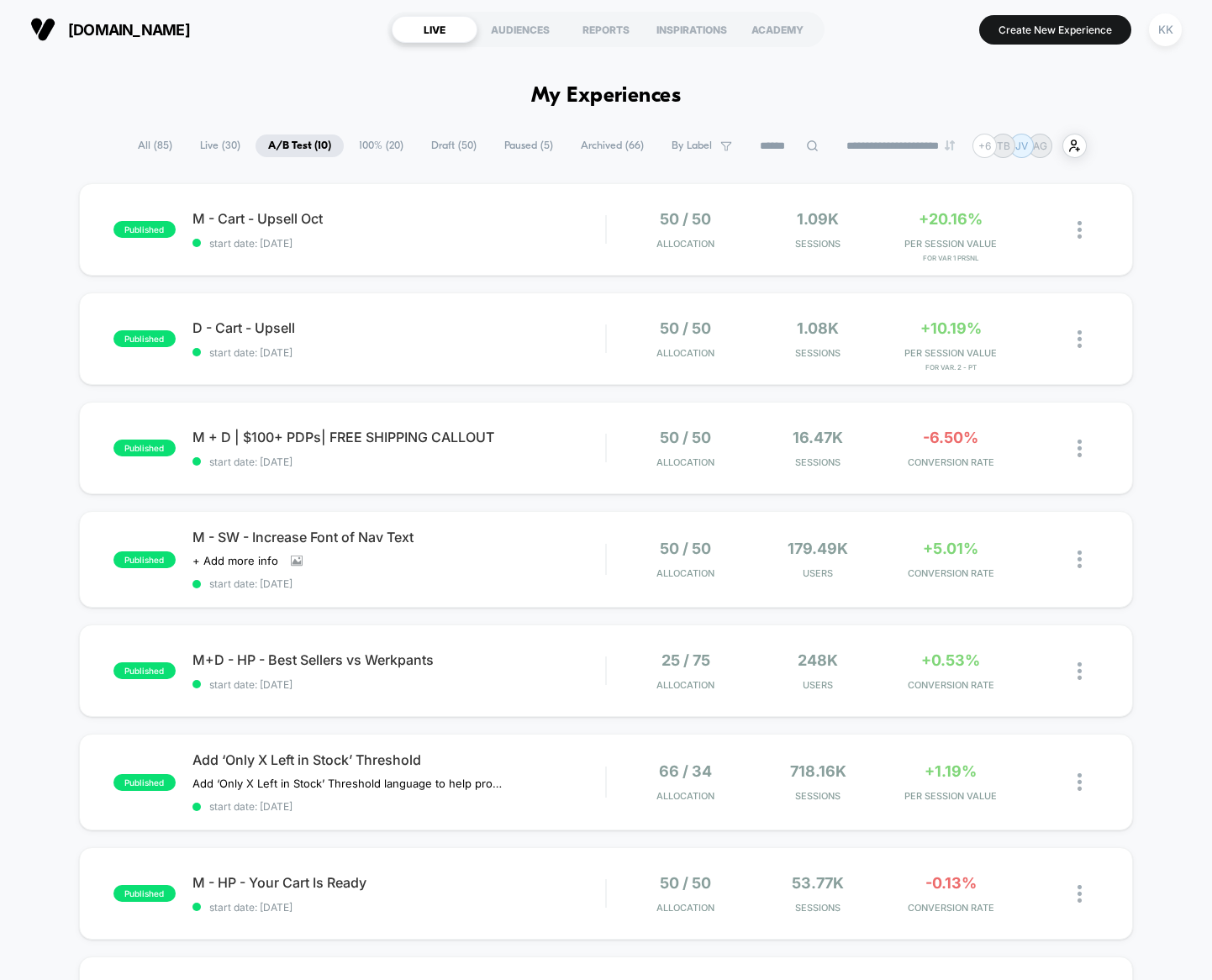
click at [211, 143] on span "Live ( 30 )" at bounding box center [219, 145] width 65 height 23
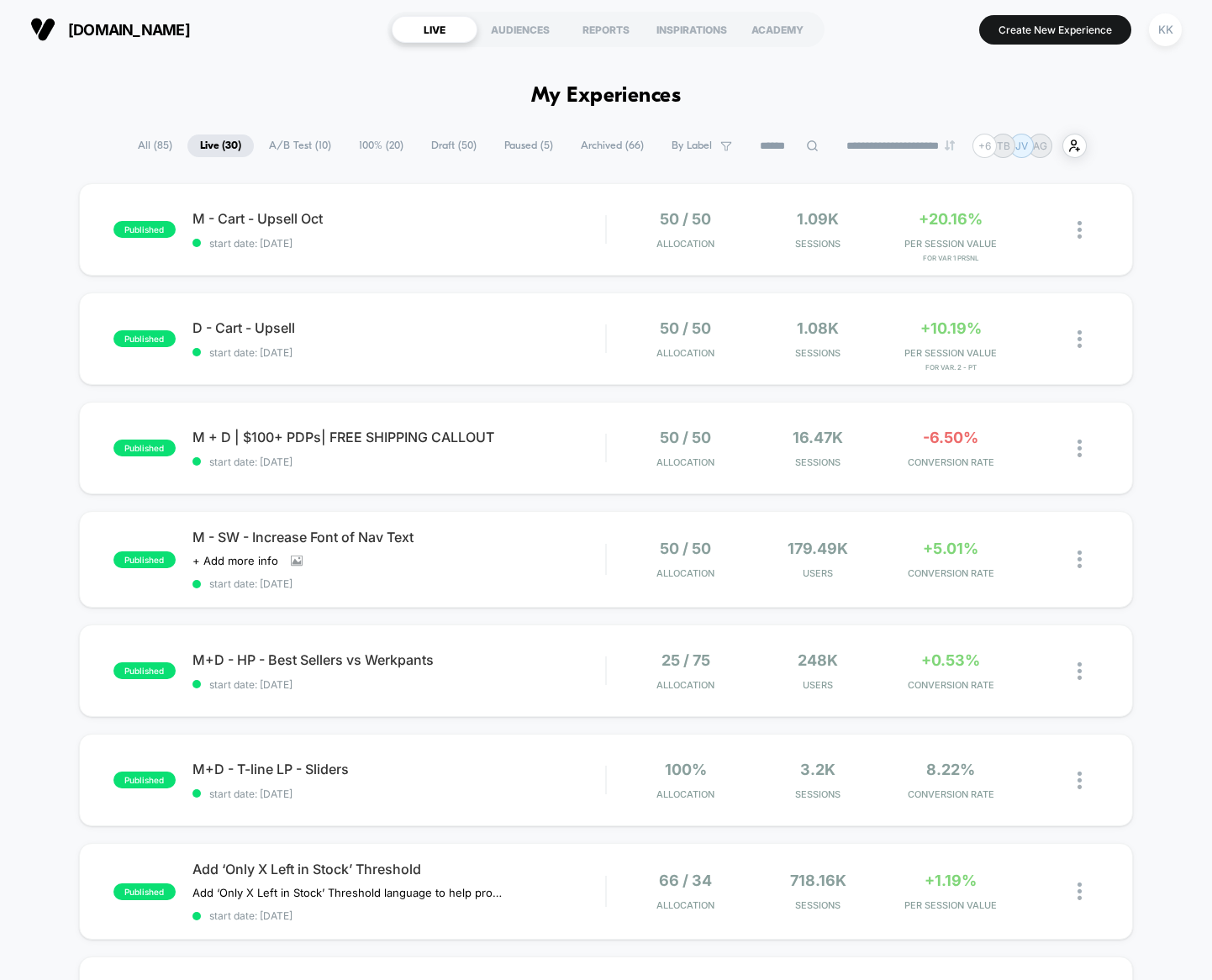
click at [151, 147] on span "All ( 85 )" at bounding box center [154, 145] width 60 height 23
